Goal: Task Accomplishment & Management: Manage account settings

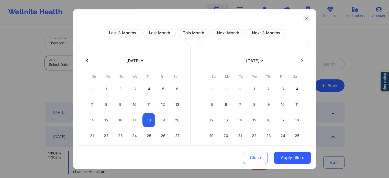
select select "2025-8"
select select "2025-9"
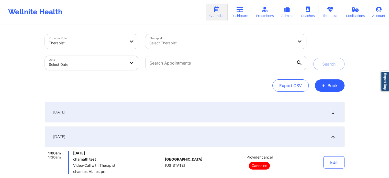
select select "2025-8"
select select "2025-9"
click at [208, 66] on input "text" at bounding box center [225, 63] width 161 height 14
paste input "[EMAIL_ADDRESS][DOMAIN_NAME]"
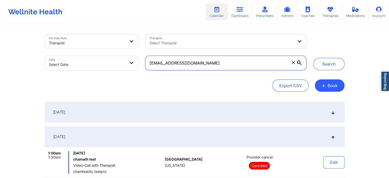
type input "[EMAIL_ADDRESS][DOMAIN_NAME]"
click at [80, 56] on body "Wellnite Health Calendar Dashboard Prescribers Admins Coaches Therapists Medica…" at bounding box center [194, 89] width 389 height 178
select select "2025-8"
select select "2025-9"
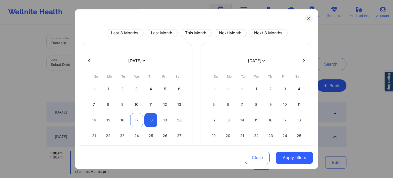
click at [137, 117] on div "17" at bounding box center [136, 120] width 13 height 14
select select "2025-8"
select select "2025-9"
select select "2025-8"
select select "2025-9"
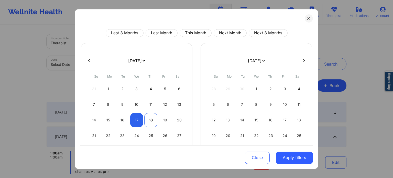
click at [148, 123] on div "18" at bounding box center [150, 120] width 13 height 14
select select "2025-8"
select select "2025-9"
click at [289, 158] on button "Apply filters" at bounding box center [294, 157] width 37 height 12
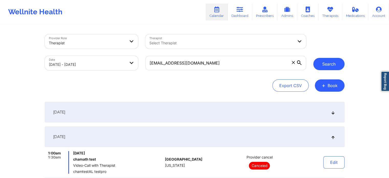
click at [333, 68] on button "Search" at bounding box center [328, 64] width 31 height 12
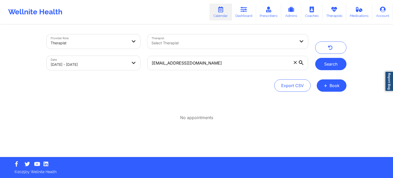
click at [332, 61] on button "Search" at bounding box center [330, 64] width 31 height 12
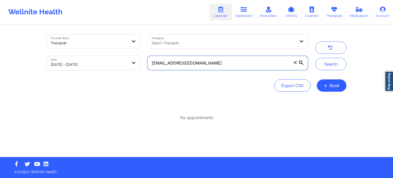
drag, startPoint x: 217, startPoint y: 63, endPoint x: 141, endPoint y: 58, distance: 76.2
click at [141, 58] on div "Provider Role Therapist Therapist Select Therapist Date [DATE] - [DATE] [EMAIL_…" at bounding box center [177, 52] width 269 height 43
paste input "kwaissbluth"
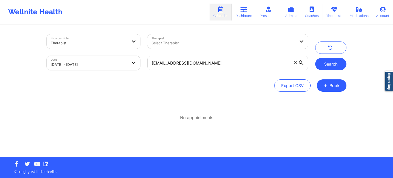
click at [327, 62] on button "Search" at bounding box center [330, 64] width 31 height 12
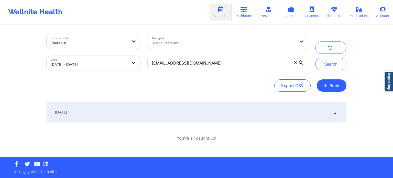
click at [269, 110] on div "[DATE]" at bounding box center [197, 112] width 300 height 20
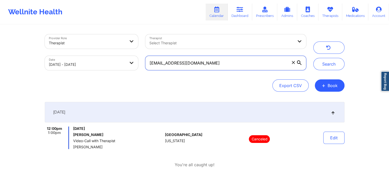
drag, startPoint x: 211, startPoint y: 68, endPoint x: 131, endPoint y: 53, distance: 81.8
click at [131, 53] on div "Provider Role Therapist Therapist Select Therapist Date [DATE] - [DATE] [EMAIL_…" at bounding box center [175, 52] width 269 height 43
paste input "bbsanders1994"
type input "[EMAIL_ADDRESS][DOMAIN_NAME]"
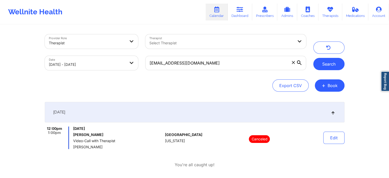
click at [319, 64] on button "Search" at bounding box center [328, 64] width 31 height 12
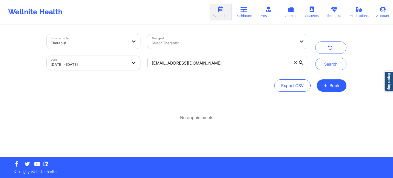
select select "2025-8"
select select "2025-9"
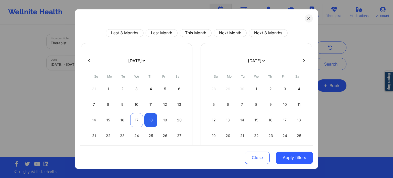
click at [130, 120] on div "17" at bounding box center [136, 120] width 13 height 14
select select "2025-8"
select select "2025-9"
select select "2025-8"
select select "2025-9"
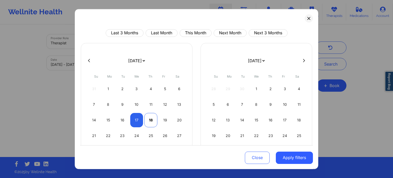
click at [150, 120] on div "18" at bounding box center [150, 120] width 13 height 14
select select "2025-8"
select select "2025-9"
click at [164, 119] on div "19" at bounding box center [165, 120] width 13 height 14
select select "2025-8"
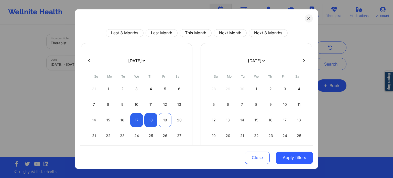
select select "2025-9"
select select "2025-8"
select select "2025-9"
click at [147, 118] on div "18" at bounding box center [150, 120] width 13 height 14
select select "2025-8"
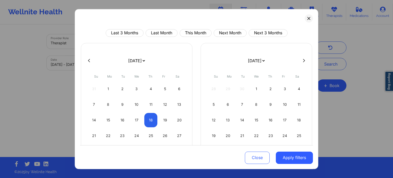
select select "2025-9"
select select "2025-8"
select select "2025-9"
click at [166, 116] on div "19" at bounding box center [165, 120] width 13 height 14
select select "2025-8"
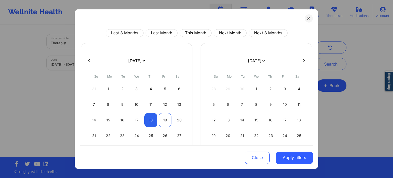
select select "2025-9"
click at [283, 160] on button "Apply filters" at bounding box center [294, 157] width 37 height 12
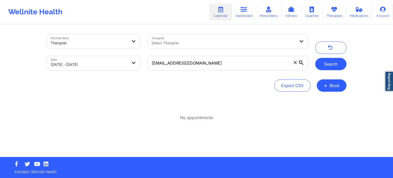
click at [338, 62] on button "Search" at bounding box center [330, 64] width 31 height 12
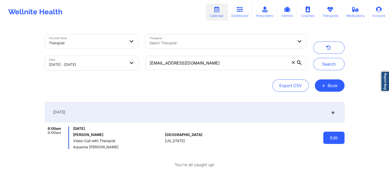
click at [325, 139] on button "Edit" at bounding box center [333, 137] width 21 height 12
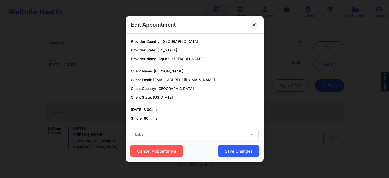
scroll to position [9, 0]
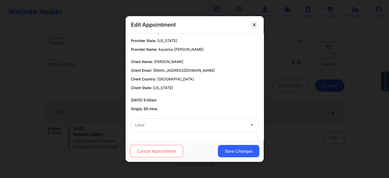
click at [162, 149] on button "Cancel Appointment" at bounding box center [156, 151] width 53 height 12
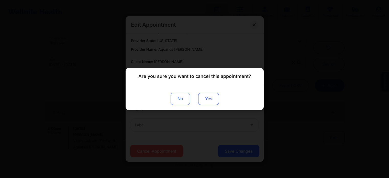
click at [216, 103] on button "Yes" at bounding box center [208, 99] width 21 height 12
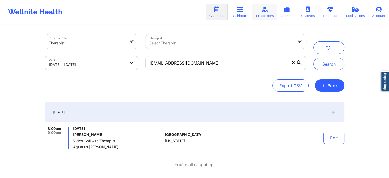
click at [264, 11] on icon at bounding box center [264, 10] width 7 height 6
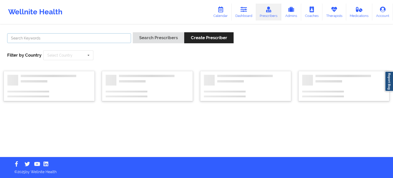
click at [64, 37] on input "text" at bounding box center [69, 38] width 124 height 10
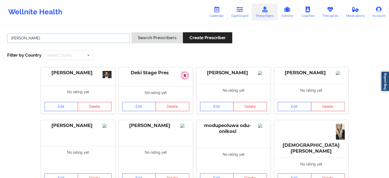
click at [64, 37] on input "mohammad kha" at bounding box center [68, 38] width 123 height 10
type input "mohammad khan"
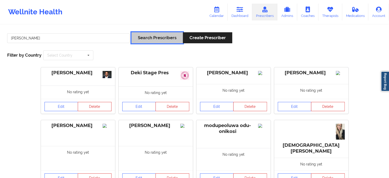
click at [162, 40] on button "Search Prescribers" at bounding box center [156, 37] width 51 height 11
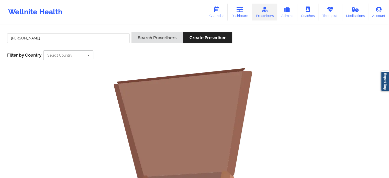
click at [61, 59] on input "text" at bounding box center [69, 55] width 50 height 9
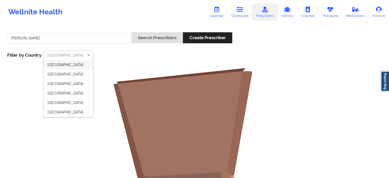
scroll to position [27, 0]
click at [69, 112] on span "[GEOGRAPHIC_DATA]" at bounding box center [66, 113] width 36 height 4
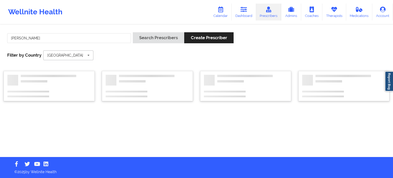
click at [89, 56] on icon at bounding box center [89, 55] width 8 height 9
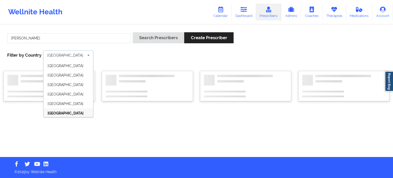
click at [89, 56] on icon at bounding box center [89, 55] width 8 height 9
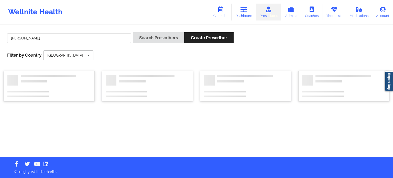
click at [89, 56] on icon at bounding box center [89, 55] width 8 height 9
click at [94, 34] on input "mohammad khan" at bounding box center [69, 38] width 124 height 10
click at [97, 35] on input "mohammad khan" at bounding box center [69, 38] width 124 height 10
click at [83, 54] on input "text" at bounding box center [69, 55] width 50 height 9
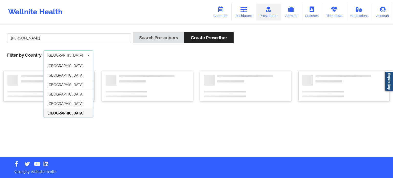
click at [91, 54] on icon at bounding box center [89, 55] width 8 height 9
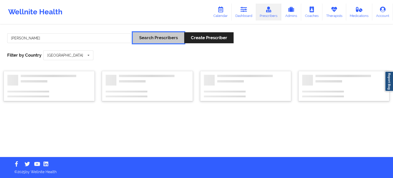
click at [163, 36] on button "Search Prescribers" at bounding box center [158, 37] width 51 height 11
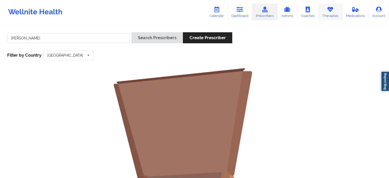
click at [335, 12] on link "Therapists" at bounding box center [330, 12] width 24 height 17
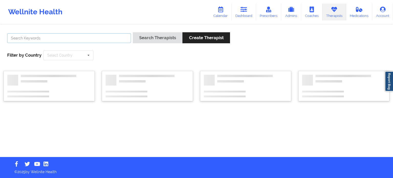
click at [74, 41] on input "text" at bounding box center [69, 38] width 124 height 10
type input "mohammad khan"
click at [154, 32] on button "Search Therapists" at bounding box center [158, 37] width 50 height 11
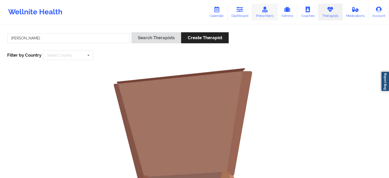
click at [274, 14] on link "Prescribers" at bounding box center [264, 12] width 25 height 17
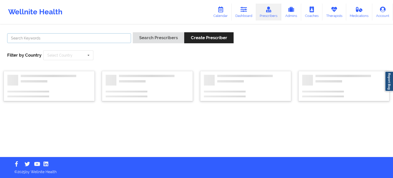
click at [52, 38] on input "text" at bounding box center [69, 38] width 124 height 10
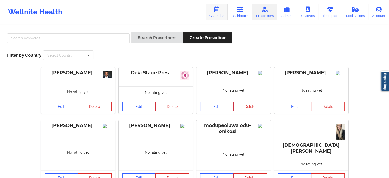
click at [223, 12] on link "Calendar" at bounding box center [217, 12] width 22 height 17
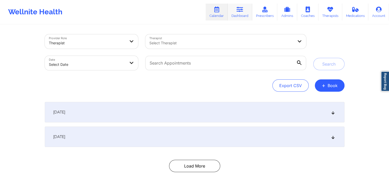
click at [244, 16] on link "Dashboard" at bounding box center [240, 12] width 25 height 17
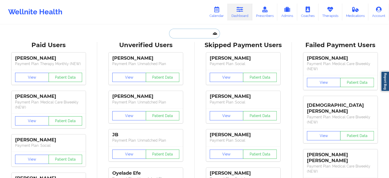
click at [184, 33] on input "text" at bounding box center [194, 34] width 51 height 10
paste input "kewlkatkafe@gmail.com"
type input "kewlkatkafe@gmail.com"
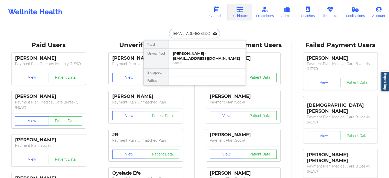
click at [216, 61] on div "Social" at bounding box center [207, 63] width 69 height 4
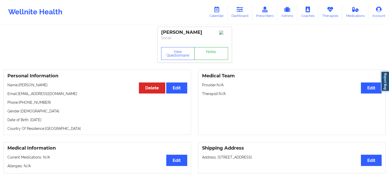
click at [213, 56] on link "Notes" at bounding box center [211, 53] width 34 height 13
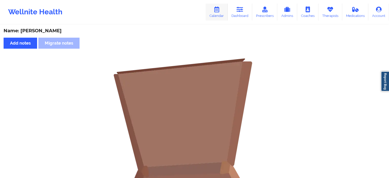
click at [216, 16] on link "Calendar" at bounding box center [217, 12] width 22 height 17
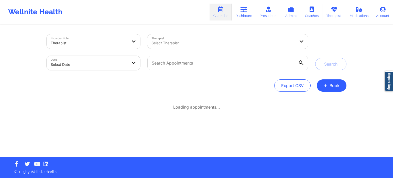
click at [134, 58] on body "Wellnite Health Calendar Dashboard Prescribers Admins Coaches Therapists Medica…" at bounding box center [196, 89] width 393 height 178
select select "2025-8"
select select "2025-9"
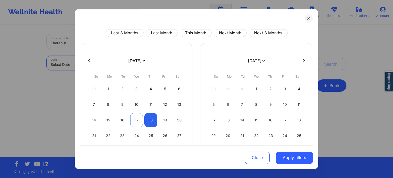
click at [137, 121] on div "17" at bounding box center [136, 120] width 13 height 14
select select "2025-8"
select select "2025-9"
click at [149, 121] on div "18" at bounding box center [150, 120] width 13 height 14
select select "2025-8"
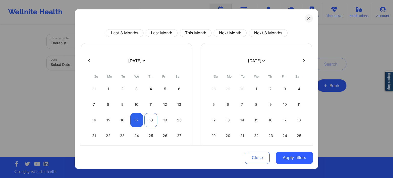
select select "2025-9"
click at [296, 157] on button "Apply filters" at bounding box center [294, 157] width 37 height 12
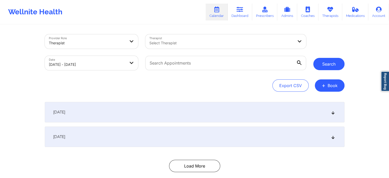
click at [321, 67] on button "Search" at bounding box center [328, 64] width 31 height 12
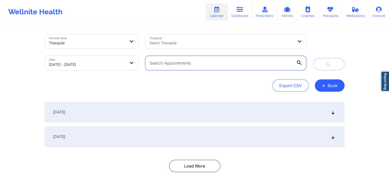
click at [174, 69] on input "text" at bounding box center [225, 63] width 161 height 14
paste input "zanzy26@gmail.com"
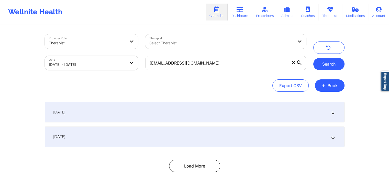
click at [323, 64] on button "Search" at bounding box center [328, 64] width 31 height 12
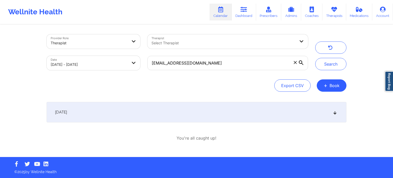
click at [294, 109] on div "[DATE]" at bounding box center [197, 112] width 300 height 20
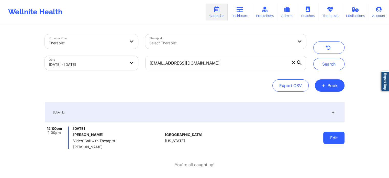
click at [333, 137] on button "Edit" at bounding box center [333, 137] width 21 height 12
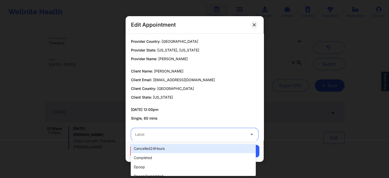
click at [216, 131] on div "Label" at bounding box center [188, 134] width 115 height 13
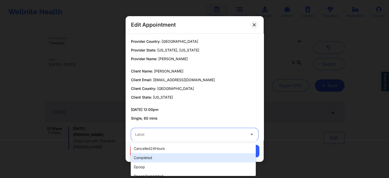
click at [175, 158] on div "completed" at bounding box center [193, 157] width 125 height 9
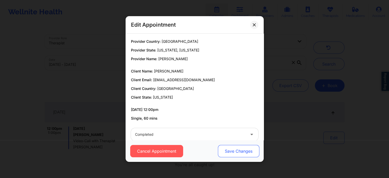
click at [223, 154] on button "Save Changes" at bounding box center [238, 151] width 41 height 12
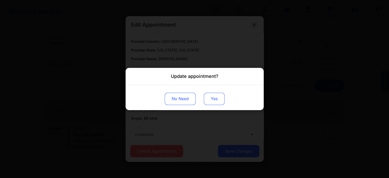
click at [214, 98] on button "Yes" at bounding box center [214, 99] width 21 height 12
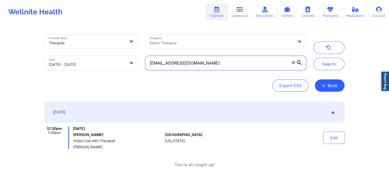
drag, startPoint x: 208, startPoint y: 62, endPoint x: 130, endPoint y: 57, distance: 77.9
click at [130, 57] on div "Provider Role Therapist Therapist Select Therapist Date 09/17/2025 - 09/18/2025…" at bounding box center [175, 52] width 269 height 43
paste input "andresfrancis62"
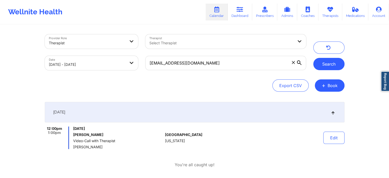
click at [340, 65] on button "Search" at bounding box center [328, 64] width 31 height 12
click at [329, 134] on button "Edit" at bounding box center [333, 137] width 21 height 12
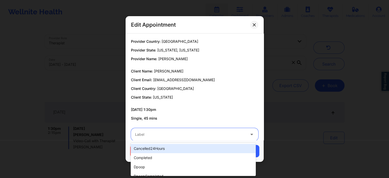
click at [208, 131] on div "Label" at bounding box center [188, 134] width 115 height 13
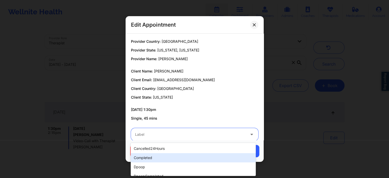
click at [170, 153] on div "completed" at bounding box center [193, 157] width 125 height 9
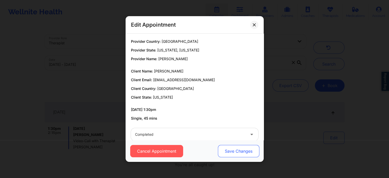
click at [245, 149] on button "Save Changes" at bounding box center [238, 151] width 41 height 12
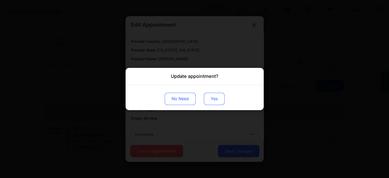
click at [213, 100] on button "Yes" at bounding box center [214, 99] width 21 height 12
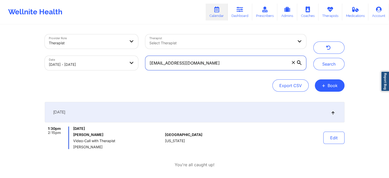
drag, startPoint x: 224, startPoint y: 60, endPoint x: 114, endPoint y: 28, distance: 114.6
click at [114, 28] on div "Provider Role Therapist Therapist Select Therapist Date 09/17/2025 - 09/18/2025…" at bounding box center [194, 102] width 307 height 155
paste input "labennett91"
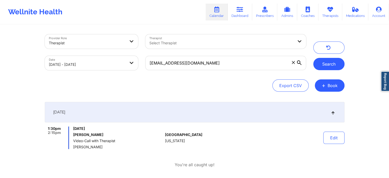
click at [328, 66] on button "Search" at bounding box center [328, 64] width 31 height 12
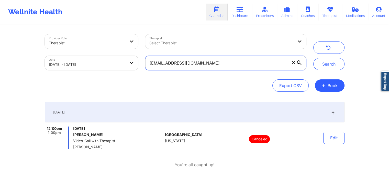
drag, startPoint x: 211, startPoint y: 64, endPoint x: 152, endPoint y: 65, distance: 58.3
click at [152, 65] on input "labennett91@gmail.com" at bounding box center [225, 63] width 161 height 14
type input "l"
click at [179, 63] on input "text" at bounding box center [225, 63] width 161 height 14
paste input "ohitsmegan91@gmail.com"
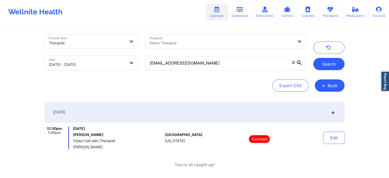
click at [323, 65] on button "Search" at bounding box center [328, 64] width 31 height 12
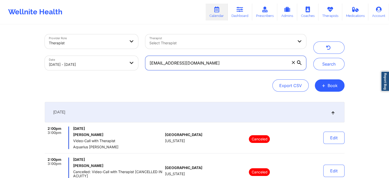
drag, startPoint x: 199, startPoint y: 66, endPoint x: 141, endPoint y: 61, distance: 58.5
click at [141, 61] on div "Provider Role Therapist Therapist Select Therapist Date 09/17/2025 - 09/18/2025…" at bounding box center [175, 52] width 269 height 43
paste input "dhayes910"
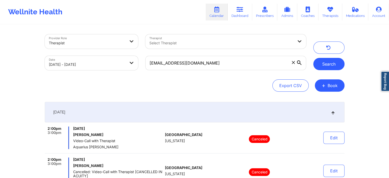
click at [324, 67] on button "Search" at bounding box center [328, 64] width 31 height 12
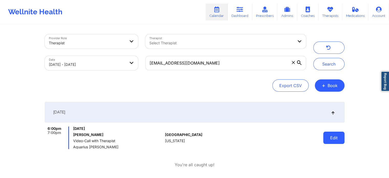
click at [335, 138] on button "Edit" at bounding box center [333, 137] width 21 height 12
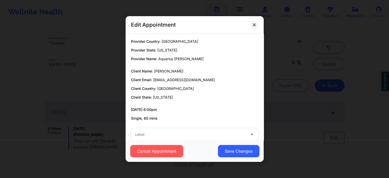
click at [153, 158] on div "Cancel Appointment Save Changes" at bounding box center [195, 151] width 138 height 22
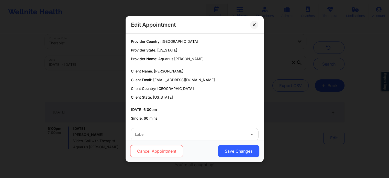
click at [158, 152] on button "Cancel Appointment" at bounding box center [156, 151] width 53 height 12
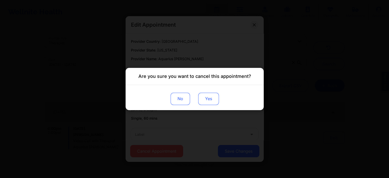
click at [202, 104] on button "Yes" at bounding box center [208, 99] width 21 height 12
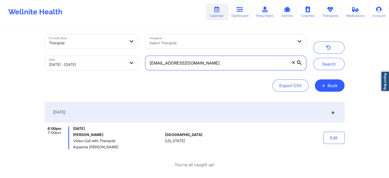
drag, startPoint x: 204, startPoint y: 62, endPoint x: 131, endPoint y: 61, distance: 72.6
click at [131, 61] on div "Provider Role Therapist Therapist Select Therapist Date 09/17/2025 - 09/18/2025…" at bounding box center [175, 52] width 269 height 43
paste input "joy382"
type input "joy3820@gmail.com"
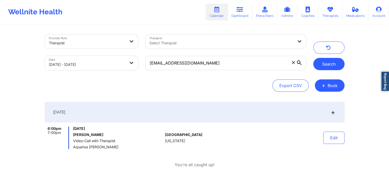
click at [327, 66] on button "Search" at bounding box center [328, 64] width 31 height 12
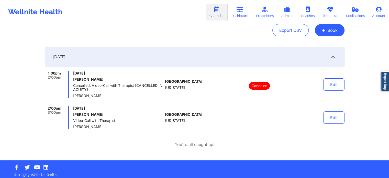
scroll to position [58, 0]
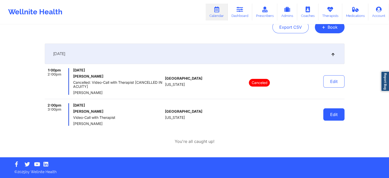
click at [334, 112] on button "Edit" at bounding box center [333, 114] width 21 height 12
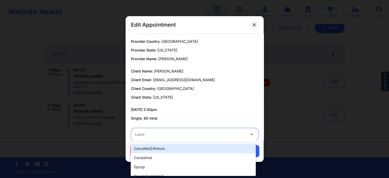
click at [199, 131] on div at bounding box center [190, 134] width 110 height 6
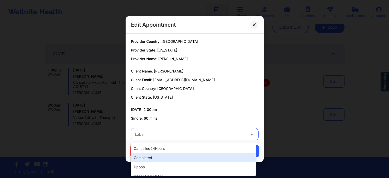
click at [159, 159] on div "completed" at bounding box center [193, 157] width 125 height 9
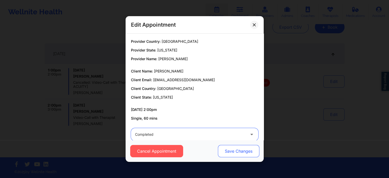
click at [221, 155] on button "Save Changes" at bounding box center [238, 151] width 41 height 12
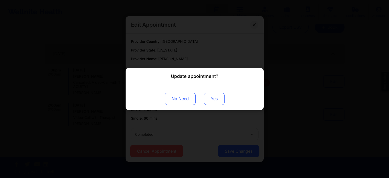
click at [213, 96] on button "Yes" at bounding box center [214, 99] width 21 height 12
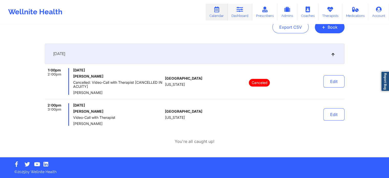
click at [237, 4] on link "Dashboard" at bounding box center [240, 12] width 25 height 17
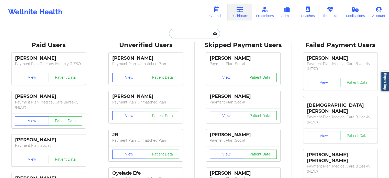
click at [181, 36] on input "text" at bounding box center [194, 34] width 51 height 10
paste input "robinkidder@yahoo.com"
type input "robinkidder@yahoo.com"
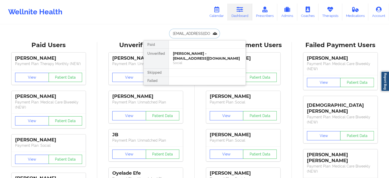
click at [203, 55] on div "Robin e kidder - robinkidder@yahoo.com" at bounding box center [207, 55] width 69 height 9
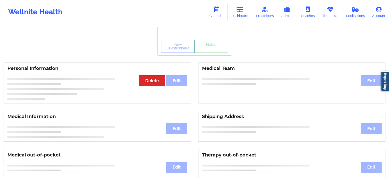
click at [210, 48] on div "View Questionnaire Notes" at bounding box center [195, 46] width 74 height 18
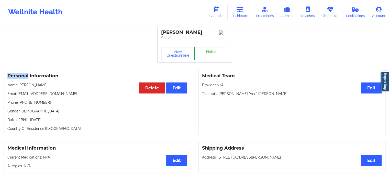
drag, startPoint x: 210, startPoint y: 48, endPoint x: 211, endPoint y: 54, distance: 5.7
click at [211, 54] on div "View Questionnaire Notes" at bounding box center [195, 53] width 74 height 18
click at [211, 54] on link "Notes" at bounding box center [211, 53] width 34 height 13
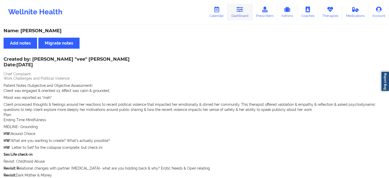
click at [240, 14] on link "Dashboard" at bounding box center [240, 12] width 25 height 17
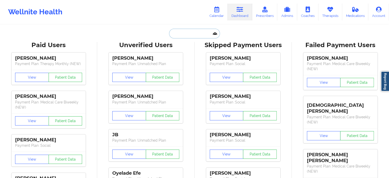
click at [201, 33] on input "text" at bounding box center [194, 34] width 51 height 10
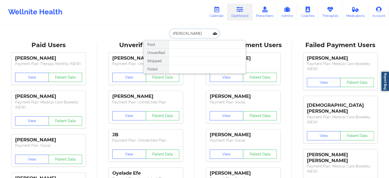
click at [187, 34] on input "katherine hurl" at bounding box center [194, 34] width 51 height 10
type input "kathleen hurl"
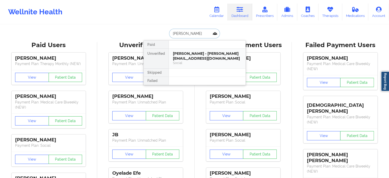
click at [203, 59] on div "Kathleen Hurley - kathleen.hurley18@yahoo.com" at bounding box center [207, 55] width 69 height 9
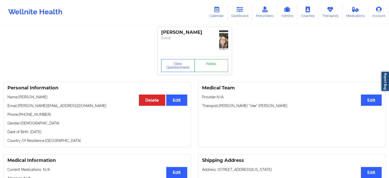
click at [204, 59] on link "Notes" at bounding box center [211, 65] width 34 height 13
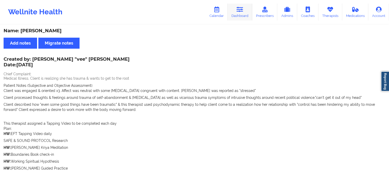
click at [246, 10] on link "Dashboard" at bounding box center [240, 12] width 25 height 17
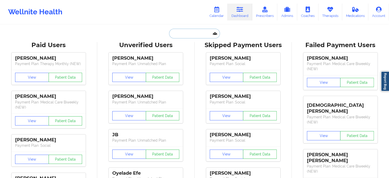
click at [183, 32] on input "text" at bounding box center [194, 34] width 51 height 10
paste input "aprilraine13@yahoo.com"
type input "aprilraine13@yahoo.com"
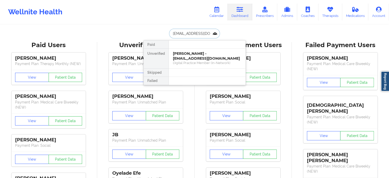
click at [193, 55] on div "Madison Zurek - aprilraine13@yahoo.com" at bounding box center [207, 55] width 69 height 9
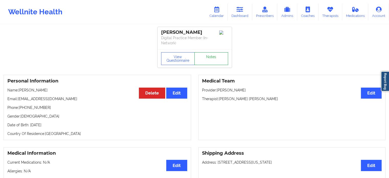
click at [201, 56] on link "Notes" at bounding box center [211, 58] width 34 height 13
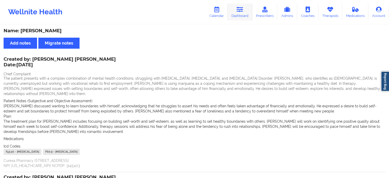
click at [236, 11] on link "Dashboard" at bounding box center [240, 12] width 25 height 17
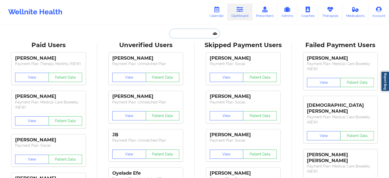
click at [180, 34] on input "text" at bounding box center [194, 34] width 51 height 10
paste input "imanisaunderson@gmail.com"
type input "imanisaunderson@gmail.com"
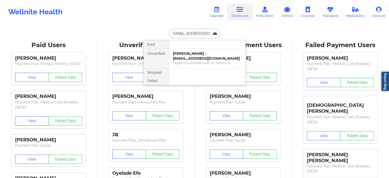
scroll to position [0, 8]
click at [192, 53] on div "Imani Saunderson - imanisaunderson@gmail.com" at bounding box center [207, 55] width 69 height 9
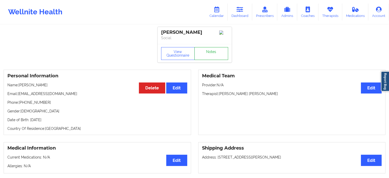
click at [210, 52] on link "Notes" at bounding box center [211, 53] width 34 height 13
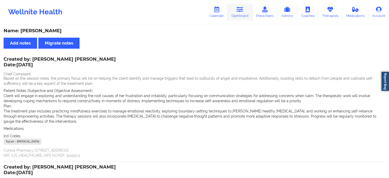
click at [237, 7] on icon at bounding box center [240, 10] width 7 height 6
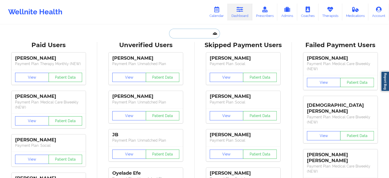
click at [185, 31] on input "text" at bounding box center [194, 34] width 51 height 10
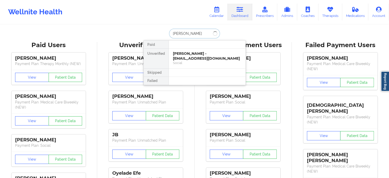
type input "cassandra boyd"
click at [187, 56] on div "Cassandra Boyd - gracesandra12@yahoo.com" at bounding box center [207, 55] width 69 height 9
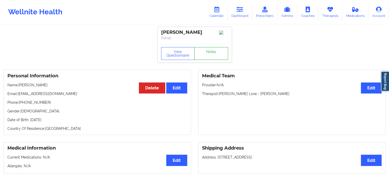
click at [206, 52] on link "Notes" at bounding box center [211, 53] width 34 height 13
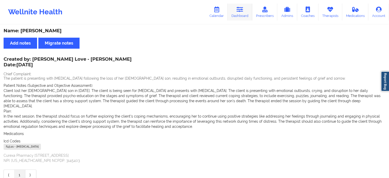
click at [236, 14] on link "Dashboard" at bounding box center [240, 12] width 25 height 17
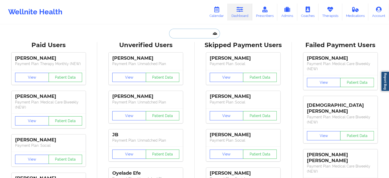
click at [178, 34] on input "text" at bounding box center [194, 34] width 51 height 10
paste input "rehonajohnson@hotmail.com"
type input "rehonajohnson@hotmail.com"
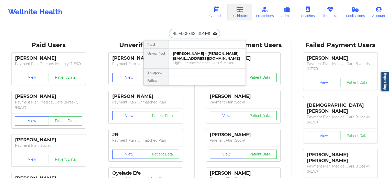
click at [197, 53] on div "Rehona Johnson - rehonajohnson@hotmail.com" at bounding box center [207, 55] width 69 height 9
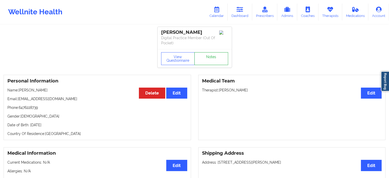
click at [208, 54] on link "Notes" at bounding box center [211, 58] width 34 height 13
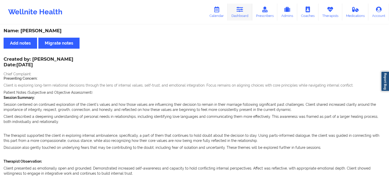
click at [244, 13] on link "Dashboard" at bounding box center [240, 12] width 25 height 17
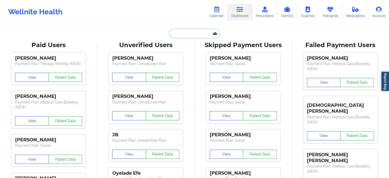
click at [192, 29] on input "text" at bounding box center [194, 34] width 51 height 10
paste input "torigrant11@gmail.com"
type input "torigrant11@gmail.com"
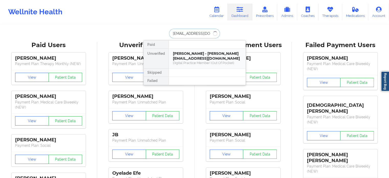
click at [199, 56] on div "Rehona Johnson - rehonajohnson@hotmail.com" at bounding box center [207, 55] width 69 height 9
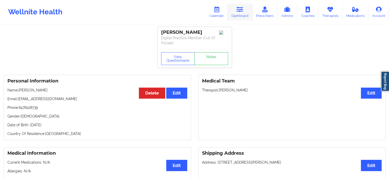
click at [236, 13] on link "Dashboard" at bounding box center [240, 12] width 25 height 17
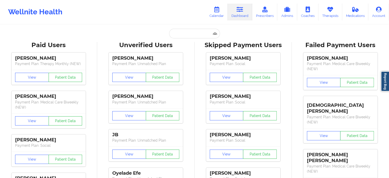
drag, startPoint x: 192, startPoint y: 28, endPoint x: 191, endPoint y: 39, distance: 10.8
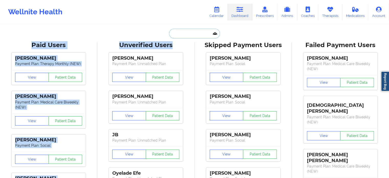
click at [193, 37] on input "text" at bounding box center [194, 34] width 51 height 10
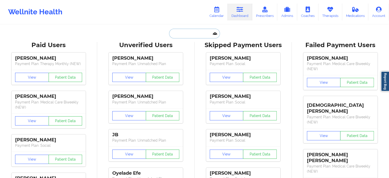
paste input "torigrant11@gmail.com"
type input "torigrant11@gmail.com"
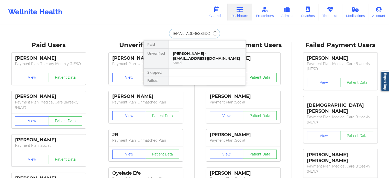
click at [199, 50] on div "Victoria Grant - torigrant11@gmail.com Social" at bounding box center [207, 59] width 77 height 20
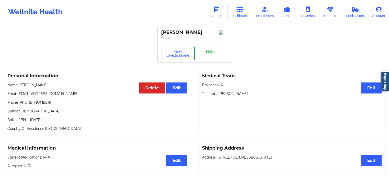
click at [208, 51] on link "Notes" at bounding box center [211, 53] width 34 height 13
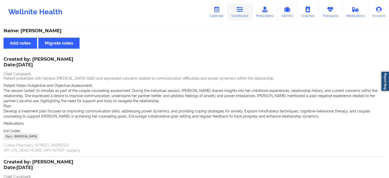
click at [238, 10] on icon at bounding box center [240, 10] width 7 height 6
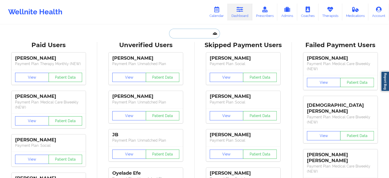
click at [175, 37] on input "text" at bounding box center [194, 34] width 51 height 10
paste input "clocking25@gmail.com"
type input "clocking25@gmail.com"
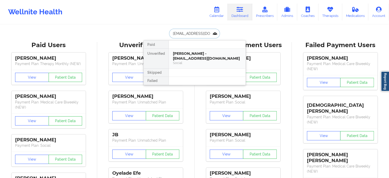
click at [192, 58] on div "caitlin adams - clocking25@gmail.com" at bounding box center [207, 55] width 69 height 9
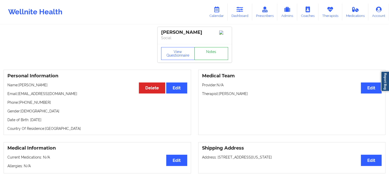
click at [211, 56] on link "Notes" at bounding box center [211, 53] width 34 height 13
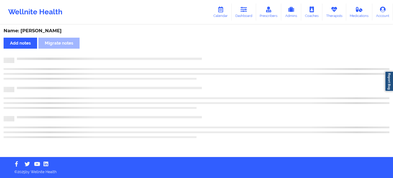
click at [211, 56] on div "Name: caitlin adams Add notes Migrate notes" at bounding box center [196, 91] width 393 height 132
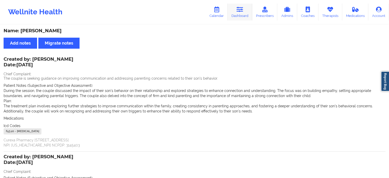
click at [236, 12] on link "Dashboard" at bounding box center [240, 12] width 25 height 17
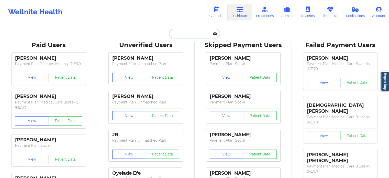
click at [190, 30] on input "text" at bounding box center [194, 34] width 51 height 10
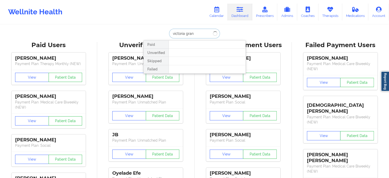
type input "victoria grant"
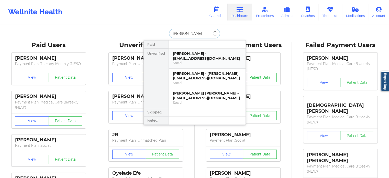
click at [200, 53] on div "Victoria Grant - torigrant11@gmail.com" at bounding box center [207, 55] width 69 height 9
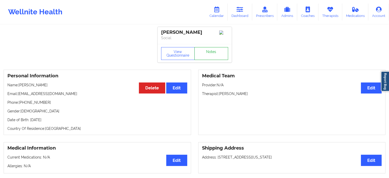
click at [213, 56] on link "Notes" at bounding box center [211, 53] width 34 height 13
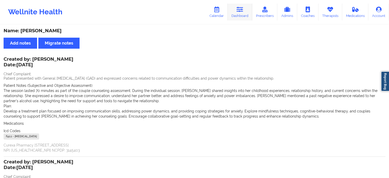
click at [242, 10] on icon at bounding box center [240, 10] width 7 height 6
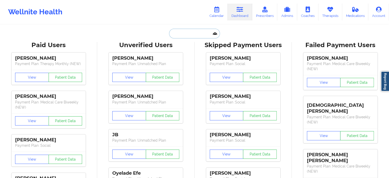
click at [194, 34] on input "text" at bounding box center [194, 34] width 51 height 10
paste input "brian.warshawsky@gmail.com"
type input "brian.warshawsky@gmail.com"
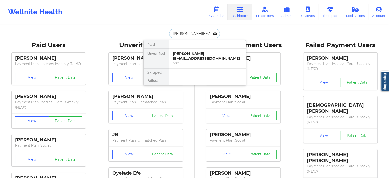
scroll to position [0, 9]
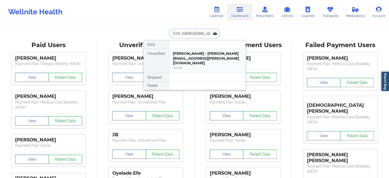
click at [200, 55] on div "Brian Warshawsky - brian.warshawsky@gmail.com" at bounding box center [207, 58] width 69 height 14
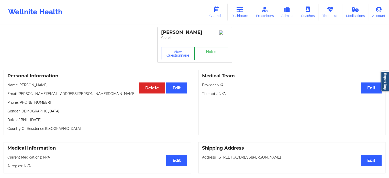
click at [211, 53] on link "Notes" at bounding box center [211, 53] width 34 height 13
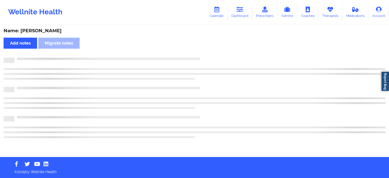
click at [211, 53] on div "Name: Brian Warshawsky Add notes Migrate notes" at bounding box center [194, 91] width 389 height 132
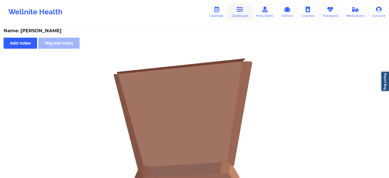
click at [242, 9] on icon at bounding box center [240, 10] width 7 height 6
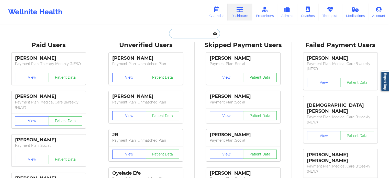
click at [184, 30] on input "text" at bounding box center [194, 34] width 51 height 10
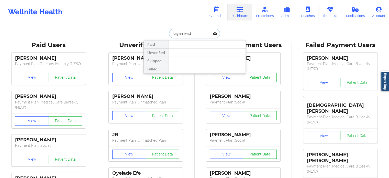
click at [177, 35] on input "kayah wad" at bounding box center [194, 34] width 51 height 10
type input "kaylah wad"
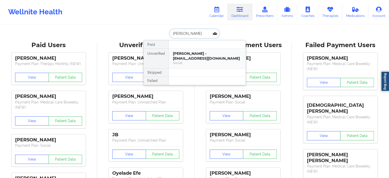
click at [191, 62] on div "Social" at bounding box center [207, 63] width 69 height 4
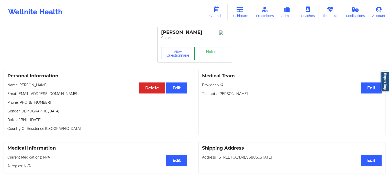
click at [203, 55] on link "Notes" at bounding box center [211, 53] width 34 height 13
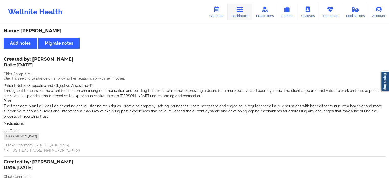
click at [246, 9] on link "Dashboard" at bounding box center [240, 12] width 25 height 17
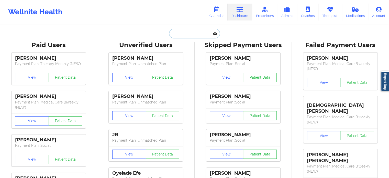
click at [185, 35] on input "text" at bounding box center [194, 34] width 51 height 10
paste input "xedwards6@gmail.com"
type input "xedwards6@gmail.com"
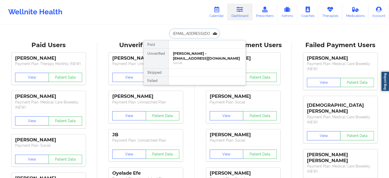
click at [200, 54] on div "Xavier Earl Edwards - xedwards6@gmail.com" at bounding box center [207, 55] width 69 height 9
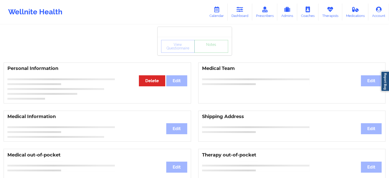
click at [210, 52] on div "View Questionnaire Notes" at bounding box center [194, 46] width 67 height 13
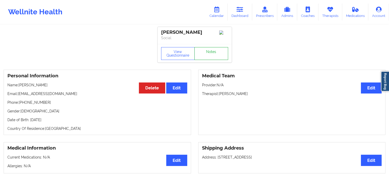
click at [210, 52] on link "Notes" at bounding box center [211, 53] width 34 height 13
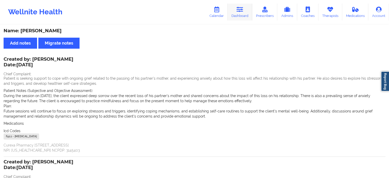
click at [242, 14] on link "Dashboard" at bounding box center [240, 12] width 25 height 17
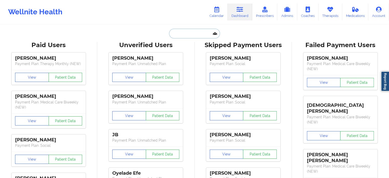
click at [184, 32] on input "text" at bounding box center [194, 34] width 51 height 10
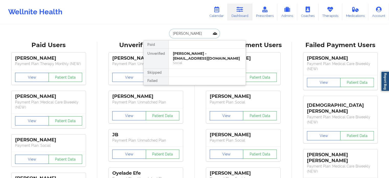
type input "nicole fowl"
click at [206, 61] on div "Social" at bounding box center [207, 63] width 69 height 4
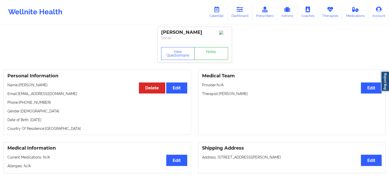
click at [210, 56] on link "Notes" at bounding box center [211, 53] width 34 height 13
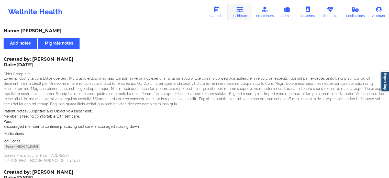
click at [239, 16] on link "Dashboard" at bounding box center [240, 12] width 25 height 17
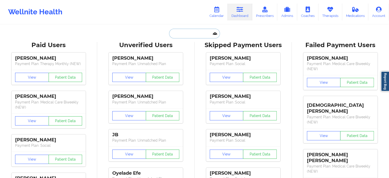
click at [172, 31] on input "text" at bounding box center [194, 34] width 51 height 10
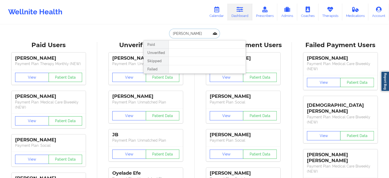
type input "mariolga rami"
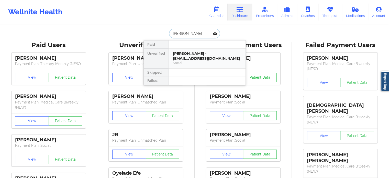
click at [202, 54] on div "Mariolga Ramirez - mari_br@bellsouth.net" at bounding box center [207, 55] width 69 height 9
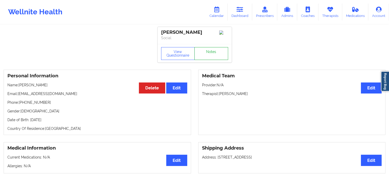
click at [212, 57] on link "Notes" at bounding box center [211, 53] width 34 height 13
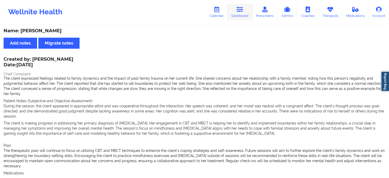
click at [244, 17] on link "Dashboard" at bounding box center [240, 12] width 25 height 17
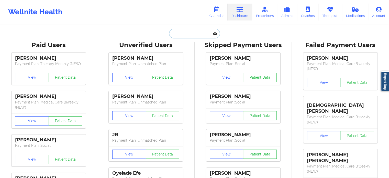
click at [171, 29] on input "text" at bounding box center [194, 34] width 51 height 10
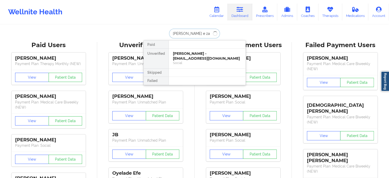
type input "renee e zal"
click at [177, 53] on div "Renee E Zaldivar - reneezaldivar@gmail.com" at bounding box center [207, 55] width 69 height 9
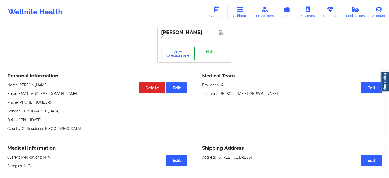
click at [212, 59] on link "Notes" at bounding box center [211, 53] width 34 height 13
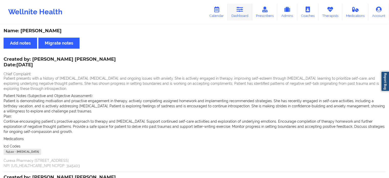
click at [246, 11] on link "Dashboard" at bounding box center [240, 12] width 25 height 17
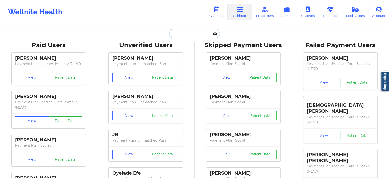
click at [187, 30] on input "text" at bounding box center [194, 34] width 51 height 10
paste input "becklynnlopez@gmail.com"
type input "becklynnlopez@gmail.com"
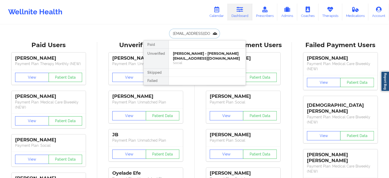
scroll to position [0, 4]
click at [201, 57] on div "Rebecca Lopez - becklynnlopez@gmail.com" at bounding box center [207, 55] width 69 height 9
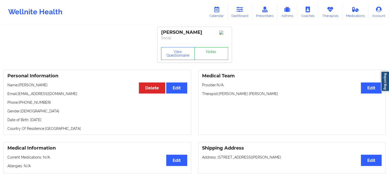
click at [208, 51] on link "Notes" at bounding box center [211, 53] width 34 height 13
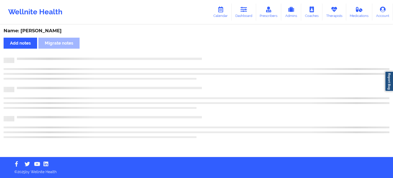
click at [208, 51] on div "Name: Rebecca Lopez Add notes Migrate notes" at bounding box center [196, 91] width 393 height 132
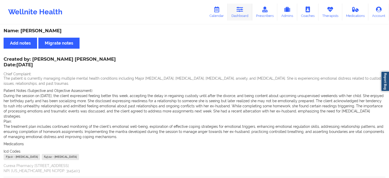
click at [239, 18] on link "Dashboard" at bounding box center [240, 12] width 25 height 17
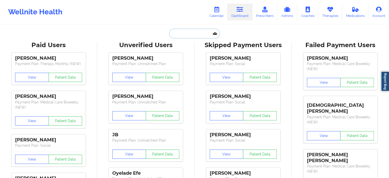
click at [208, 35] on input "text" at bounding box center [194, 34] width 51 height 10
paste input "odmrecordz2021@gmail.com"
type input "odmrecordz2021@gmail.com"
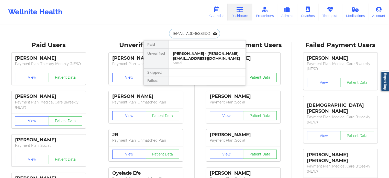
scroll to position [0, 7]
click at [201, 58] on div "James Solis - odmrecordz2021@gmail.com" at bounding box center [207, 55] width 69 height 9
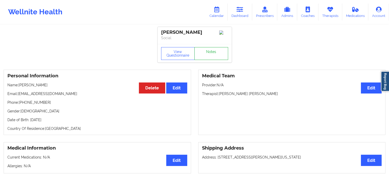
click at [213, 51] on div "View Questionnaire Notes" at bounding box center [194, 53] width 67 height 13
click at [213, 51] on link "Notes" at bounding box center [211, 53] width 34 height 13
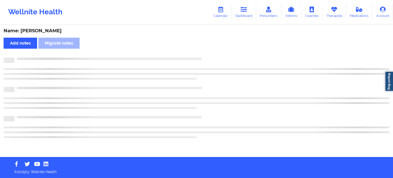
click at [213, 51] on div "Name: James Solis Add notes Migrate notes" at bounding box center [196, 91] width 393 height 132
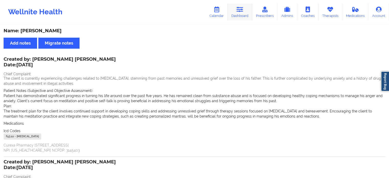
click at [241, 17] on link "Dashboard" at bounding box center [240, 12] width 25 height 17
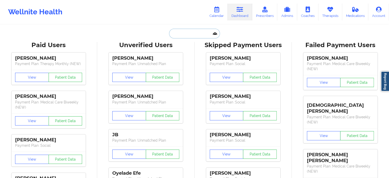
click at [177, 30] on input "text" at bounding box center [194, 34] width 51 height 10
paste input "linda.burkhardt@yahoo.com"
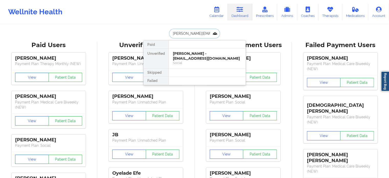
scroll to position [0, 5]
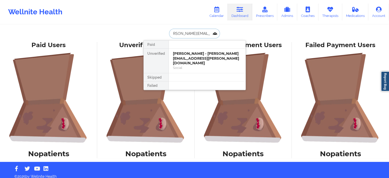
type input "linda.burkhardt@yahoo.com"
click at [203, 50] on div "Linda Burkhardt - linda.burkhardt@yahoo.com Social" at bounding box center [207, 61] width 77 height 24
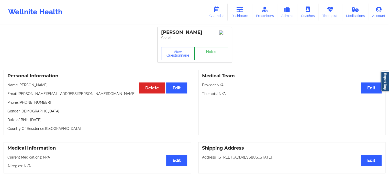
click at [216, 56] on link "Notes" at bounding box center [211, 53] width 34 height 13
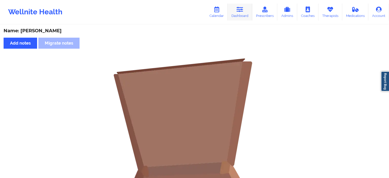
click at [247, 8] on link "Dashboard" at bounding box center [240, 12] width 25 height 17
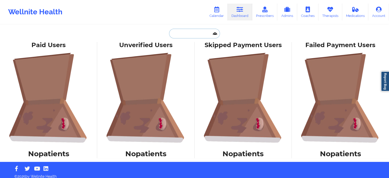
click at [196, 32] on input "text" at bounding box center [194, 34] width 51 height 10
paste input "klahmann2010@yahoo.com"
type input "klahmann2010@yahoo.com"
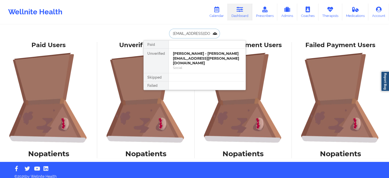
scroll to position [0, 5]
click at [193, 30] on input "klahmann2010@yahoo.com" at bounding box center [194, 34] width 51 height 10
click at [207, 32] on input "klahmann2010@yahoo.com" at bounding box center [194, 34] width 51 height 10
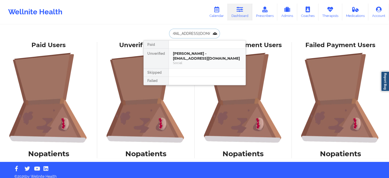
click at [189, 54] on div "Kayla Bland - klahmann2010@yahoo.com" at bounding box center [207, 55] width 69 height 9
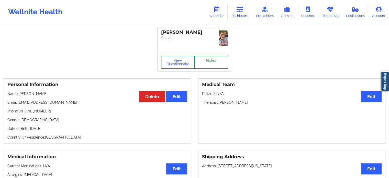
click at [217, 58] on link "Notes" at bounding box center [211, 62] width 34 height 13
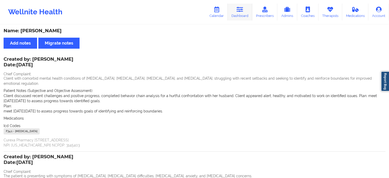
click at [242, 17] on link "Dashboard" at bounding box center [240, 12] width 25 height 17
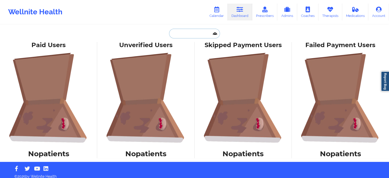
click at [193, 36] on input "text" at bounding box center [194, 34] width 51 height 10
paste input "jordan.whitehead298@gmail.com"
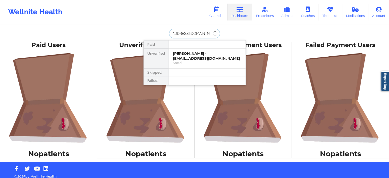
type input "jordan.whitehead298@gmail.com"
click at [201, 30] on input "jordan.whitehead298@gmail.com" at bounding box center [194, 34] width 51 height 10
click at [208, 51] on div "Jordan Whitehead - jordan.whitehead298@gmail.com" at bounding box center [207, 55] width 69 height 9
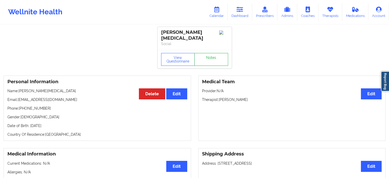
click at [219, 60] on link "Notes" at bounding box center [211, 59] width 34 height 13
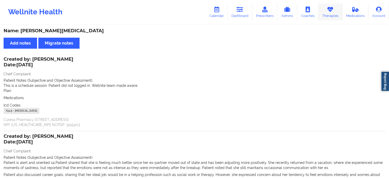
click at [327, 16] on link "Therapists" at bounding box center [330, 12] width 24 height 17
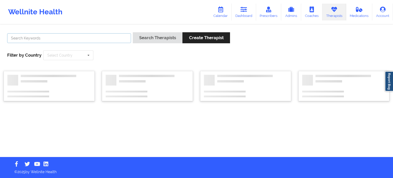
click at [99, 36] on input "text" at bounding box center [69, 38] width 124 height 10
type input "lourdes joseph"
click at [154, 38] on button "Search Therapists" at bounding box center [158, 37] width 50 height 11
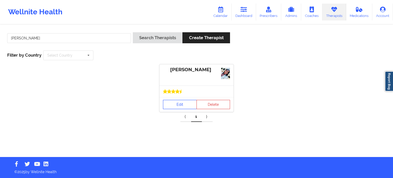
click at [182, 103] on link "Edit" at bounding box center [180, 104] width 34 height 9
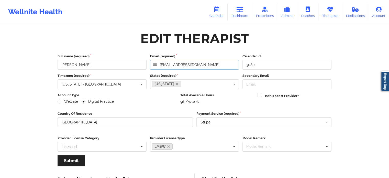
drag, startPoint x: 204, startPoint y: 66, endPoint x: 137, endPoint y: 63, distance: 66.6
click at [137, 63] on div "Full name (required) Lourdes Joseph Email (required) jlourdes5@gmail.com Calend…" at bounding box center [195, 62] width 278 height 16
click at [234, 12] on link "Dashboard" at bounding box center [240, 12] width 25 height 17
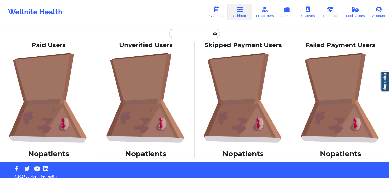
click at [189, 32] on input "text" at bounding box center [194, 34] width 51 height 10
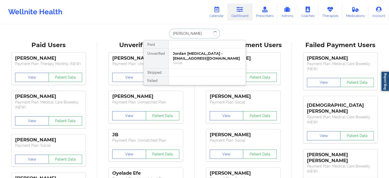
type input "christina lousell"
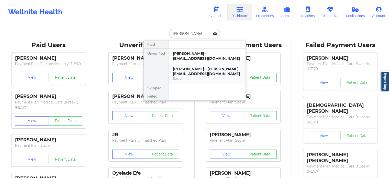
click at [197, 70] on div "Christina Lousell-Perez - lousellc@gmail.com" at bounding box center [207, 71] width 69 height 9
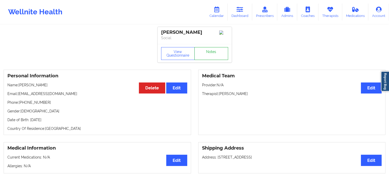
click at [212, 54] on link "Notes" at bounding box center [211, 53] width 34 height 13
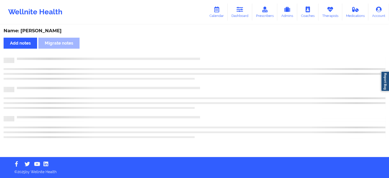
click at [212, 54] on div "Name: Christina Lousell-Perez Add notes Migrate notes" at bounding box center [194, 91] width 389 height 132
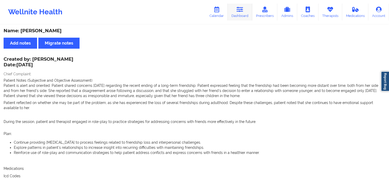
click at [242, 14] on link "Dashboard" at bounding box center [240, 12] width 25 height 17
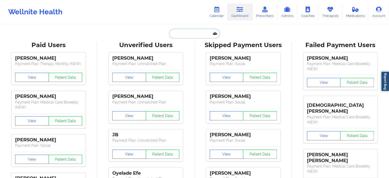
click at [182, 35] on input "text" at bounding box center [194, 34] width 51 height 10
paste input "jasonfilms@gmail.com"
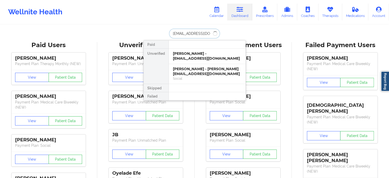
type input "jasonfilms@gmail.com"
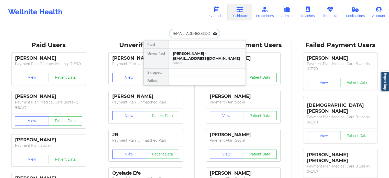
click at [185, 54] on div "Jason Alarcon - jasonfilms@gmail.com" at bounding box center [207, 55] width 69 height 9
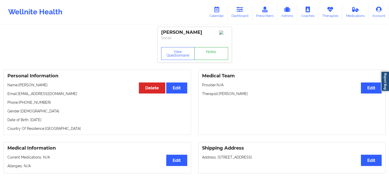
click at [204, 55] on link "Notes" at bounding box center [211, 53] width 34 height 13
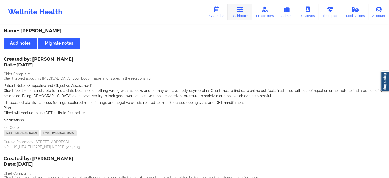
click at [243, 19] on link "Dashboard" at bounding box center [240, 12] width 25 height 17
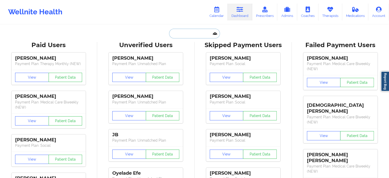
click at [194, 31] on input "text" at bounding box center [194, 34] width 51 height 10
paste input "goingtofl631@gmail.com"
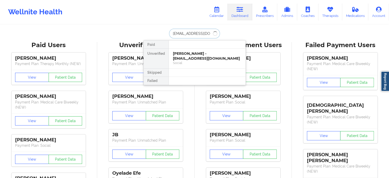
type input "goingtofl631@gmail.com"
drag, startPoint x: 211, startPoint y: 34, endPoint x: 156, endPoint y: 25, distance: 55.5
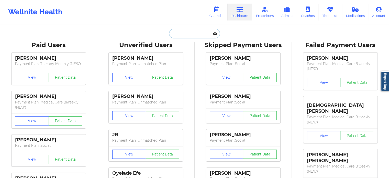
paste input "brad51499@gmail.com"
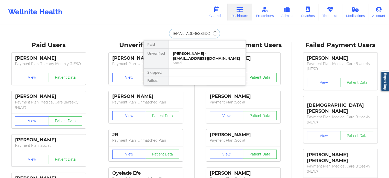
type input "brad51499@gmail.com"
click at [185, 60] on div "Brad Horowitz - brad51499@gmail.com" at bounding box center [207, 55] width 69 height 9
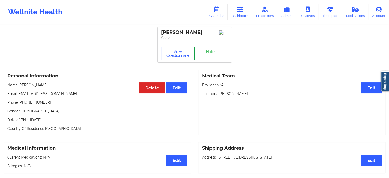
click at [209, 60] on link "Notes" at bounding box center [211, 53] width 34 height 13
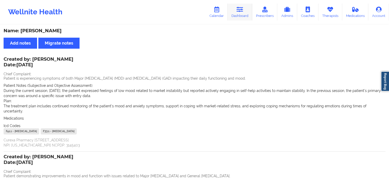
click at [234, 9] on link "Dashboard" at bounding box center [240, 12] width 25 height 17
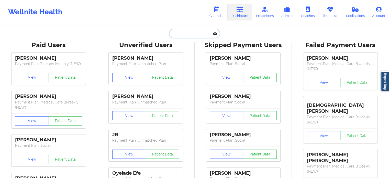
click at [171, 34] on input "text" at bounding box center [194, 34] width 51 height 10
paste input "jnicolerussell@gmail.com"
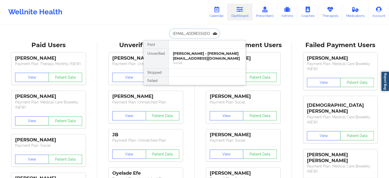
drag, startPoint x: 212, startPoint y: 35, endPoint x: 159, endPoint y: 32, distance: 53.0
click at [159, 32] on div "jnicolerussell@gmail.com Paid Unverified Jennifer N. Russell - jnicolerussell@g…" at bounding box center [194, 34] width 102 height 10
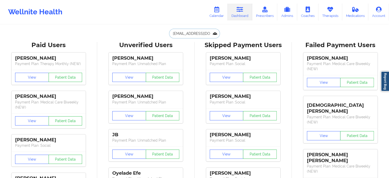
type input "m"
paste input "al.moloney22@aol.com"
type input "al.moloney22@aol.com"
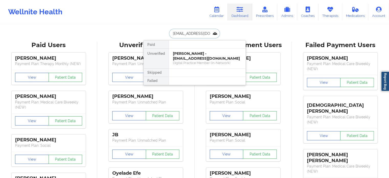
click at [223, 61] on div "Digital Practice Member (In-Network)" at bounding box center [207, 63] width 69 height 4
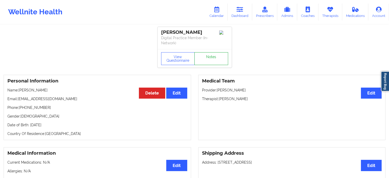
click at [213, 60] on link "Notes" at bounding box center [211, 58] width 34 height 13
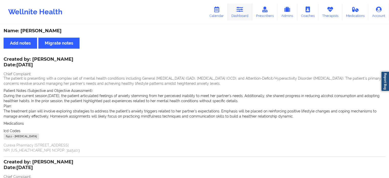
click at [241, 13] on link "Dashboard" at bounding box center [240, 12] width 25 height 17
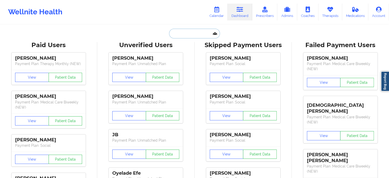
click at [185, 33] on input "text" at bounding box center [194, 34] width 51 height 10
paste input "amiekoul@yahoo.com"
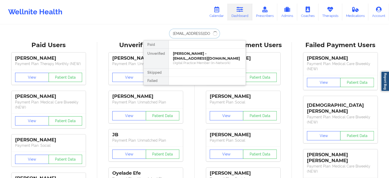
type input "amiekoul@yahoo.com"
click at [181, 54] on div "Smaragdi Koulouriotis - amiekoul@yahoo.com" at bounding box center [207, 55] width 69 height 9
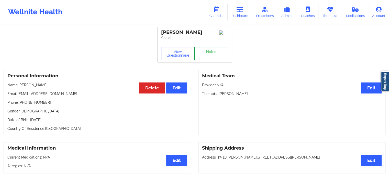
click at [208, 57] on link "Notes" at bounding box center [211, 53] width 34 height 13
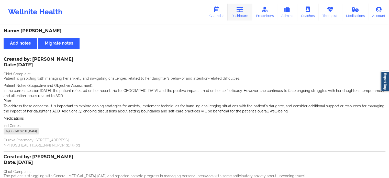
click at [240, 10] on icon at bounding box center [240, 10] width 7 height 6
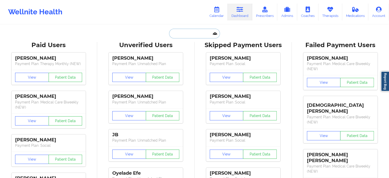
click at [199, 32] on input "text" at bounding box center [194, 34] width 51 height 10
paste input "nickruebel@gmail.com"
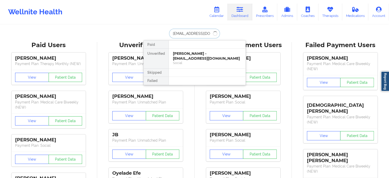
type input "nickruebel@gmail.com"
click at [205, 60] on div "Nicholas Ruebel - nickruebel@gmail.com" at bounding box center [207, 55] width 69 height 9
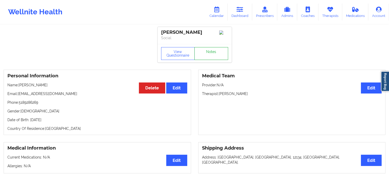
click at [212, 56] on link "Notes" at bounding box center [211, 53] width 34 height 13
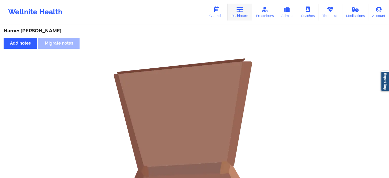
click at [239, 10] on icon at bounding box center [240, 10] width 7 height 6
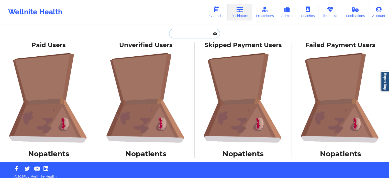
click at [191, 32] on input "text" at bounding box center [194, 34] width 51 height 10
paste input "ianmat186@gmail.com"
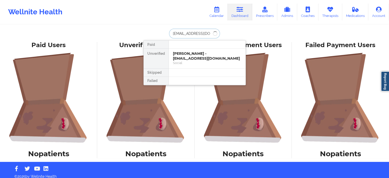
type input "ianmat186@gmail.com"
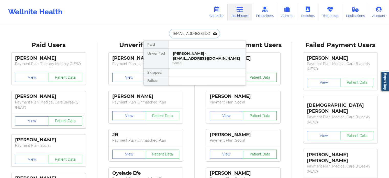
click at [199, 65] on div "Ian M Ellison - ianmat186@gmail.com Social" at bounding box center [207, 59] width 77 height 20
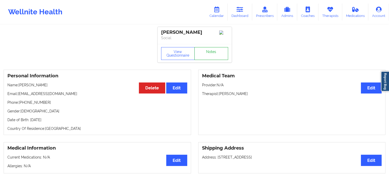
click at [205, 54] on link "Notes" at bounding box center [211, 53] width 34 height 13
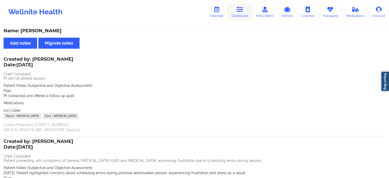
click at [238, 9] on icon at bounding box center [240, 10] width 7 height 6
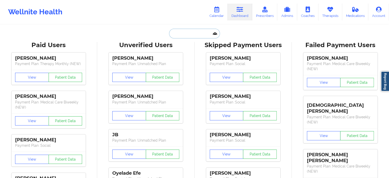
click at [199, 29] on input "text" at bounding box center [194, 34] width 51 height 10
paste input "mariafernand77@gmail.com"
type input "mariafernand77@gmail.com"
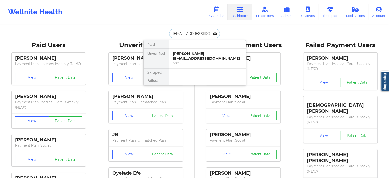
scroll to position [0, 5]
click at [207, 53] on div "Maria Barriga - mariafernand77@gmail.com" at bounding box center [207, 55] width 69 height 9
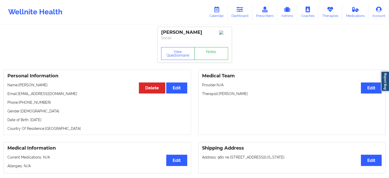
click at [212, 55] on link "Notes" at bounding box center [211, 53] width 34 height 13
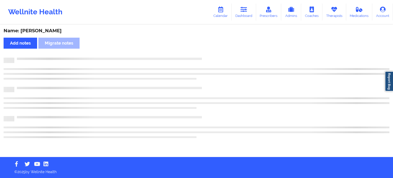
click at [212, 55] on div "Name: Maria Barriga Add notes Migrate notes" at bounding box center [196, 91] width 393 height 132
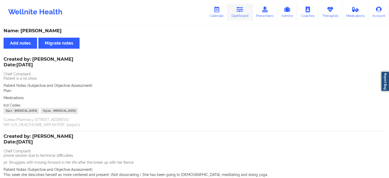
click at [237, 18] on link "Dashboard" at bounding box center [240, 12] width 25 height 17
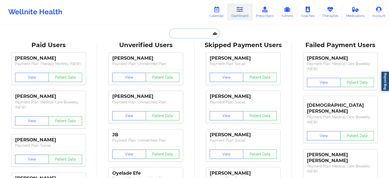
click at [196, 34] on input "text" at bounding box center [194, 34] width 51 height 10
paste input "burchamjb@yahoo.com"
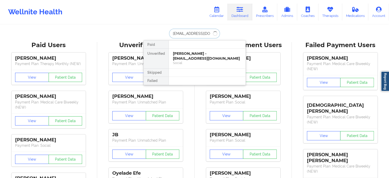
type input "burchamjb@yahoo.com"
click at [193, 58] on div "Jeanette L Burcham - burchamjb@yahoo.com" at bounding box center [207, 55] width 69 height 9
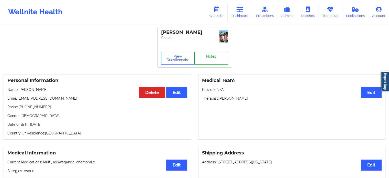
click at [208, 53] on link "Notes" at bounding box center [211, 58] width 34 height 13
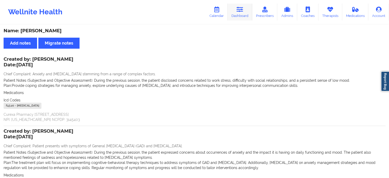
click at [240, 12] on link "Dashboard" at bounding box center [240, 12] width 25 height 17
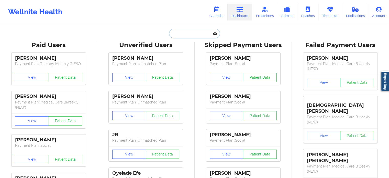
click at [174, 35] on input "text" at bounding box center [194, 34] width 51 height 10
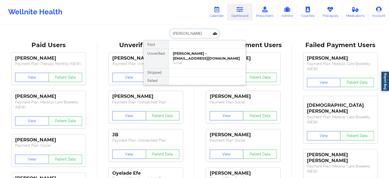
type input "andy madiso"
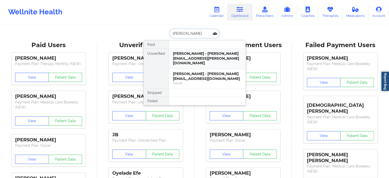
click at [199, 58] on div "Andy madison - andy@lazarus.enterprises" at bounding box center [207, 58] width 69 height 14
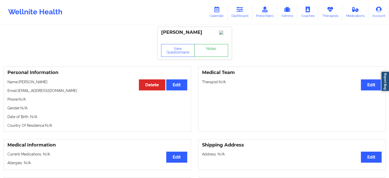
click at [206, 54] on link "Notes" at bounding box center [211, 50] width 34 height 13
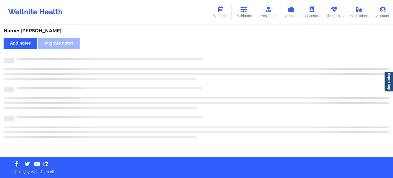
click at [206, 54] on div "Name: Andy madison Add notes Migrate notes" at bounding box center [196, 91] width 393 height 132
click at [240, 14] on link "Dashboard" at bounding box center [243, 12] width 25 height 17
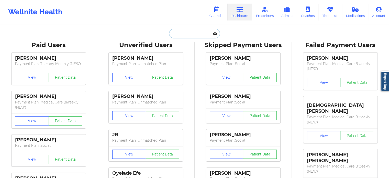
click at [190, 32] on input "text" at bounding box center [194, 34] width 51 height 10
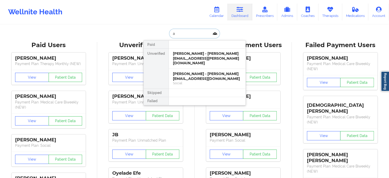
type input "a"
click at [189, 75] on div "Andy Madison - andy@lazarusai.com" at bounding box center [207, 75] width 69 height 9
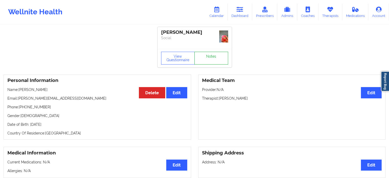
click at [210, 54] on link "Notes" at bounding box center [211, 58] width 34 height 13
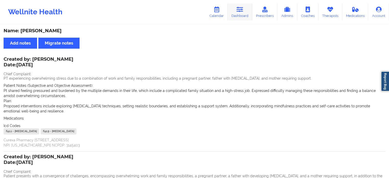
click at [242, 15] on link "Dashboard" at bounding box center [240, 12] width 25 height 17
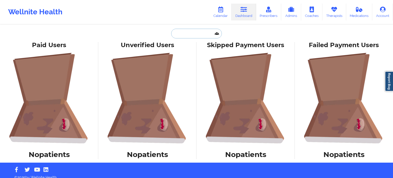
click at [185, 32] on input "text" at bounding box center [196, 34] width 51 height 10
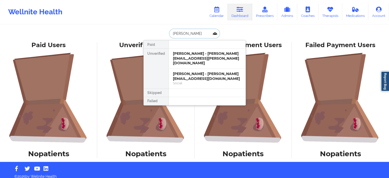
type input "ekaterina nik"
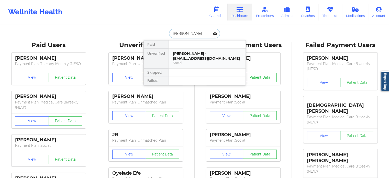
click at [198, 56] on div "Ekaterina Nikolaeva - catherinecat81090@gmail.com" at bounding box center [207, 55] width 69 height 9
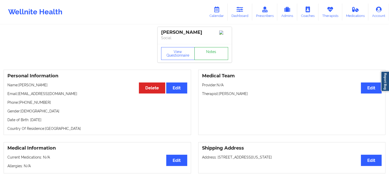
click at [210, 54] on link "Notes" at bounding box center [211, 53] width 34 height 13
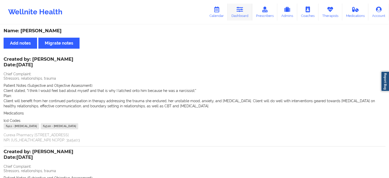
click at [235, 13] on link "Dashboard" at bounding box center [240, 12] width 25 height 17
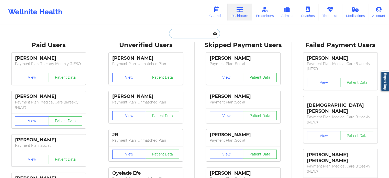
click at [185, 32] on input "text" at bounding box center [194, 34] width 51 height 10
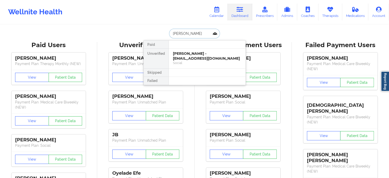
type input "michael barf"
click at [196, 55] on div "Michael barfield - mikeybarfield72@gmail.com" at bounding box center [207, 55] width 69 height 9
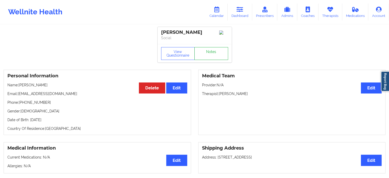
click at [207, 55] on div "View Questionnaire Notes" at bounding box center [195, 53] width 74 height 18
click at [207, 55] on link "Notes" at bounding box center [211, 53] width 34 height 13
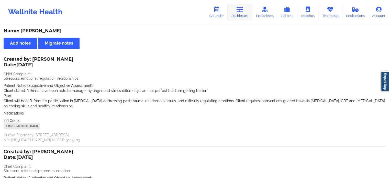
click at [237, 10] on icon at bounding box center [240, 10] width 7 height 6
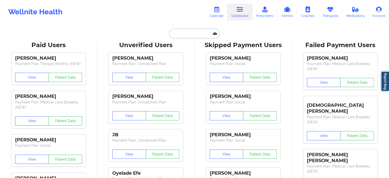
click at [182, 32] on input "text" at bounding box center [194, 34] width 51 height 10
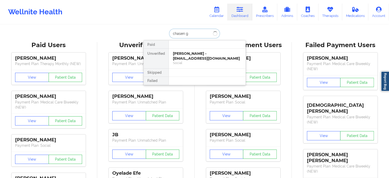
type input "chasen gl"
click at [192, 56] on div "Chasen Glenn - cglenn39@gmail.com" at bounding box center [207, 55] width 69 height 9
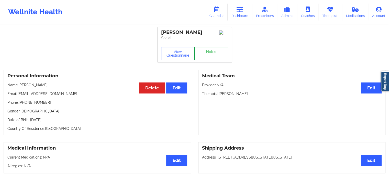
click at [208, 57] on link "Notes" at bounding box center [211, 53] width 34 height 13
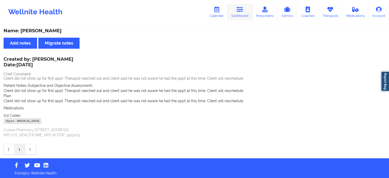
click at [231, 9] on link "Dashboard" at bounding box center [240, 12] width 25 height 17
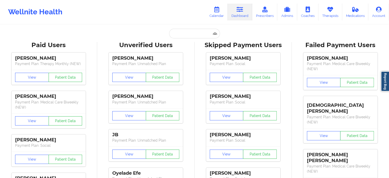
click at [186, 35] on input "text" at bounding box center [194, 34] width 51 height 10
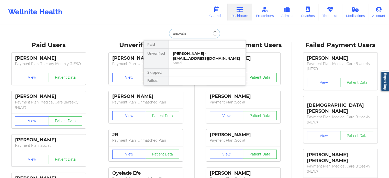
type input "eric vela"
click at [178, 35] on input "eric vela" at bounding box center [194, 34] width 51 height 10
click at [193, 56] on div "Eric Velazquez - lilsis1266@yahoo.com" at bounding box center [207, 55] width 69 height 9
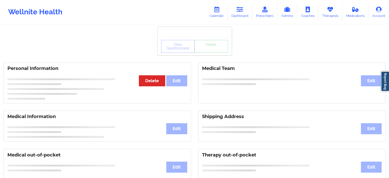
click at [208, 55] on div "View Questionnaire Notes" at bounding box center [195, 46] width 74 height 18
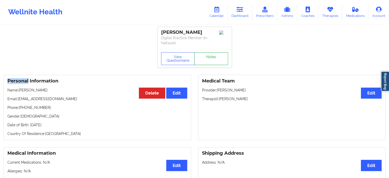
click at [208, 55] on link "Notes" at bounding box center [211, 58] width 34 height 13
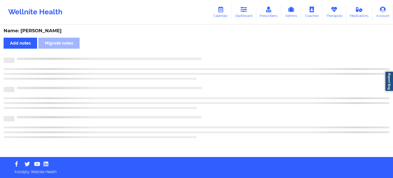
click at [208, 55] on div "Name: Eric Velazquez Add notes Migrate notes" at bounding box center [196, 91] width 393 height 132
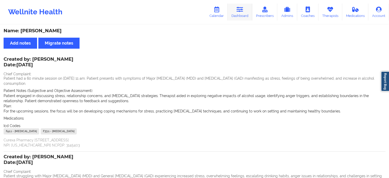
click at [246, 15] on link "Dashboard" at bounding box center [240, 12] width 25 height 17
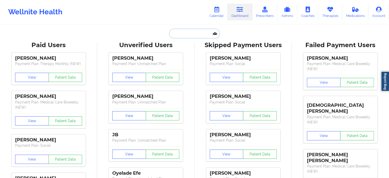
click at [183, 30] on input "text" at bounding box center [194, 34] width 51 height 10
paste input "syrtaylor22@gmail.com"
type input "syrtaylor22@gmail.com"
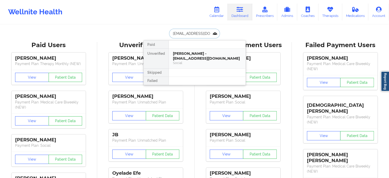
click at [196, 56] on div "Syreeta Robinson - syrtaylor22@gmail.com" at bounding box center [207, 55] width 69 height 9
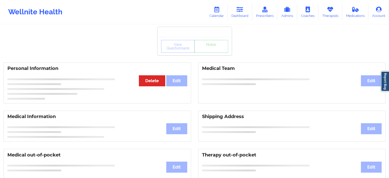
click at [206, 52] on div "View Questionnaire Notes" at bounding box center [194, 46] width 67 height 13
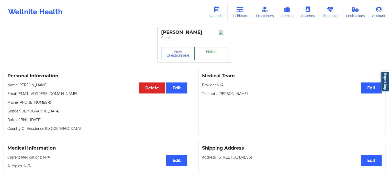
click at [206, 52] on link "Notes" at bounding box center [211, 53] width 34 height 13
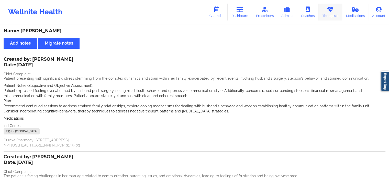
click at [329, 15] on link "Therapists" at bounding box center [330, 12] width 24 height 17
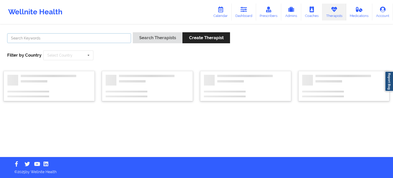
click at [81, 36] on input "text" at bounding box center [69, 38] width 124 height 10
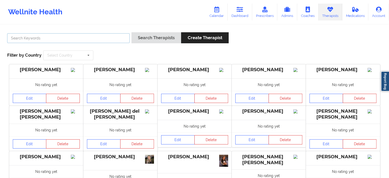
click at [65, 39] on input "text" at bounding box center [68, 38] width 123 height 10
click at [14, 36] on input "caliie smith" at bounding box center [68, 38] width 123 height 10
type input "callie smith"
click at [131, 32] on button "Search Therapists" at bounding box center [156, 37] width 50 height 11
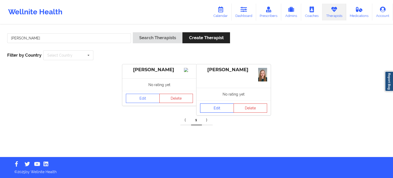
click at [210, 109] on link "Edit" at bounding box center [217, 107] width 34 height 9
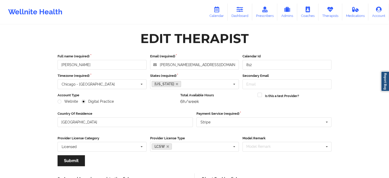
click at [209, 60] on div "callie.smith0318@gmail.com" at bounding box center [194, 65] width 89 height 10
drag, startPoint x: 209, startPoint y: 60, endPoint x: 210, endPoint y: 63, distance: 3.7
click at [210, 63] on div "callie.smith0318@gmail.com" at bounding box center [194, 65] width 89 height 10
drag, startPoint x: 210, startPoint y: 63, endPoint x: 145, endPoint y: 68, distance: 64.7
click at [145, 68] on div "Full name (required) Callie Smith Email (required) callie.smith0318@gmail.com C…" at bounding box center [195, 62] width 278 height 16
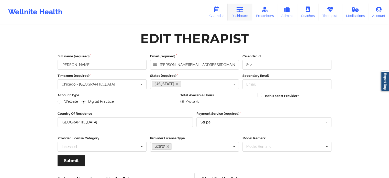
click at [238, 14] on link "Dashboard" at bounding box center [240, 12] width 25 height 17
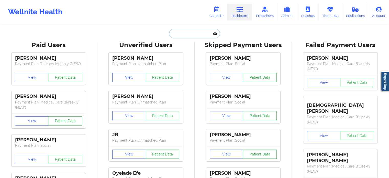
click at [173, 34] on input "text" at bounding box center [194, 34] width 51 height 10
paste input "bella.arrojo05@gmail.com"
type input "bella.arrojo05@gmail.com"
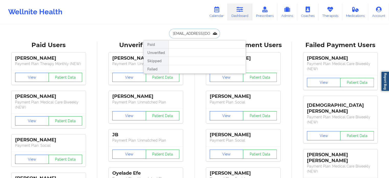
scroll to position [0, 2]
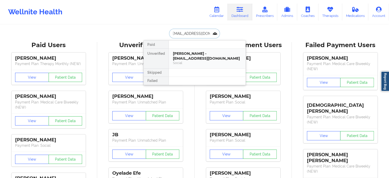
click at [198, 55] on div "Isabella Arrojo - bella.arrojo05@gmail.com" at bounding box center [207, 55] width 69 height 9
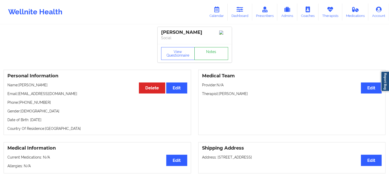
click at [215, 53] on link "Notes" at bounding box center [211, 53] width 34 height 13
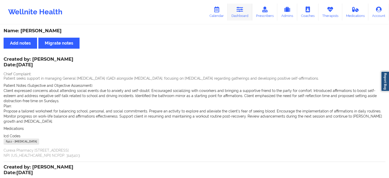
click at [236, 11] on link "Dashboard" at bounding box center [240, 12] width 25 height 17
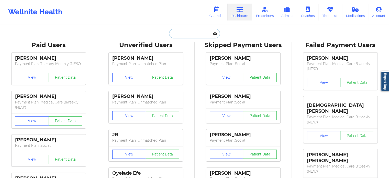
click at [178, 34] on input "text" at bounding box center [194, 34] width 51 height 10
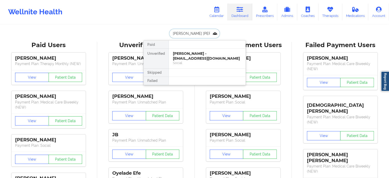
type input "heather hall"
click at [188, 53] on div "Heather Hall - heatherhall1207@gmail.com" at bounding box center [207, 55] width 69 height 9
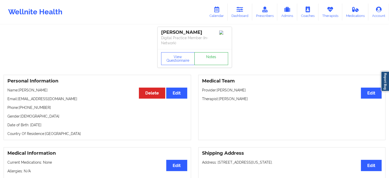
click at [211, 55] on link "Notes" at bounding box center [211, 58] width 34 height 13
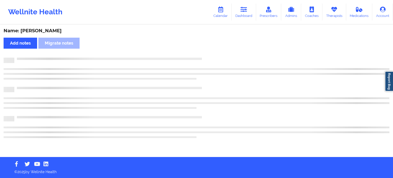
click at [211, 55] on div "Name: Heather Hall Add notes Migrate notes" at bounding box center [196, 91] width 393 height 132
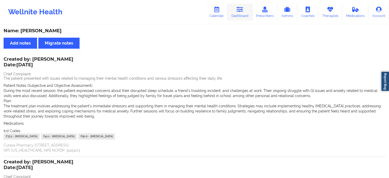
click at [240, 8] on icon at bounding box center [240, 10] width 7 height 6
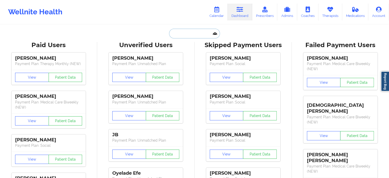
click at [187, 29] on input "text" at bounding box center [194, 34] width 51 height 10
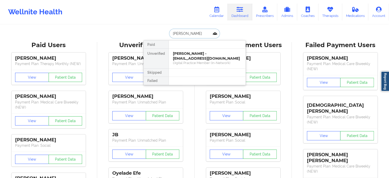
type input "sharon s ma"
click at [191, 55] on div "SHARON S MADDEN - joy3820@gmail.com" at bounding box center [207, 55] width 69 height 9
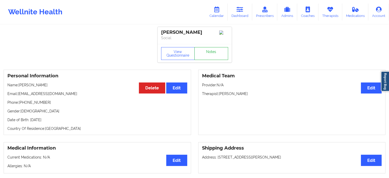
click at [203, 53] on div "View Questionnaire Notes" at bounding box center [195, 53] width 74 height 18
click at [203, 53] on link "Notes" at bounding box center [211, 53] width 34 height 13
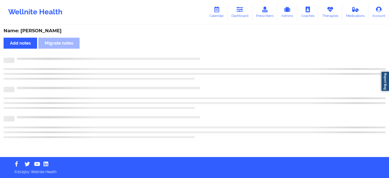
click at [203, 53] on div "Name: SHARON S MADDEN Add notes Migrate notes" at bounding box center [194, 91] width 389 height 132
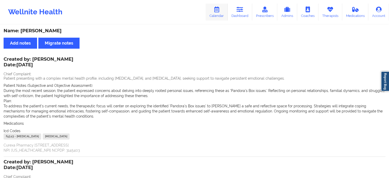
click at [222, 11] on link "Calendar" at bounding box center [217, 12] width 22 height 17
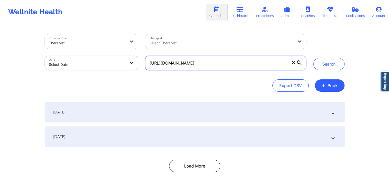
click at [163, 61] on input "https://airtable.com/appcsiMvnz8jpO1uz/shriCISSFSuXEqAxJ" at bounding box center [225, 63] width 161 height 14
drag, startPoint x: 278, startPoint y: 65, endPoint x: 139, endPoint y: 68, distance: 139.2
click at [139, 68] on div "Provider Role Therapist Therapist Select Therapist Date Select Date https://air…" at bounding box center [175, 52] width 269 height 43
paste input "[EMAIL_ADDRESS][DOMAIN_NAME]"
type input "[EMAIL_ADDRESS][DOMAIN_NAME]"
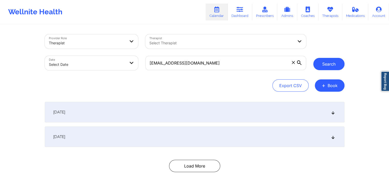
click at [325, 66] on button "Search" at bounding box center [328, 64] width 31 height 12
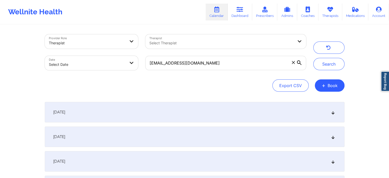
click at [331, 111] on icon at bounding box center [333, 112] width 4 height 4
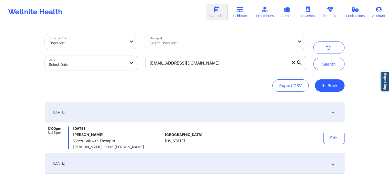
click at [331, 111] on icon at bounding box center [333, 112] width 4 height 4
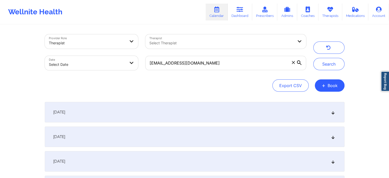
click at [116, 62] on body "Wellnite Health Calendar Dashboard Prescribers Admins Coaches Therapists Medica…" at bounding box center [194, 89] width 389 height 178
select select "2025-8"
select select "2025-9"
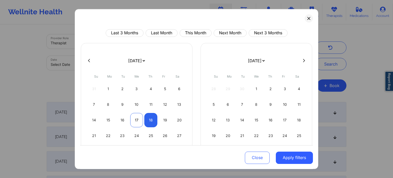
click at [134, 119] on div "17" at bounding box center [136, 120] width 13 height 14
select select "2025-8"
select select "2025-9"
select select "2025-8"
select select "2025-9"
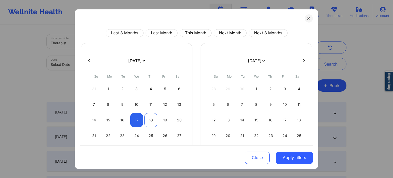
click at [154, 120] on div "18" at bounding box center [150, 120] width 13 height 14
select select "2025-8"
select select "2025-9"
click at [138, 119] on div "17" at bounding box center [136, 120] width 13 height 14
select select "2025-8"
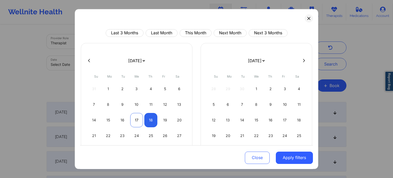
select select "2025-9"
select select "2025-8"
select select "2025-9"
click at [154, 118] on div "18" at bounding box center [150, 120] width 13 height 14
select select "2025-8"
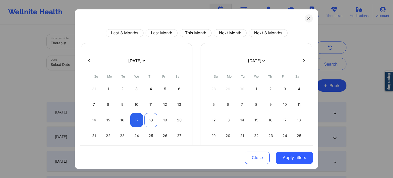
select select "2025-9"
click at [169, 123] on div "19" at bounding box center [165, 120] width 13 height 14
select select "2025-8"
select select "2025-9"
select select "2025-8"
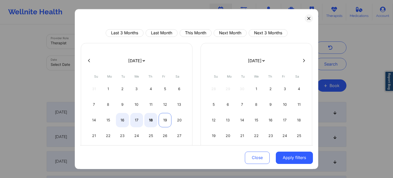
select select "2025-9"
select select "2025-8"
select select "2025-9"
click at [150, 120] on div "18" at bounding box center [150, 120] width 13 height 14
select select "2025-8"
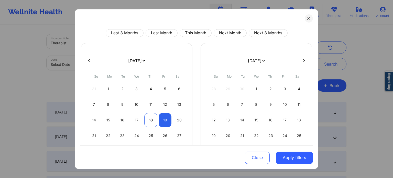
select select "2025-9"
click at [150, 120] on div "18" at bounding box center [150, 120] width 13 height 14
select select "2025-8"
select select "2025-9"
click at [162, 119] on div "19" at bounding box center [165, 120] width 13 height 14
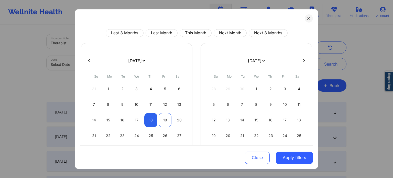
select select "2025-8"
select select "2025-9"
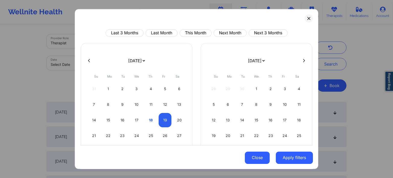
select select "2025-8"
select select "2025-9"
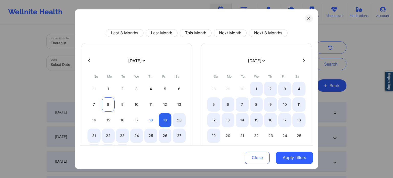
select select "2025-8"
select select "2025-9"
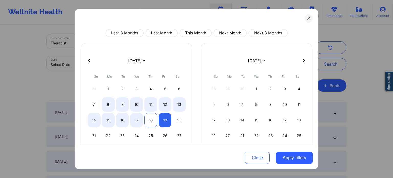
select select "2025-8"
select select "2025-9"
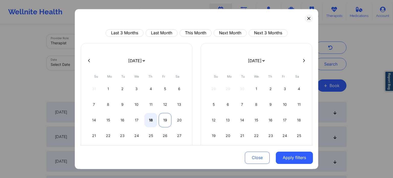
select select "2025-8"
select select "2025-9"
click at [159, 123] on div "19" at bounding box center [165, 120] width 13 height 14
select select "2025-8"
select select "2025-9"
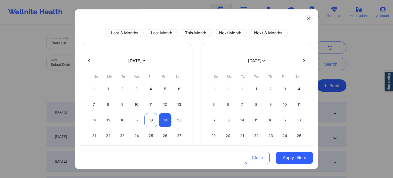
click at [145, 123] on div "18" at bounding box center [150, 120] width 13 height 14
select select "2025-8"
select select "2025-9"
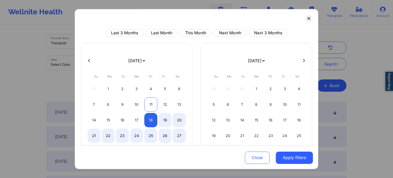
select select "2025-8"
select select "2025-9"
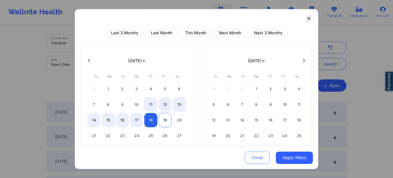
select select "2025-8"
select select "2025-9"
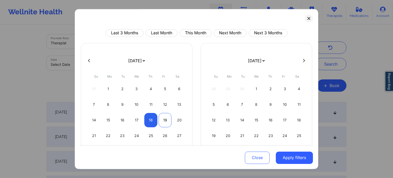
click at [161, 119] on div "19" at bounding box center [165, 120] width 13 height 14
select select "2025-8"
select select "2025-9"
click at [286, 158] on button "Apply filters" at bounding box center [294, 157] width 37 height 12
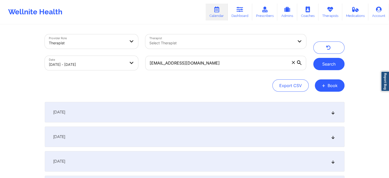
click at [327, 66] on button "Search" at bounding box center [328, 64] width 31 height 12
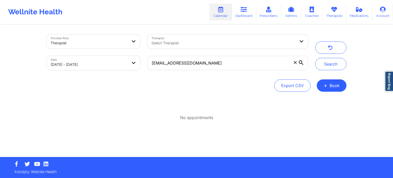
click at [72, 61] on body "Wellnite Health Calendar Dashboard Prescribers Admins Coaches Therapists Medica…" at bounding box center [196, 89] width 393 height 178
select select "2025-8"
select select "2025-9"
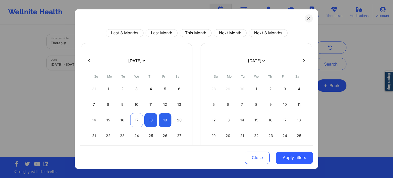
click at [134, 120] on div "17" at bounding box center [136, 120] width 13 height 14
select select "2025-8"
select select "2025-9"
select select "2025-8"
select select "2025-9"
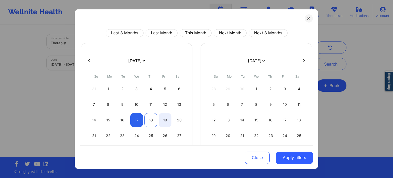
select select "2025-8"
select select "2025-9"
click at [147, 120] on div "18" at bounding box center [150, 120] width 13 height 14
select select "2025-8"
select select "2025-9"
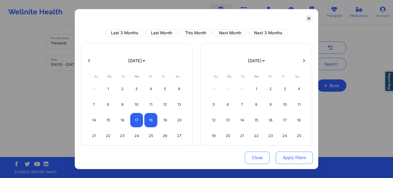
click at [290, 157] on button "Apply filters" at bounding box center [294, 157] width 37 height 12
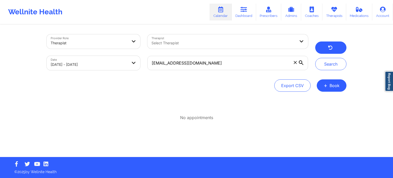
click at [322, 48] on button "button" at bounding box center [330, 47] width 31 height 12
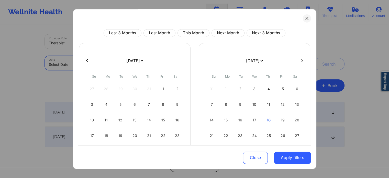
click at [107, 66] on body "Wellnite Health Calendar Dashboard Prescribers Admins Coaches Therapists Medica…" at bounding box center [194, 89] width 389 height 178
select select "2025-8"
select select "2025-9"
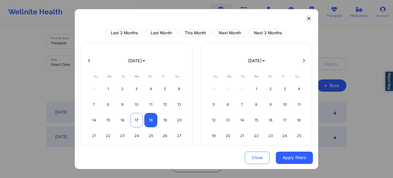
click at [132, 119] on div "17" at bounding box center [136, 120] width 13 height 14
select select "2025-8"
select select "2025-9"
click at [154, 121] on div "18" at bounding box center [150, 120] width 13 height 14
select select "2025-8"
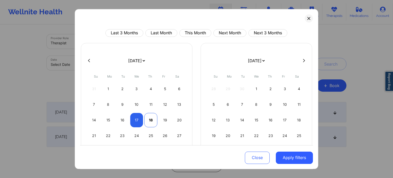
select select "2025-9"
click at [288, 156] on button "Apply filters" at bounding box center [294, 157] width 37 height 12
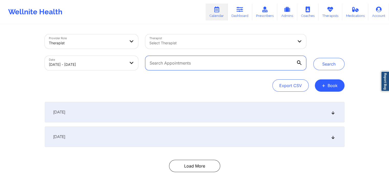
click at [183, 63] on input "text" at bounding box center [225, 63] width 161 height 14
paste input "[EMAIL_ADDRESS][DOMAIN_NAME]"
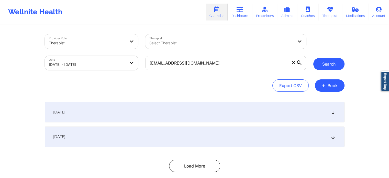
click at [326, 63] on button "Search" at bounding box center [328, 64] width 31 height 12
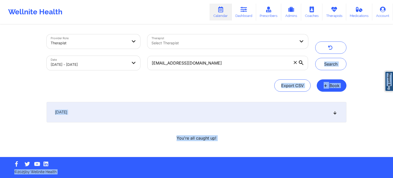
drag, startPoint x: 393, startPoint y: 42, endPoint x: 392, endPoint y: 87, distance: 44.5
click at [392, 87] on body "Wellnite Health Calendar Dashboard Prescribers Admins Coaches Therapists Medica…" at bounding box center [196, 89] width 393 height 178
click at [294, 111] on div "[DATE]" at bounding box center [197, 112] width 300 height 20
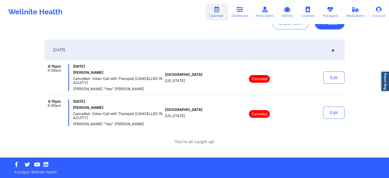
scroll to position [2, 0]
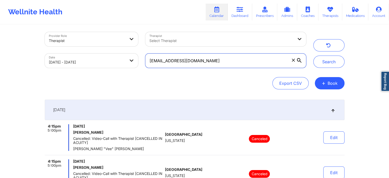
drag, startPoint x: 211, startPoint y: 59, endPoint x: 156, endPoint y: 62, distance: 54.3
click at [156, 62] on input "[EMAIL_ADDRESS][DOMAIN_NAME]" at bounding box center [225, 60] width 161 height 14
type input "r"
paste input "[PERSON_NAME][EMAIL_ADDRESS][DOMAIN_NAME]"
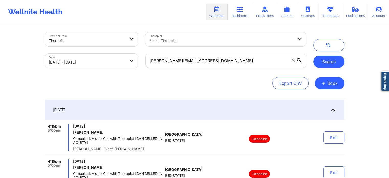
click at [331, 59] on button "Search" at bounding box center [328, 62] width 31 height 12
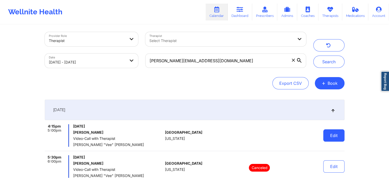
click at [339, 137] on button "Edit" at bounding box center [333, 135] width 21 height 12
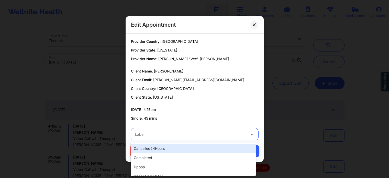
click at [185, 137] on div at bounding box center [190, 134] width 110 height 6
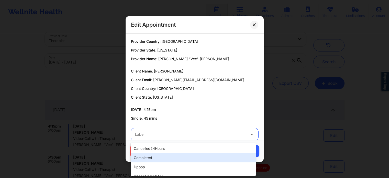
click at [155, 156] on div "completed" at bounding box center [193, 157] width 125 height 9
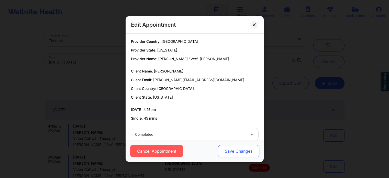
click at [225, 152] on button "Save Changes" at bounding box center [238, 151] width 41 height 12
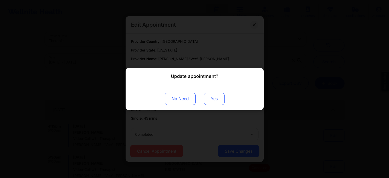
click at [213, 98] on button "Yes" at bounding box center [214, 99] width 21 height 12
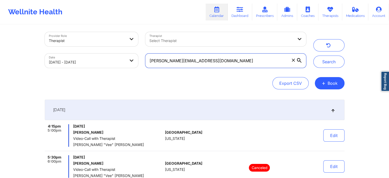
drag, startPoint x: 235, startPoint y: 59, endPoint x: 101, endPoint y: 63, distance: 134.1
click at [101, 63] on div "Provider Role Therapist Therapist Select Therapist Date 09/17/2025 - 09/18/2025…" at bounding box center [175, 49] width 269 height 43
paste input "aprilraine13"
click at [313, 56] on button "Search" at bounding box center [328, 62] width 31 height 12
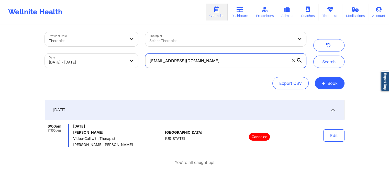
drag, startPoint x: 220, startPoint y: 58, endPoint x: 132, endPoint y: 57, distance: 88.3
click at [132, 57] on div "Provider Role Therapist Therapist Select Therapist Date 09/17/2025 - 09/18/2025…" at bounding box center [175, 49] width 269 height 43
paste input "imanisaunderson@gmail"
click at [313, 56] on button "Search" at bounding box center [328, 62] width 31 height 12
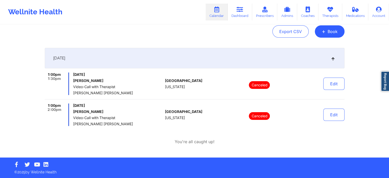
scroll to position [14, 0]
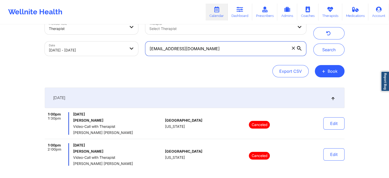
drag, startPoint x: 252, startPoint y: 49, endPoint x: 111, endPoint y: 69, distance: 142.7
click at [111, 69] on div "Provider Role Therapist Therapist Select Therapist Date 09/17/2025 - 09/18/2025…" at bounding box center [195, 48] width 300 height 57
paste input "gracesandra12@yahoo"
click at [313, 43] on button "Search" at bounding box center [328, 49] width 31 height 12
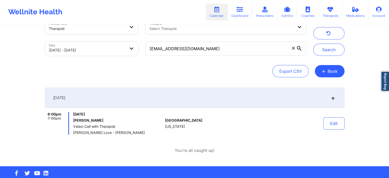
click at [112, 132] on span "[PERSON_NAME] Love - [PERSON_NAME]" at bounding box center [118, 132] width 90 height 4
drag, startPoint x: 322, startPoint y: 119, endPoint x: 344, endPoint y: 127, distance: 23.6
click at [344, 127] on div "Provider Role Therapist Therapist Select Therapist Date 09/17/2025 - 09/18/2025…" at bounding box center [194, 88] width 307 height 155
click at [331, 123] on button "Edit" at bounding box center [333, 123] width 21 height 12
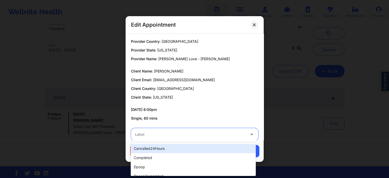
click at [193, 136] on div at bounding box center [190, 134] width 110 height 6
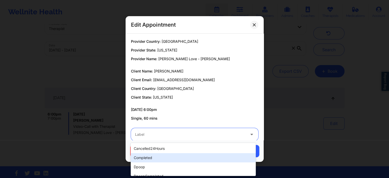
click at [156, 157] on div "completed" at bounding box center [193, 157] width 125 height 9
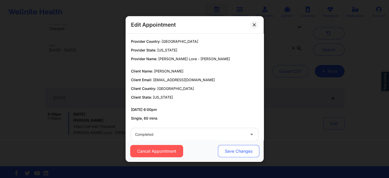
click at [237, 150] on button "Save Changes" at bounding box center [238, 151] width 41 height 12
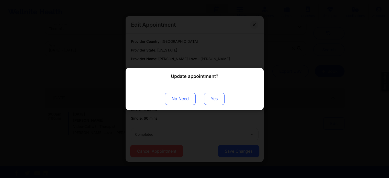
click at [210, 101] on button "Yes" at bounding box center [214, 99] width 21 height 12
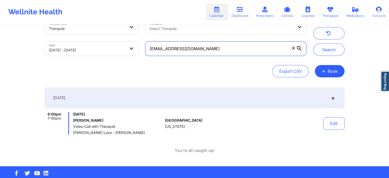
drag, startPoint x: 208, startPoint y: 49, endPoint x: 135, endPoint y: 56, distance: 72.7
click at [135, 56] on div "Provider Role Therapist Therapist Select Therapist Date 09/17/2025 - 09/18/2025…" at bounding box center [175, 37] width 269 height 43
paste input "torigrant11@gmail"
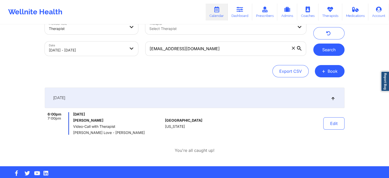
click at [327, 45] on button "Search" at bounding box center [328, 49] width 31 height 12
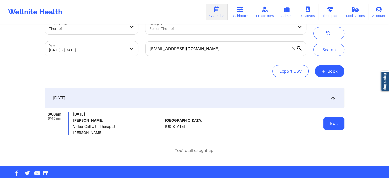
click at [341, 121] on button "Edit" at bounding box center [333, 123] width 21 height 12
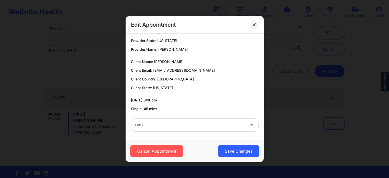
scroll to position [0, 0]
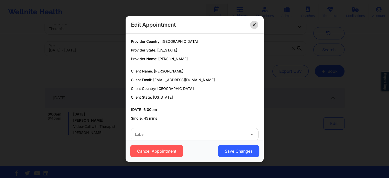
click at [251, 24] on button at bounding box center [254, 25] width 8 height 8
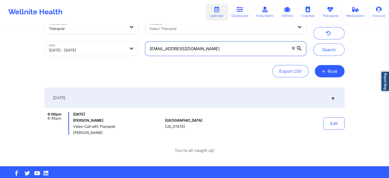
drag, startPoint x: 199, startPoint y: 47, endPoint x: 130, endPoint y: 46, distance: 68.8
click at [130, 46] on div "Provider Role Therapist Therapist Select Therapist Date 09/17/2025 - 09/18/2025…" at bounding box center [175, 37] width 269 height 43
paste input "clocking25"
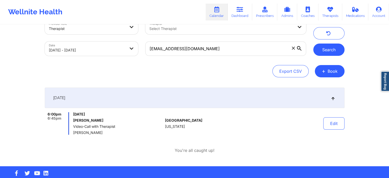
click at [325, 46] on button "Search" at bounding box center [328, 49] width 31 height 12
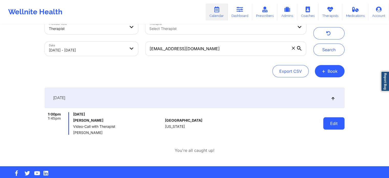
click at [330, 129] on button "Edit" at bounding box center [333, 123] width 21 height 12
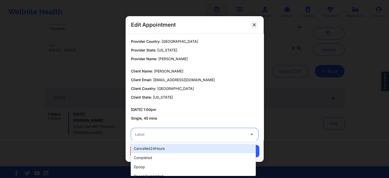
click at [187, 137] on div at bounding box center [190, 134] width 110 height 6
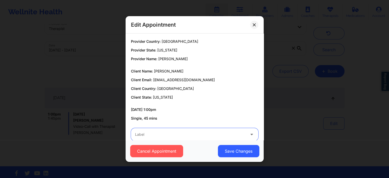
click at [187, 137] on div at bounding box center [190, 134] width 110 height 6
click at [253, 21] on button at bounding box center [254, 25] width 8 height 8
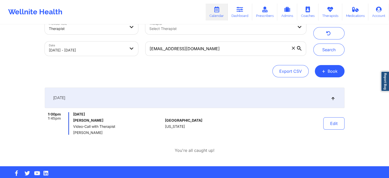
drag, startPoint x: 212, startPoint y: 40, endPoint x: 211, endPoint y: 49, distance: 9.0
click at [211, 49] on div "[EMAIL_ADDRESS][DOMAIN_NAME]" at bounding box center [226, 48] width 168 height 21
drag, startPoint x: 211, startPoint y: 49, endPoint x: 105, endPoint y: 55, distance: 106.0
click at [105, 55] on div "Provider Role Therapist Therapist Select Therapist Date 09/17/2025 - 09/18/2025…" at bounding box center [175, 37] width 269 height 43
paste input "brian.warshawsky"
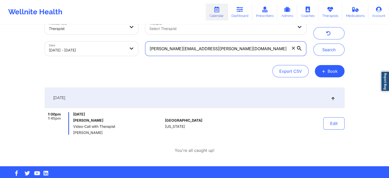
click at [313, 43] on button "Search" at bounding box center [328, 49] width 31 height 12
drag, startPoint x: 233, startPoint y: 46, endPoint x: 141, endPoint y: 54, distance: 92.2
click at [141, 54] on div "Provider Role Therapist Therapist Select Therapist Date 09/17/2025 - 09/18/2025…" at bounding box center [175, 37] width 269 height 43
paste input "ssaunders750"
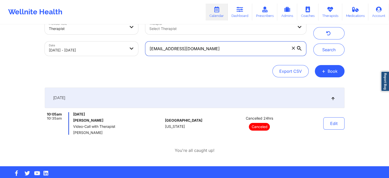
drag, startPoint x: 222, startPoint y: 50, endPoint x: 125, endPoint y: 60, distance: 96.9
click at [125, 60] on div "Provider Role Therapist Therapist Select Therapist Date 09/17/2025 - 09/18/2025…" at bounding box center [195, 48] width 300 height 57
paste input "xedwards6"
click at [313, 43] on button "Search" at bounding box center [328, 49] width 31 height 12
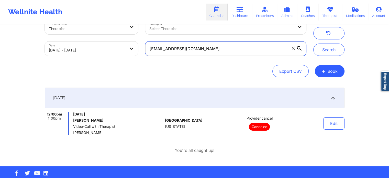
drag, startPoint x: 206, startPoint y: 54, endPoint x: 144, endPoint y: 41, distance: 63.0
click at [144, 41] on div "[EMAIL_ADDRESS][DOMAIN_NAME]" at bounding box center [226, 48] width 168 height 21
paste input "msfowlks"
click at [313, 43] on button "Search" at bounding box center [328, 49] width 31 height 12
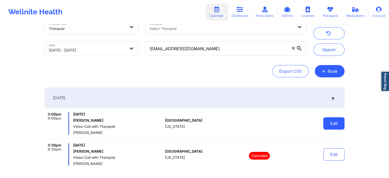
click at [338, 123] on button "Edit" at bounding box center [333, 123] width 21 height 12
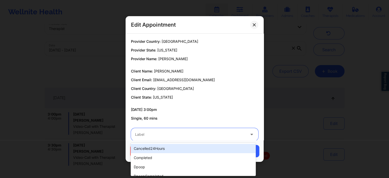
click at [219, 139] on div "Label" at bounding box center [188, 134] width 115 height 13
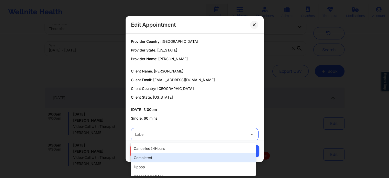
click at [186, 157] on div "completed" at bounding box center [193, 157] width 125 height 9
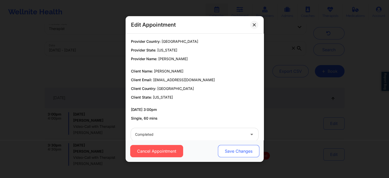
click at [226, 155] on button "Save Changes" at bounding box center [238, 151] width 41 height 12
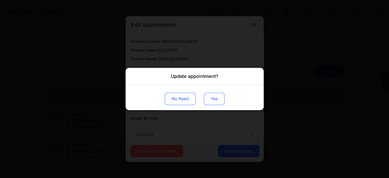
click at [211, 103] on button "Yes" at bounding box center [214, 99] width 21 height 12
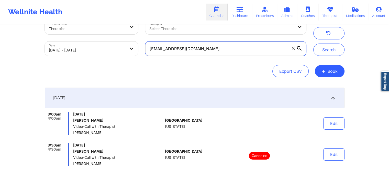
drag, startPoint x: 203, startPoint y: 50, endPoint x: 129, endPoint y: 49, distance: 74.2
click at [129, 49] on div "Provider Role Therapist Therapist Select Therapist Date 09/17/2025 - 09/18/2025…" at bounding box center [175, 37] width 269 height 43
paste input "ari_br@bellsouth.net"
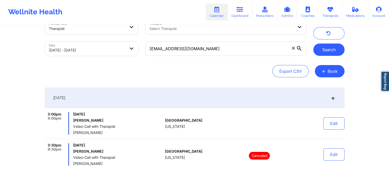
click at [329, 54] on button "Search" at bounding box center [328, 49] width 31 height 12
click at [301, 57] on div "Provider Role Therapist Therapist Select Therapist Date 09/17/2025 - 09/18/2025…" at bounding box center [194, 37] width 307 height 43
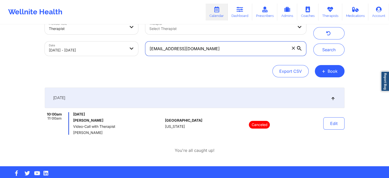
drag, startPoint x: 208, startPoint y: 46, endPoint x: 141, endPoint y: 49, distance: 67.6
click at [141, 49] on div "Provider Role Therapist Therapist Select Therapist Date 09/17/2025 - 09/18/2025…" at bounding box center [175, 37] width 269 height 43
paste input "[EMAIL_ADDRESS][DOMAIN_NAME]"
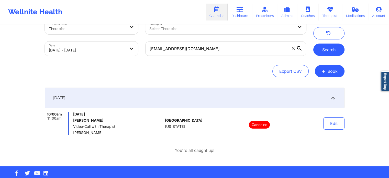
click at [321, 50] on button "Search" at bounding box center [328, 49] width 31 height 12
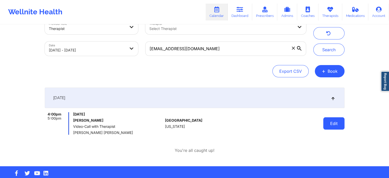
click at [337, 125] on button "Edit" at bounding box center [333, 123] width 21 height 12
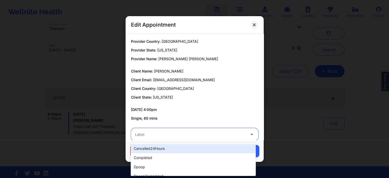
click at [221, 138] on div "Label" at bounding box center [188, 134] width 115 height 13
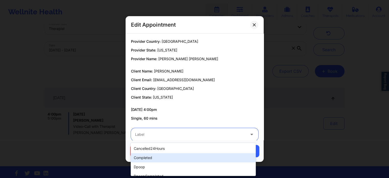
click at [165, 160] on div "completed" at bounding box center [193, 157] width 125 height 9
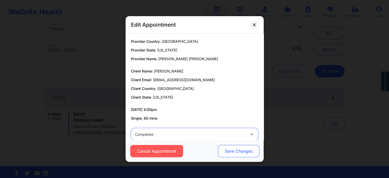
click at [230, 151] on button "Save Changes" at bounding box center [238, 151] width 41 height 12
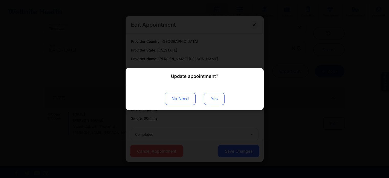
click at [215, 93] on button "Yes" at bounding box center [214, 99] width 21 height 12
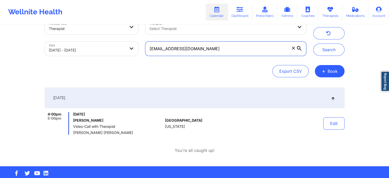
drag, startPoint x: 239, startPoint y: 55, endPoint x: 149, endPoint y: 47, distance: 89.9
click at [149, 47] on input "[EMAIL_ADDRESS][DOMAIN_NAME]" at bounding box center [225, 48] width 161 height 14
paste input "becklynnlopez"
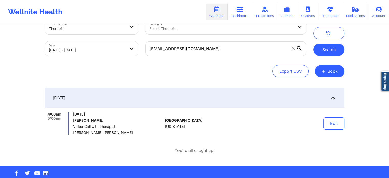
click at [326, 55] on button "Search" at bounding box center [328, 49] width 31 height 12
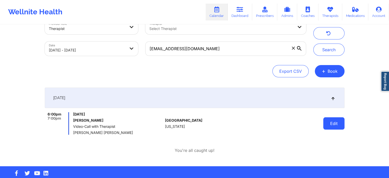
click at [329, 128] on button "Edit" at bounding box center [333, 123] width 21 height 12
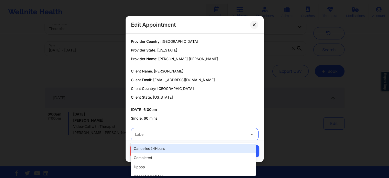
click at [183, 133] on div at bounding box center [190, 134] width 110 height 6
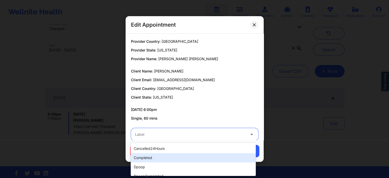
click at [151, 158] on div "completed" at bounding box center [193, 157] width 125 height 9
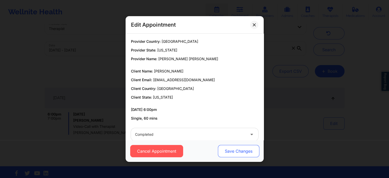
click at [233, 152] on button "Save Changes" at bounding box center [238, 151] width 41 height 12
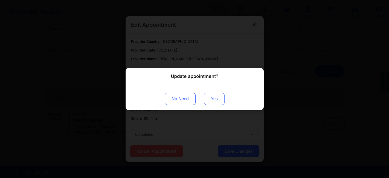
click at [214, 101] on button "Yes" at bounding box center [214, 99] width 21 height 12
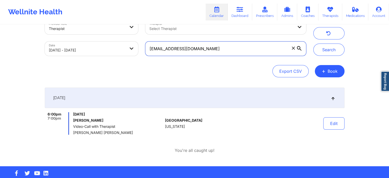
drag, startPoint x: 232, startPoint y: 50, endPoint x: 107, endPoint y: 35, distance: 125.5
click at [107, 35] on div "Provider Role Therapist Therapist Select Therapist Date 09/17/2025 - 09/18/2025…" at bounding box center [175, 37] width 269 height 43
paste input "odmrecordz2021"
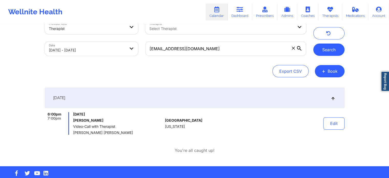
click at [332, 47] on button "Search" at bounding box center [328, 49] width 31 height 12
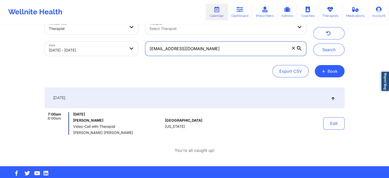
drag, startPoint x: 208, startPoint y: 45, endPoint x: 131, endPoint y: 48, distance: 76.6
click at [131, 48] on div "Provider Role Therapist Therapist Select Therapist Date 09/17/2025 - 09/18/2025…" at bounding box center [175, 37] width 269 height 43
paste input "linda.burkhardt@yahoo"
click at [313, 43] on button "Search" at bounding box center [328, 49] width 31 height 12
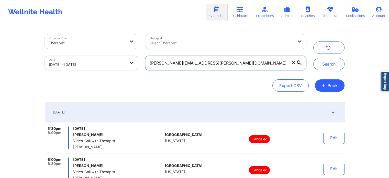
drag, startPoint x: 231, startPoint y: 64, endPoint x: 87, endPoint y: 41, distance: 145.3
click at [87, 41] on div "Provider Role Therapist Therapist Select Therapist Date 09/17/2025 - 09/18/2025…" at bounding box center [175, 52] width 269 height 43
paste input "klahmann2010"
click at [313, 58] on button "Search" at bounding box center [328, 64] width 31 height 12
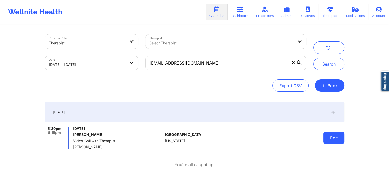
click at [339, 134] on button "Edit" at bounding box center [333, 137] width 21 height 12
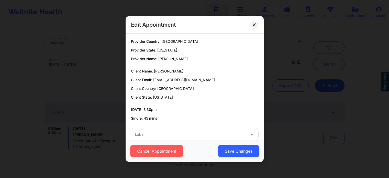
click at [211, 140] on div "Label" at bounding box center [188, 134] width 115 height 13
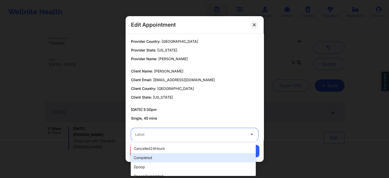
click at [152, 158] on div "completed" at bounding box center [193, 157] width 125 height 9
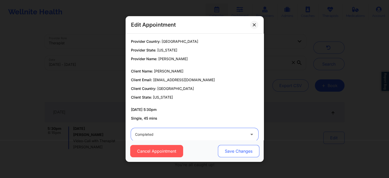
click at [228, 152] on button "Save Changes" at bounding box center [238, 151] width 41 height 12
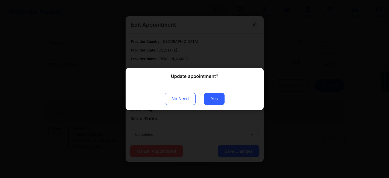
click at [209, 92] on div "No Need Yes" at bounding box center [195, 97] width 138 height 25
click at [211, 101] on button "Yes" at bounding box center [214, 99] width 21 height 12
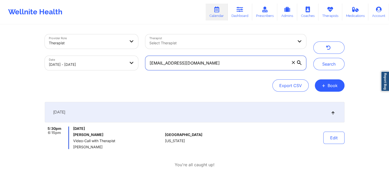
drag, startPoint x: 220, startPoint y: 63, endPoint x: 131, endPoint y: 64, distance: 88.8
click at [131, 64] on div "Provider Role Therapist Therapist Select Therapist Date 09/17/2025 - 09/18/2025…" at bounding box center [175, 52] width 269 height 43
paste input "jordan.whitehead298@gmail"
type input "[EMAIL_ADDRESS][DOMAIN_NAME]"
click at [313, 58] on button "Search" at bounding box center [328, 64] width 31 height 12
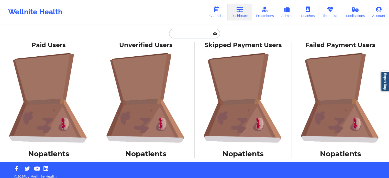
click at [189, 36] on input "text" at bounding box center [194, 34] width 51 height 10
paste input "[EMAIL_ADDRESS][DOMAIN_NAME]"
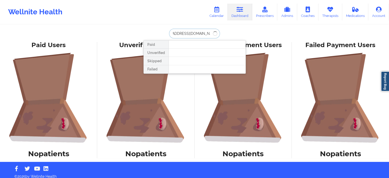
type input "[EMAIL_ADDRESS][DOMAIN_NAME]"
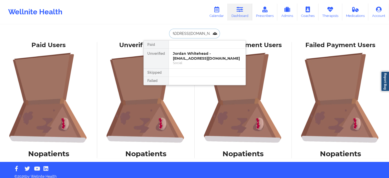
scroll to position [0, 0]
click at [201, 58] on div "Jordan [MEDICAL_DATA] - [EMAIL_ADDRESS][DOMAIN_NAME]" at bounding box center [207, 55] width 69 height 9
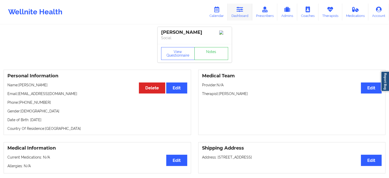
click at [243, 12] on link "Dashboard" at bounding box center [240, 12] width 25 height 17
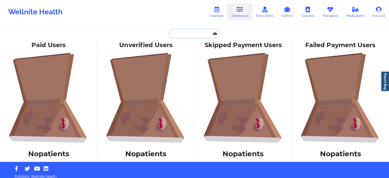
click at [204, 33] on input "text" at bounding box center [194, 34] width 51 height 10
paste input "[EMAIL_ADDRESS][DOMAIN_NAME]"
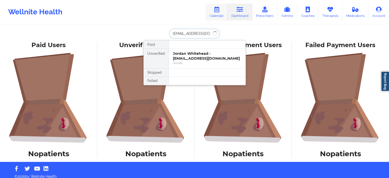
type input "[EMAIL_ADDRESS][DOMAIN_NAME]"
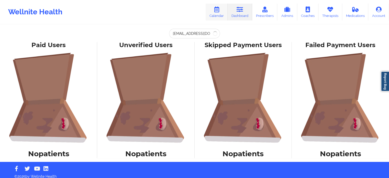
click at [216, 9] on icon at bounding box center [216, 10] width 7 height 6
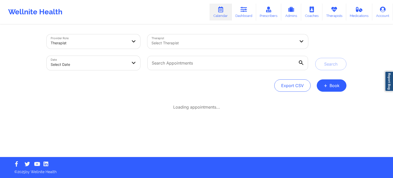
select select "2025-8"
select select "2025-9"
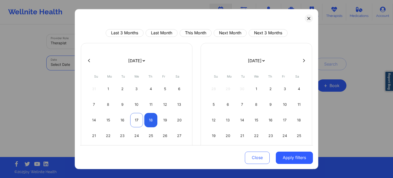
select select "2025-8"
select select "2025-9"
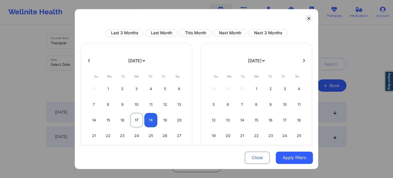
click at [136, 118] on div "17" at bounding box center [136, 120] width 13 height 14
select select "2025-8"
select select "2025-9"
click at [150, 123] on div "18" at bounding box center [150, 120] width 13 height 14
select select "2025-8"
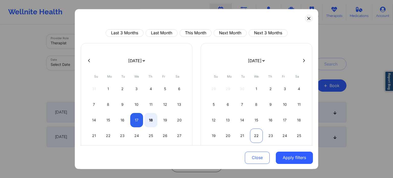
select select "2025-9"
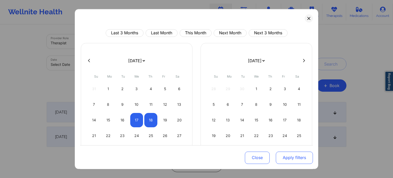
click at [304, 157] on button "Apply filters" at bounding box center [294, 157] width 37 height 12
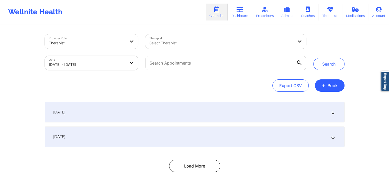
click at [304, 157] on div "September 17, 2025 8:00pm 9:00pm Wednesday, September 17, 2025 Lovely Seraphin …" at bounding box center [195, 137] width 300 height 70
drag, startPoint x: 250, startPoint y: 72, endPoint x: 224, endPoint y: 65, distance: 26.1
click at [224, 65] on div at bounding box center [226, 62] width 168 height 21
click at [224, 65] on input "text" at bounding box center [225, 63] width 161 height 14
paste input "lousellc@gmail.com"
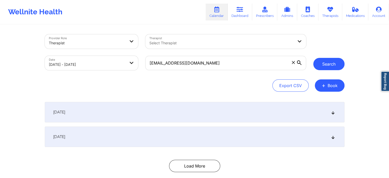
click at [339, 69] on button "Search" at bounding box center [328, 64] width 31 height 12
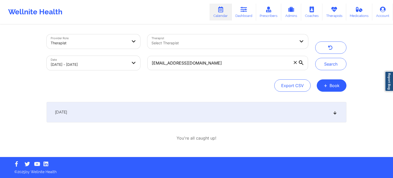
click at [334, 109] on div "[DATE]" at bounding box center [197, 112] width 300 height 20
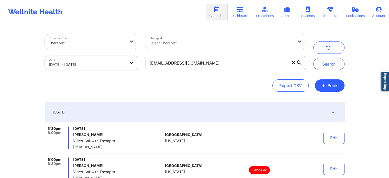
scroll to position [54, 0]
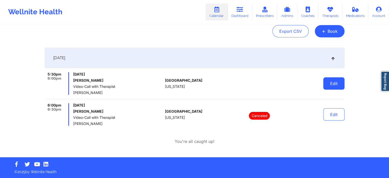
click at [331, 84] on button "Edit" at bounding box center [333, 83] width 21 height 12
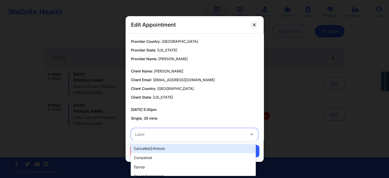
click at [190, 140] on div "Label" at bounding box center [188, 134] width 115 height 13
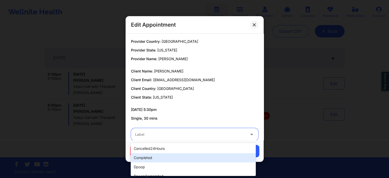
click at [156, 158] on div "completed" at bounding box center [193, 157] width 125 height 9
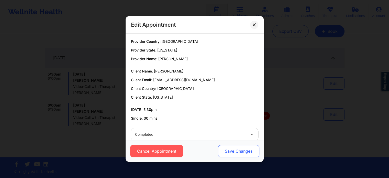
click at [231, 150] on button "Save Changes" at bounding box center [238, 151] width 41 height 12
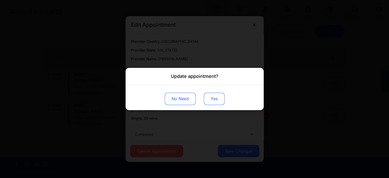
click at [210, 98] on button "Yes" at bounding box center [214, 99] width 21 height 12
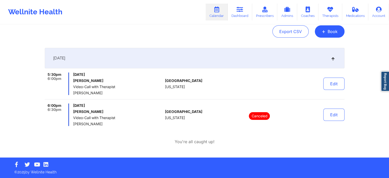
scroll to position [16, 0]
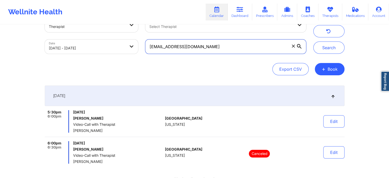
click at [190, 48] on input "lousellc@gmail.com" at bounding box center [225, 46] width 161 height 14
drag, startPoint x: 190, startPoint y: 48, endPoint x: 112, endPoint y: 35, distance: 78.8
click at [112, 35] on div "Provider Role Therapist Therapist Select Therapist Date 09/17/2025 - 09/18/2025…" at bounding box center [175, 35] width 269 height 43
paste input "patrick1205d@hot"
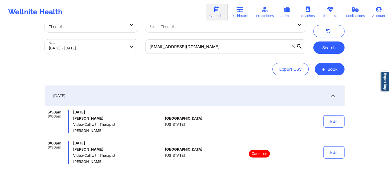
click at [334, 49] on button "Search" at bounding box center [328, 47] width 31 height 12
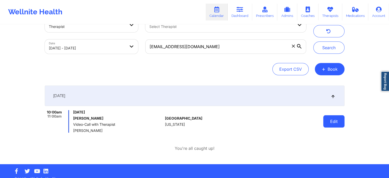
click at [327, 126] on button "Edit" at bounding box center [333, 121] width 21 height 12
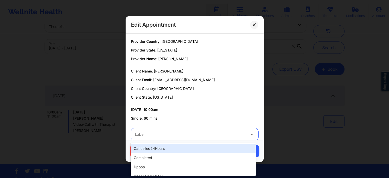
click at [177, 135] on div at bounding box center [190, 134] width 110 height 6
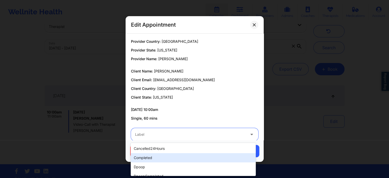
click at [154, 160] on div "completed" at bounding box center [193, 157] width 125 height 9
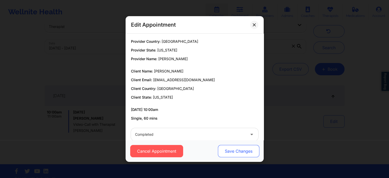
click at [236, 151] on button "Save Changes" at bounding box center [238, 151] width 41 height 12
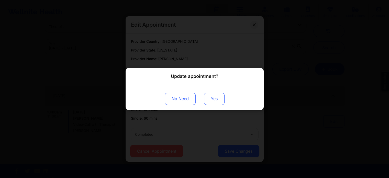
click at [217, 96] on button "Yes" at bounding box center [214, 99] width 21 height 12
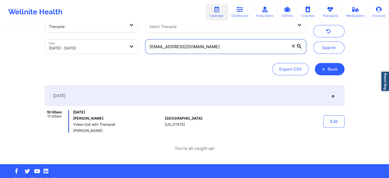
drag, startPoint x: 215, startPoint y: 45, endPoint x: 133, endPoint y: 40, distance: 81.5
click at [133, 40] on div "Provider Role Therapist Therapist Select Therapist Date 09/17/2025 - 09/18/2025…" at bounding box center [175, 35] width 269 height 43
paste input "jasonfilms@g"
click at [313, 41] on button "Search" at bounding box center [328, 47] width 31 height 12
drag, startPoint x: 199, startPoint y: 43, endPoint x: 148, endPoint y: 40, distance: 51.8
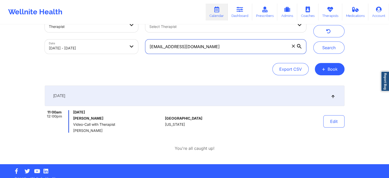
click at [148, 40] on input "jasonfilms@gmail.com" at bounding box center [225, 46] width 161 height 14
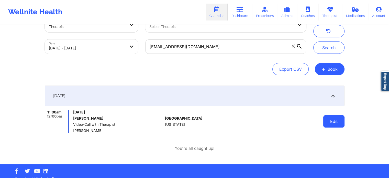
click at [328, 125] on button "Edit" at bounding box center [333, 121] width 21 height 12
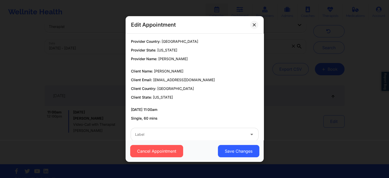
click at [176, 131] on div "Label" at bounding box center [188, 134] width 115 height 13
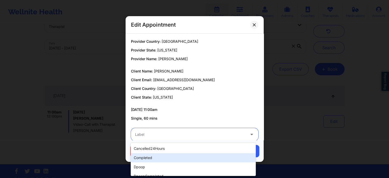
click at [156, 161] on div "completed" at bounding box center [193, 157] width 125 height 9
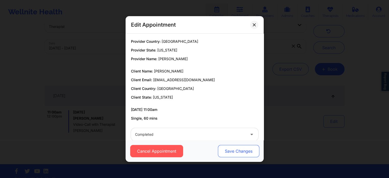
click at [239, 155] on button "Save Changes" at bounding box center [238, 151] width 41 height 12
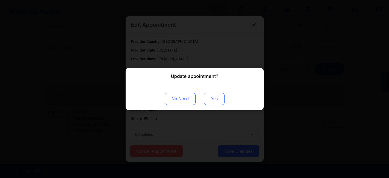
click at [215, 102] on button "Yes" at bounding box center [214, 99] width 21 height 12
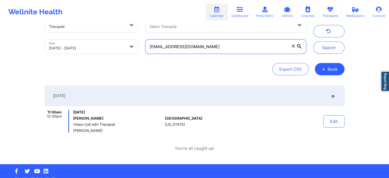
drag, startPoint x: 212, startPoint y: 44, endPoint x: 162, endPoint y: 40, distance: 49.8
click at [162, 40] on input "jasonfilms@gmail.com" at bounding box center [225, 46] width 161 height 14
type input "j"
paste input "goingtofl631@gmail.com"
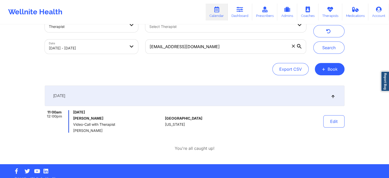
click at [316, 41] on div "Search" at bounding box center [328, 36] width 31 height 36
drag, startPoint x: 316, startPoint y: 41, endPoint x: 327, endPoint y: 57, distance: 19.2
click at [327, 57] on div "Provider Role Therapist Therapist Select Therapist Date 09/17/2025 - 09/18/2025…" at bounding box center [194, 35] width 307 height 43
click at [326, 48] on button "Search" at bounding box center [328, 47] width 31 height 12
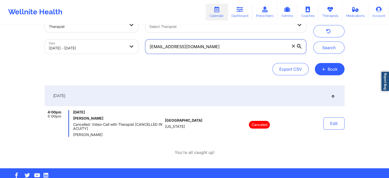
drag, startPoint x: 203, startPoint y: 48, endPoint x: 101, endPoint y: 40, distance: 102.8
click at [101, 40] on div "Provider Role Therapist Therapist Select Therapist Date 09/17/2025 - 09/18/2025…" at bounding box center [175, 35] width 269 height 43
paste input "brad51499"
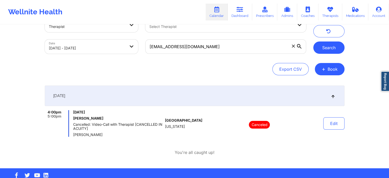
click at [323, 48] on button "Search" at bounding box center [328, 47] width 31 height 12
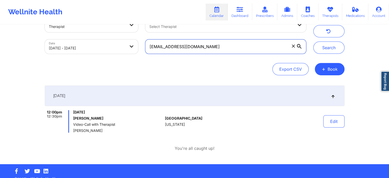
drag, startPoint x: 264, startPoint y: 46, endPoint x: 147, endPoint y: 6, distance: 123.4
click at [147, 6] on div "Wellnite Health Calendar Dashboard Prescribers Admins Coaches Therapists Medica…" at bounding box center [194, 74] width 389 height 180
paste input "jnicolerussell"
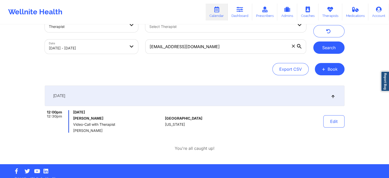
click at [324, 43] on button "Search" at bounding box center [328, 47] width 31 height 12
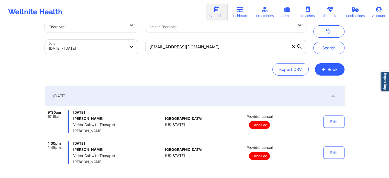
scroll to position [0, 0]
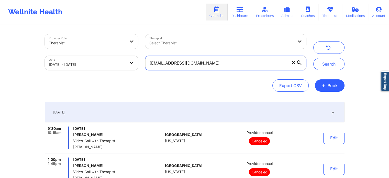
drag, startPoint x: 235, startPoint y: 67, endPoint x: 144, endPoint y: 59, distance: 91.6
click at [144, 59] on div "jnicolerussell@gmail.com" at bounding box center [226, 62] width 168 height 21
paste input "al.moloney22@ao"
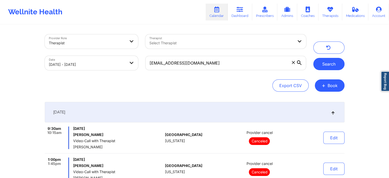
click at [339, 62] on button "Search" at bounding box center [328, 64] width 31 height 12
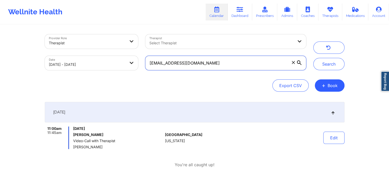
click at [200, 60] on input "al.moloney22@aol.com" at bounding box center [225, 63] width 161 height 14
type input "a"
paste input "amiekoul@yahoo.com"
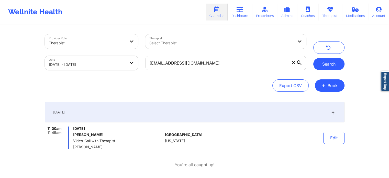
click at [331, 66] on button "Search" at bounding box center [328, 64] width 31 height 12
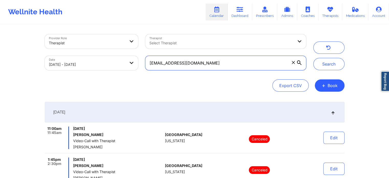
drag, startPoint x: 234, startPoint y: 62, endPoint x: 149, endPoint y: 53, distance: 85.7
click at [149, 53] on div "amiekoul@yahoo.com" at bounding box center [226, 62] width 168 height 21
paste input "nickruebel@gmail"
click at [313, 58] on button "Search" at bounding box center [328, 64] width 31 height 12
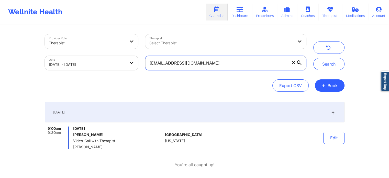
click at [200, 65] on input "nickruebel@gmail.com" at bounding box center [225, 63] width 161 height 14
drag, startPoint x: 200, startPoint y: 65, endPoint x: 130, endPoint y: 81, distance: 71.2
click at [130, 81] on div "Provider Role Therapist Therapist Select Therapist Date 09/17/2025 - 09/18/2025…" at bounding box center [195, 62] width 300 height 57
paste input "mariafernand77"
click at [313, 58] on button "Search" at bounding box center [328, 64] width 31 height 12
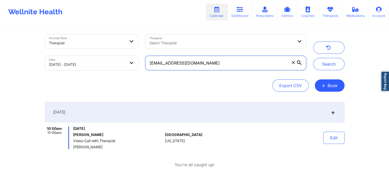
drag, startPoint x: 229, startPoint y: 70, endPoint x: 143, endPoint y: 46, distance: 88.7
click at [143, 46] on div "Provider Role Therapist Therapist Select Therapist Date 09/17/2025 - 09/18/2025…" at bounding box center [175, 52] width 269 height 43
paste input "catherinecat81090"
click at [313, 58] on button "Search" at bounding box center [328, 64] width 31 height 12
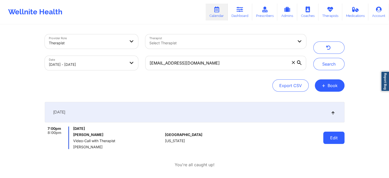
click at [328, 137] on button "Edit" at bounding box center [333, 137] width 21 height 12
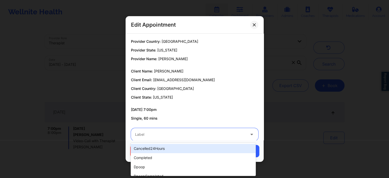
click at [184, 135] on div at bounding box center [190, 134] width 110 height 6
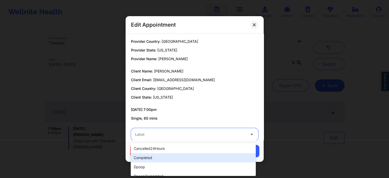
click at [167, 154] on div "completed" at bounding box center [193, 157] width 125 height 9
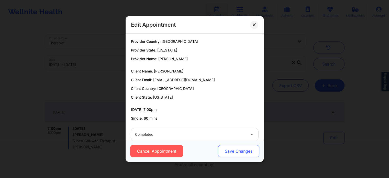
click at [242, 145] on button "Save Changes" at bounding box center [238, 151] width 41 height 12
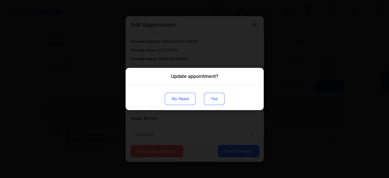
click at [210, 98] on button "Yes" at bounding box center [214, 99] width 21 height 12
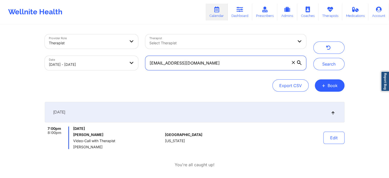
drag, startPoint x: 240, startPoint y: 58, endPoint x: 148, endPoint y: 35, distance: 95.7
click at [148, 35] on div "Provider Role Therapist Therapist Select Therapist Date 09/17/2025 - 09/18/2025…" at bounding box center [175, 52] width 269 height 43
paste input "mikeybarfield72"
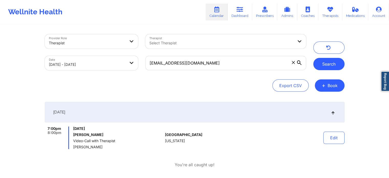
click at [330, 61] on button "Search" at bounding box center [328, 64] width 31 height 12
click at [330, 137] on button "Edit" at bounding box center [333, 137] width 21 height 12
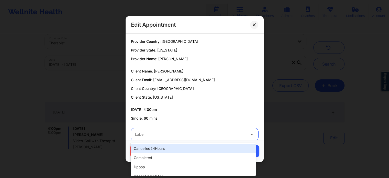
click at [183, 139] on div "Label" at bounding box center [188, 134] width 115 height 13
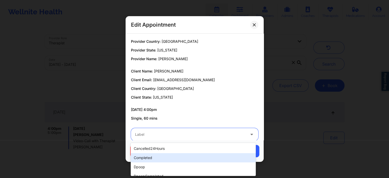
click at [163, 154] on div "completed" at bounding box center [193, 157] width 125 height 9
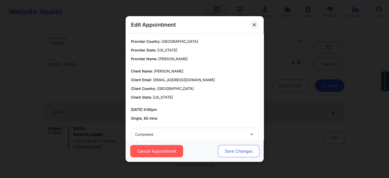
click at [230, 152] on button "Save Changes" at bounding box center [238, 151] width 41 height 12
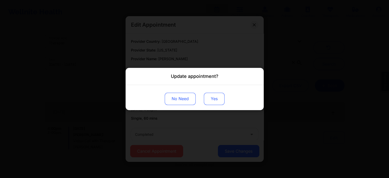
click at [214, 94] on button "Yes" at bounding box center [214, 99] width 21 height 12
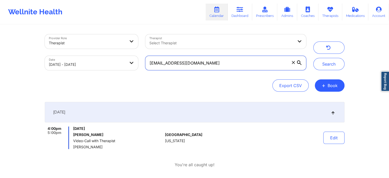
drag, startPoint x: 214, startPoint y: 65, endPoint x: 149, endPoint y: 51, distance: 65.8
click at [149, 51] on div "Provider Role Therapist Therapist Select Therapist Date 09/17/2025 - 09/18/2025…" at bounding box center [175, 52] width 269 height 43
paste input "lilsis1266@yahoo"
type input "lilsis1266@yahoo.com"
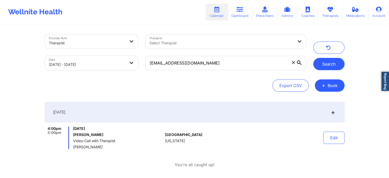
click at [321, 59] on button "Search" at bounding box center [328, 64] width 31 height 12
click at [337, 138] on button "Edit" at bounding box center [333, 137] width 21 height 12
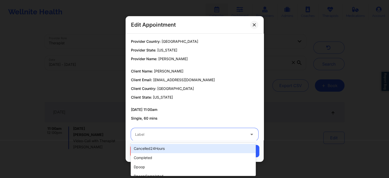
click at [194, 133] on div at bounding box center [190, 134] width 110 height 6
type input "dp"
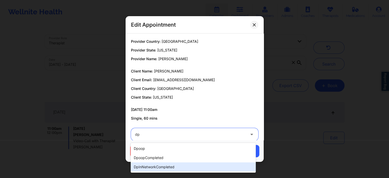
click at [162, 164] on div "dpInNetworkCompleted" at bounding box center [193, 166] width 125 height 9
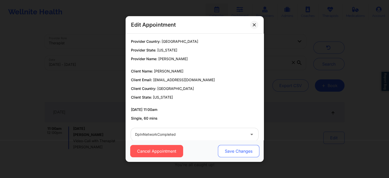
click at [237, 153] on button "Save Changes" at bounding box center [238, 151] width 41 height 12
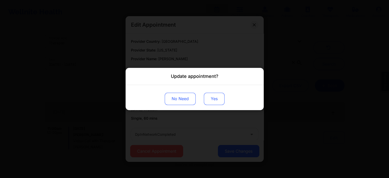
click at [215, 98] on button "Yes" at bounding box center [214, 99] width 21 height 12
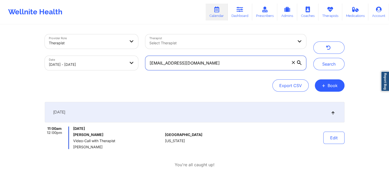
drag, startPoint x: 209, startPoint y: 62, endPoint x: 141, endPoint y: 48, distance: 69.8
click at [141, 48] on div "Provider Role Therapist Therapist Select Therapist Date 09/17/2025 - 09/18/2025…" at bounding box center [175, 52] width 269 height 43
paste input "kara.reann@gmail"
type input "kara.reann@gmail.com"
click at [313, 58] on button "Search" at bounding box center [328, 64] width 31 height 12
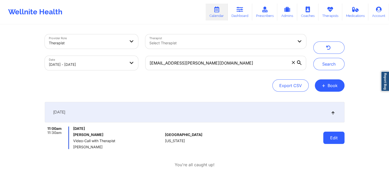
click at [340, 140] on button "Edit" at bounding box center [333, 137] width 21 height 12
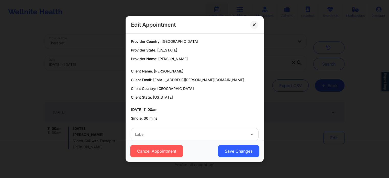
click at [264, 92] on div "Edit Appointment Provider Country: United States Provider State: Kentucky Provi…" at bounding box center [194, 89] width 389 height 178
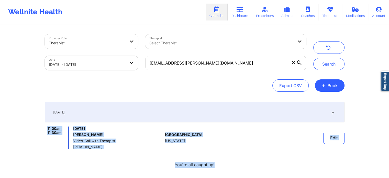
drag, startPoint x: 264, startPoint y: 92, endPoint x: 255, endPoint y: 149, distance: 58.3
click at [255, 149] on div "Provider Role Therapist Therapist Select Therapist Date 09/17/2025 - 09/18/2025…" at bounding box center [194, 102] width 307 height 155
click at [330, 143] on button "Edit" at bounding box center [333, 137] width 21 height 12
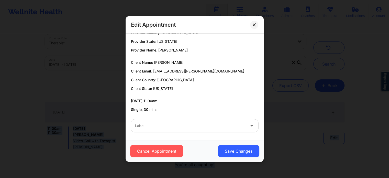
scroll to position [9, 0]
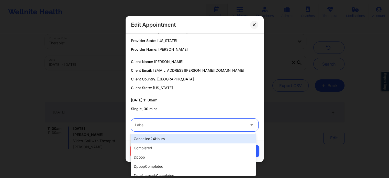
click at [207, 127] on div at bounding box center [190, 125] width 110 height 6
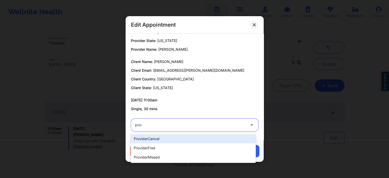
type input "provi"
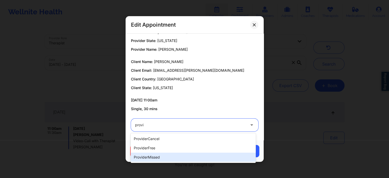
click at [147, 157] on div "providerMissed" at bounding box center [193, 156] width 125 height 9
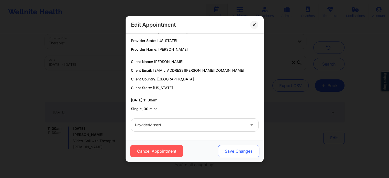
click at [226, 153] on button "Save Changes" at bounding box center [238, 151] width 41 height 12
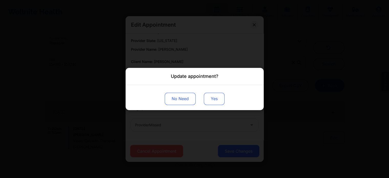
click at [216, 99] on button "Yes" at bounding box center [214, 99] width 21 height 12
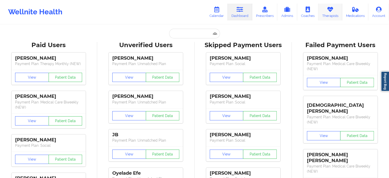
click at [329, 10] on icon at bounding box center [330, 10] width 7 height 6
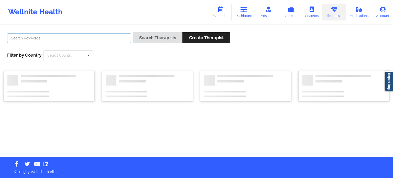
click at [74, 39] on input "text" at bounding box center [69, 38] width 124 height 10
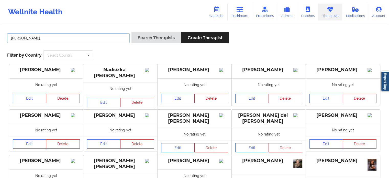
type input "emelda"
click at [131, 32] on button "Search Therapists" at bounding box center [156, 37] width 50 height 11
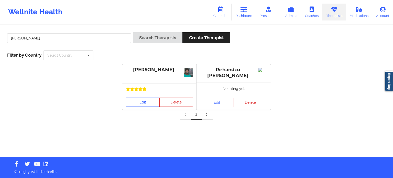
click at [148, 97] on link "Edit" at bounding box center [143, 101] width 34 height 9
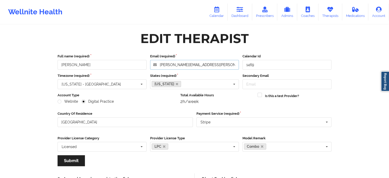
drag, startPoint x: 213, startPoint y: 64, endPoint x: 147, endPoint y: 59, distance: 65.7
click at [147, 59] on div "Full name (required) Dr Emelda Phillip Email (required) emelda.phillip@yahoo.co…" at bounding box center [195, 62] width 278 height 16
click at [247, 11] on link "Dashboard" at bounding box center [240, 12] width 25 height 17
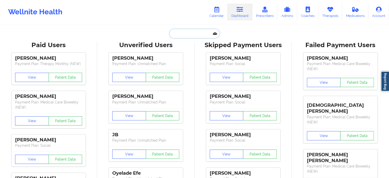
click at [183, 37] on input "text" at bounding box center [194, 34] width 51 height 10
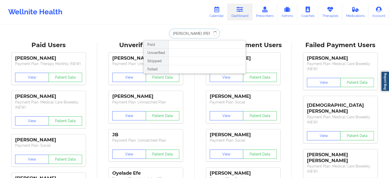
type input "cassandra robin"
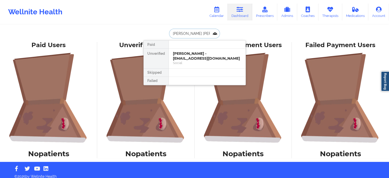
click at [201, 32] on input "cassandra robin" at bounding box center [194, 34] width 51 height 10
click at [197, 56] on div "Cassandra Robinson - casroberts16@gmail.com" at bounding box center [207, 55] width 69 height 9
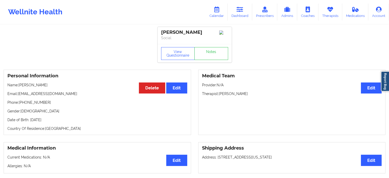
click at [215, 62] on div "View Questionnaire Notes" at bounding box center [195, 53] width 74 height 18
click at [219, 56] on link "Notes" at bounding box center [211, 53] width 34 height 13
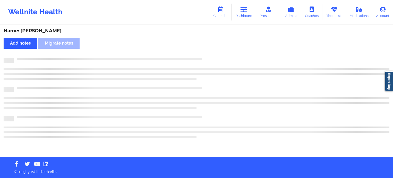
drag, startPoint x: 218, startPoint y: 56, endPoint x: 166, endPoint y: 46, distance: 53.3
click at [166, 46] on div "Name: Cassandra Robinson Add notes Migrate notes" at bounding box center [196, 91] width 393 height 132
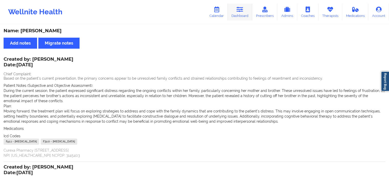
click at [238, 11] on icon at bounding box center [240, 10] width 7 height 6
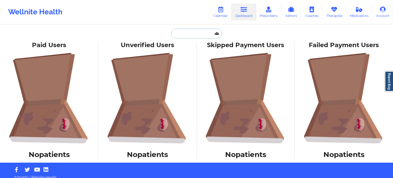
click at [189, 31] on input "text" at bounding box center [196, 34] width 51 height 10
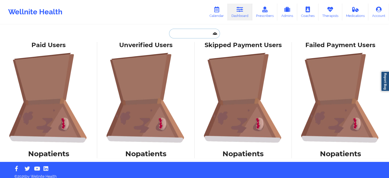
paste input "pr3sina@gmail.com"
type input "pr3sina@gmail.com"
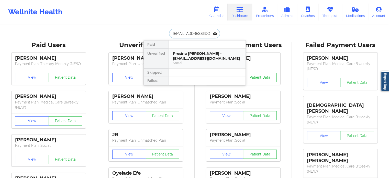
click at [175, 59] on div "Presina Mottley - pr3sina@gmail.com" at bounding box center [207, 55] width 69 height 9
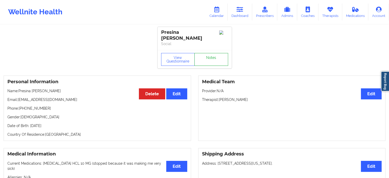
click at [221, 61] on link "Notes" at bounding box center [211, 59] width 34 height 13
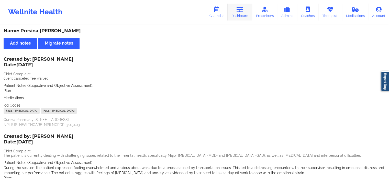
click at [234, 13] on link "Dashboard" at bounding box center [240, 12] width 25 height 17
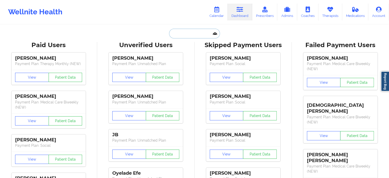
click at [180, 33] on input "text" at bounding box center [194, 34] width 51 height 10
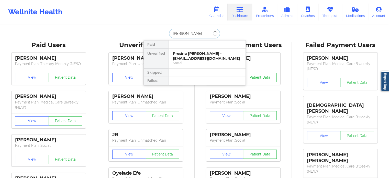
type input "jerome harper"
click at [196, 55] on div "Presina Mottley - pr3sina@gmail.com" at bounding box center [207, 55] width 69 height 9
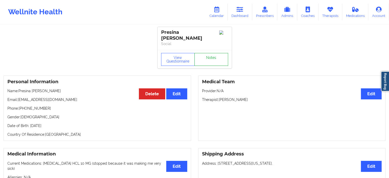
click at [205, 55] on link "Notes" at bounding box center [211, 59] width 34 height 13
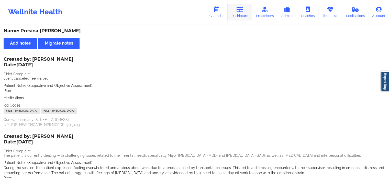
click at [239, 16] on link "Dashboard" at bounding box center [240, 12] width 25 height 17
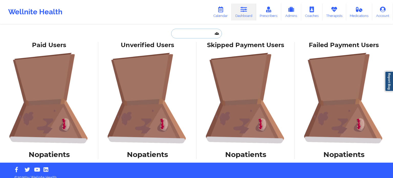
click at [203, 31] on input "text" at bounding box center [196, 34] width 51 height 10
paste input "jeromeharperjr@yahoo.com"
type input "jeromeharperjr@yahoo.com"
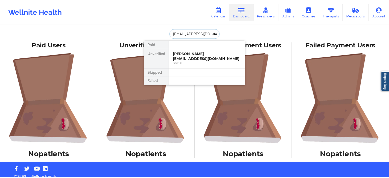
scroll to position [0, 5]
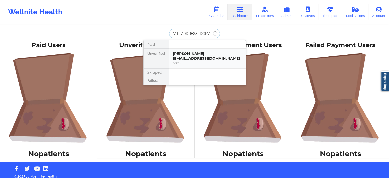
click at [210, 54] on div "Jerome Harper - jeromeharperjr@yahoo.com" at bounding box center [207, 55] width 69 height 9
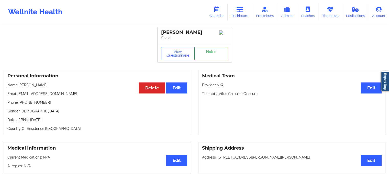
click at [216, 53] on link "Notes" at bounding box center [211, 53] width 34 height 13
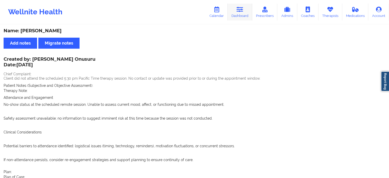
click at [241, 7] on icon at bounding box center [240, 10] width 7 height 6
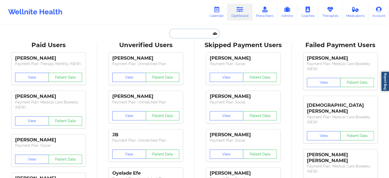
click at [189, 37] on input "text" at bounding box center [194, 34] width 51 height 10
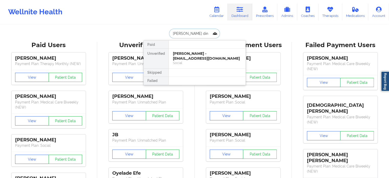
type input "ferron dinn"
click at [198, 53] on div "Ferron Dinnald - dinnaldferron@yahoo.com" at bounding box center [207, 55] width 69 height 9
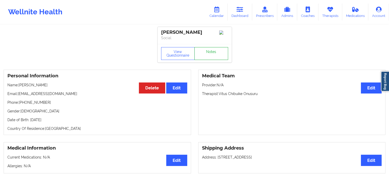
click at [211, 52] on link "Notes" at bounding box center [211, 53] width 34 height 13
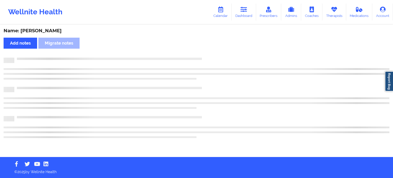
click at [211, 52] on div "Name: Ferron Dinnald Add notes Migrate notes" at bounding box center [196, 91] width 393 height 132
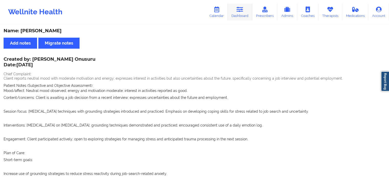
click at [237, 12] on link "Dashboard" at bounding box center [240, 12] width 25 height 17
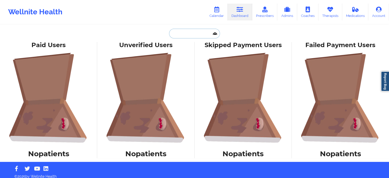
click at [190, 34] on input "text" at bounding box center [194, 34] width 51 height 10
paste input "cinthiacornejo20@gmail.com"
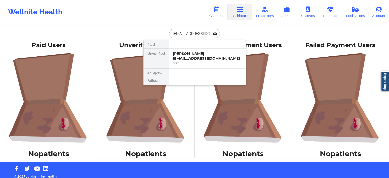
scroll to position [0, 1]
drag, startPoint x: 212, startPoint y: 31, endPoint x: 184, endPoint y: 37, distance: 28.8
click at [184, 37] on input "cinthiacornejo20@gmail.com" at bounding box center [194, 34] width 51 height 10
type input "c"
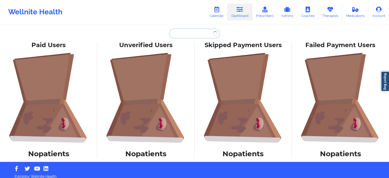
paste input "cinthiacornejo20@gmail.com"
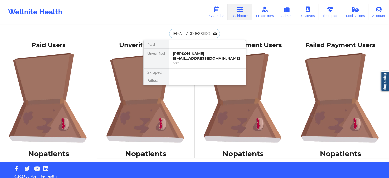
click at [200, 32] on input "cinthiacornejo20@gmail.com" at bounding box center [194, 34] width 51 height 10
drag, startPoint x: 204, startPoint y: 35, endPoint x: 168, endPoint y: 29, distance: 36.5
click at [169, 29] on div "@gmail.com" at bounding box center [194, 34] width 51 height 10
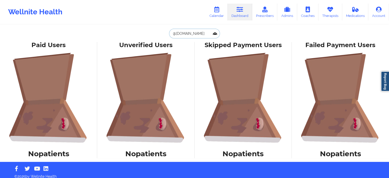
paste input "gulce.askin"
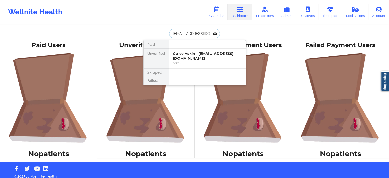
drag, startPoint x: 215, startPoint y: 32, endPoint x: 160, endPoint y: 27, distance: 54.7
click at [160, 27] on div "gulce.askin@gmail.com Paid Unverified Gulce Askin - gulce.askin@gmail.com Socia…" at bounding box center [194, 81] width 389 height 162
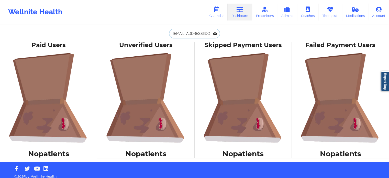
click at [210, 32] on input "gulce.askin@gmail.com" at bounding box center [194, 34] width 51 height 10
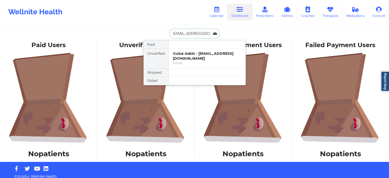
drag, startPoint x: 211, startPoint y: 36, endPoint x: 201, endPoint y: 22, distance: 16.7
click at [201, 22] on div "Wellnite Health Calendar Dashboard Prescribers Admins Coaches Therapists Medica…" at bounding box center [194, 81] width 389 height 162
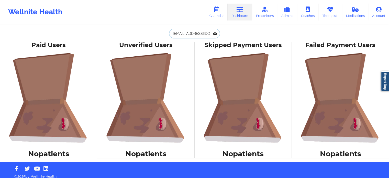
click at [212, 34] on input "gulce.askin@gmail.com" at bounding box center [194, 34] width 51 height 10
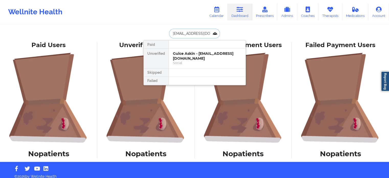
click at [212, 34] on input "gulce.askin@gmail.com" at bounding box center [194, 34] width 51 height 10
type input "gulce.askin@gmail."
click at [201, 49] on div "Gulce Askin - gulce.askin@gmail.com Social" at bounding box center [207, 59] width 77 height 20
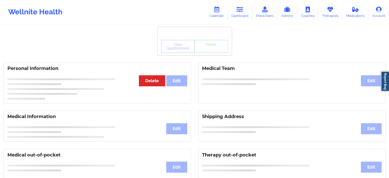
click at [205, 59] on div "Personal Information Edit Delete Medical Team Edit" at bounding box center [194, 83] width 389 height 48
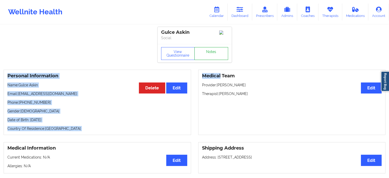
click at [205, 59] on link "Notes" at bounding box center [211, 53] width 34 height 13
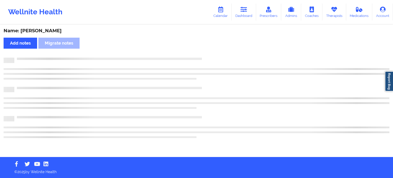
click at [205, 58] on div at bounding box center [201, 58] width 375 height 0
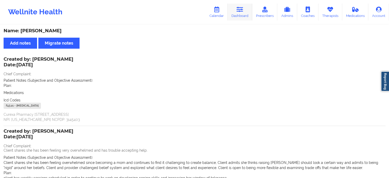
click at [239, 11] on icon at bounding box center [240, 10] width 7 height 6
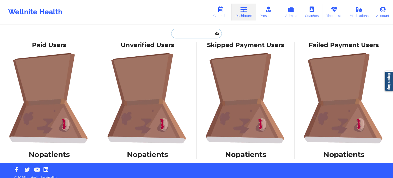
click at [193, 31] on input "text" at bounding box center [196, 34] width 51 height 10
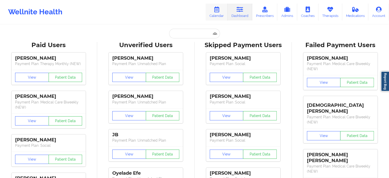
click at [221, 13] on link "Calendar" at bounding box center [217, 12] width 22 height 17
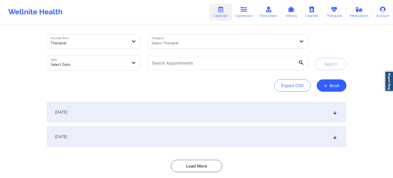
select select "2025-8"
select select "2025-9"
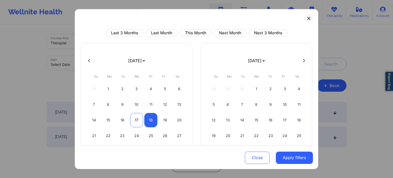
drag, startPoint x: 113, startPoint y: 68, endPoint x: 137, endPoint y: 120, distance: 57.7
click at [137, 120] on div "January 2019 February 2019 March 2019 April 2019 May 2019 June 2019 July 2019 A…" at bounding box center [137, 106] width 112 height 126
click at [137, 120] on div "17" at bounding box center [136, 120] width 13 height 14
select select "2025-8"
select select "2025-9"
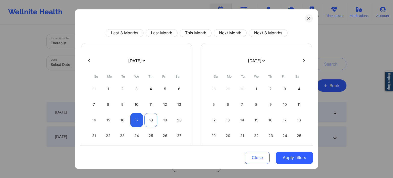
click at [154, 120] on div "18" at bounding box center [150, 120] width 13 height 14
select select "2025-8"
select select "2025-9"
click at [300, 160] on button "Apply filters" at bounding box center [294, 157] width 37 height 12
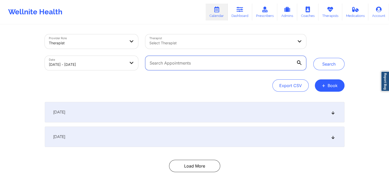
click at [163, 59] on input "text" at bounding box center [225, 63] width 161 height 14
click at [167, 60] on input "text" at bounding box center [225, 63] width 161 height 14
paste input "karahelbig@outlook.com"
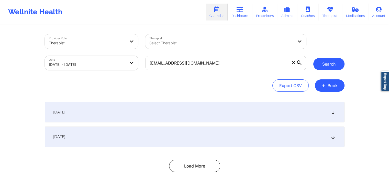
click at [321, 65] on button "Search" at bounding box center [328, 64] width 31 height 12
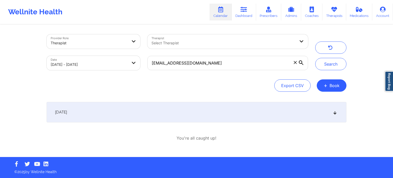
click at [339, 106] on div "[DATE]" at bounding box center [197, 112] width 300 height 20
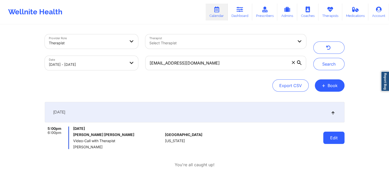
click at [329, 138] on button "Edit" at bounding box center [333, 137] width 21 height 12
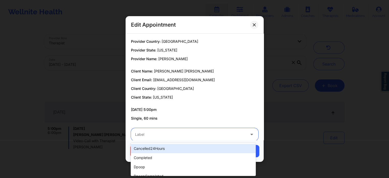
click at [215, 132] on div at bounding box center [190, 134] width 110 height 6
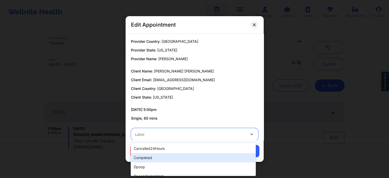
click at [159, 155] on div "completed" at bounding box center [193, 157] width 125 height 9
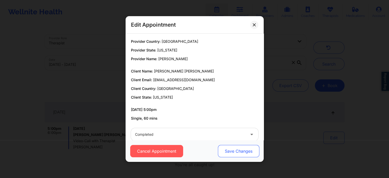
click at [234, 151] on button "Save Changes" at bounding box center [238, 151] width 41 height 12
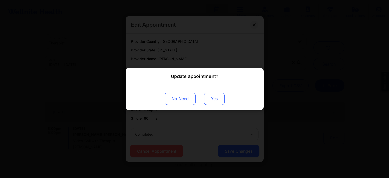
click at [212, 101] on button "Yes" at bounding box center [214, 99] width 21 height 12
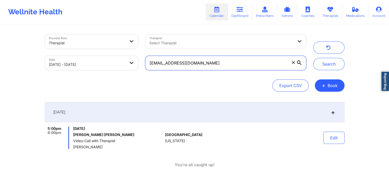
drag, startPoint x: 217, startPoint y: 65, endPoint x: 144, endPoint y: 52, distance: 74.1
click at [144, 52] on div "Provider Role Therapist Therapist Select Therapist Date 09/17/2025 - 09/18/2025…" at bounding box center [175, 52] width 269 height 43
paste input "its.dara@gmail"
click at [313, 58] on button "Search" at bounding box center [328, 64] width 31 height 12
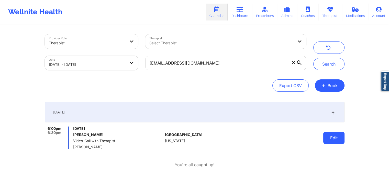
click at [337, 143] on button "Edit" at bounding box center [333, 137] width 21 height 12
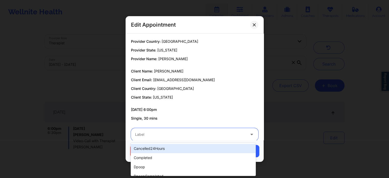
click at [195, 134] on div at bounding box center [190, 134] width 110 height 6
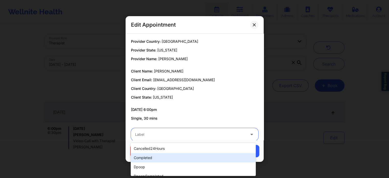
click at [160, 160] on div "completed" at bounding box center [193, 157] width 125 height 9
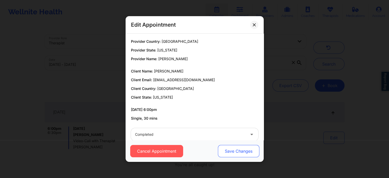
click at [227, 149] on button "Save Changes" at bounding box center [238, 151] width 41 height 12
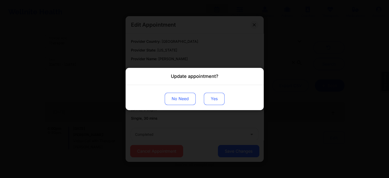
click at [208, 97] on button "Yes" at bounding box center [214, 99] width 21 height 12
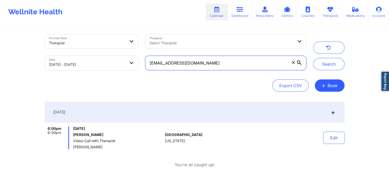
click at [208, 64] on input "its.dara@gmail.com" at bounding box center [225, 63] width 161 height 14
drag, startPoint x: 230, startPoint y: 58, endPoint x: 157, endPoint y: 58, distance: 73.7
click at [157, 58] on input "its.dara@gmail.com" at bounding box center [225, 63] width 161 height 14
type input "i"
paste input "katie096211@gmail.com"
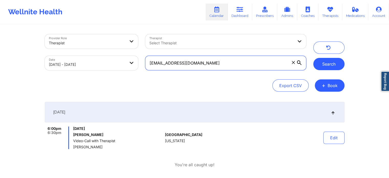
type input "katie096211@gmail.com"
click at [329, 60] on button "Search" at bounding box center [328, 64] width 31 height 12
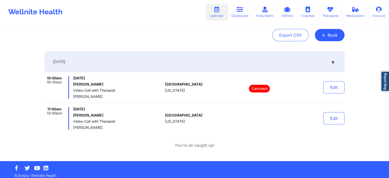
scroll to position [54, 0]
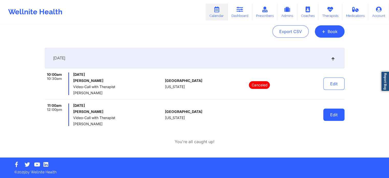
click at [338, 115] on button "Edit" at bounding box center [333, 114] width 21 height 12
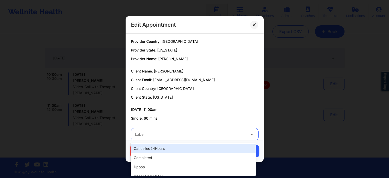
click at [179, 130] on div "Label" at bounding box center [188, 134] width 115 height 13
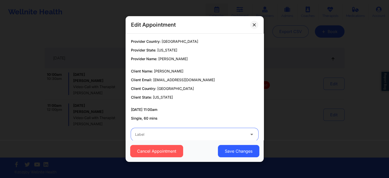
click at [179, 130] on div "Label" at bounding box center [188, 134] width 115 height 13
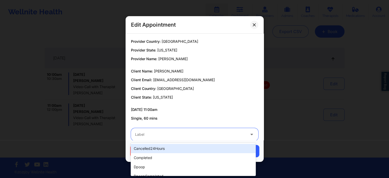
click at [155, 135] on div at bounding box center [190, 134] width 110 height 6
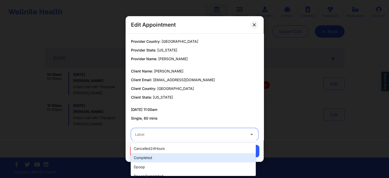
click at [150, 156] on div "completed" at bounding box center [193, 157] width 125 height 9
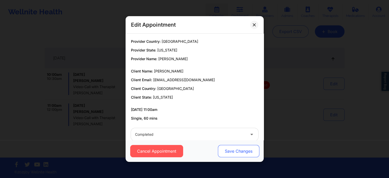
click at [234, 147] on button "Save Changes" at bounding box center [238, 151] width 41 height 12
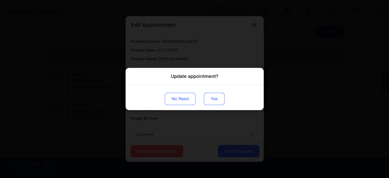
drag, startPoint x: 214, startPoint y: 90, endPoint x: 212, endPoint y: 99, distance: 9.6
click at [212, 99] on div "No Need Yes" at bounding box center [195, 97] width 138 height 25
click at [212, 99] on button "Yes" at bounding box center [214, 99] width 21 height 12
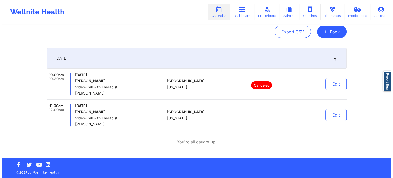
scroll to position [0, 0]
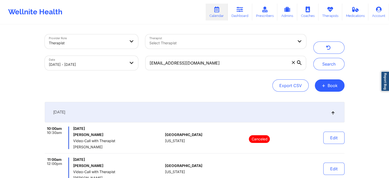
select select "2025-8"
select select "2025-9"
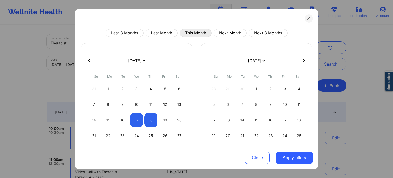
click at [191, 30] on button "This Month" at bounding box center [196, 33] width 32 height 8
select select "2025-8"
select select "2025-9"
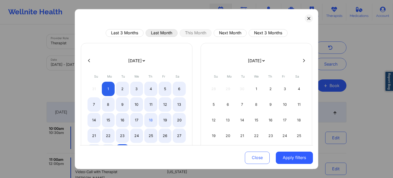
click at [159, 33] on button "Last Month" at bounding box center [162, 33] width 32 height 8
select select "2025-7"
select select "2025-8"
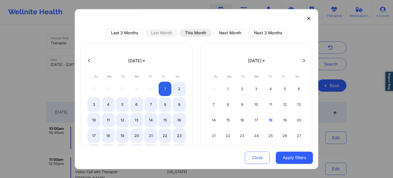
click at [186, 32] on button "This Month" at bounding box center [196, 33] width 32 height 8
select select "2025-8"
select select "2025-9"
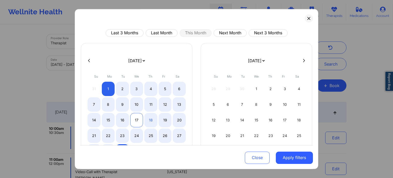
click at [137, 124] on div "17" at bounding box center [136, 120] width 13 height 14
select select "2025-8"
select select "2025-9"
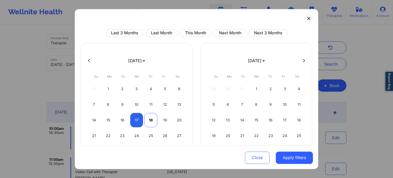
select select "2025-8"
select select "2025-9"
click at [148, 121] on div "18" at bounding box center [150, 120] width 13 height 14
select select "2025-8"
select select "2025-9"
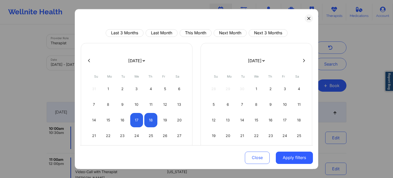
click at [128, 122] on div "14 15 16 17 18 19 20" at bounding box center [136, 120] width 98 height 14
click at [133, 121] on div "17" at bounding box center [136, 120] width 13 height 14
select select "2025-8"
select select "2025-9"
select select "2025-8"
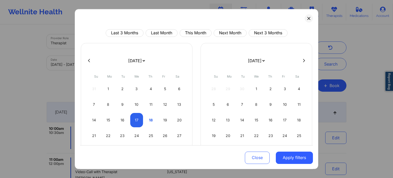
select select "2025-9"
select select "2025-8"
select select "2025-9"
click at [168, 120] on div "19" at bounding box center [165, 120] width 13 height 14
select select "2025-8"
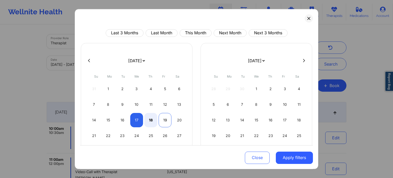
select select "2025-9"
click at [150, 121] on div "18" at bounding box center [150, 120] width 13 height 14
select select "2025-8"
select select "2025-9"
select select "2025-8"
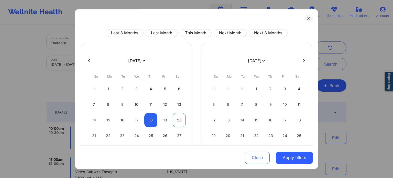
select select "2025-9"
select select "2025-8"
select select "2025-9"
select select "2025-8"
select select "2025-9"
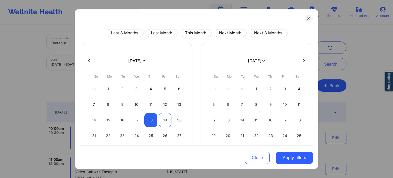
select select "2025-8"
select select "2025-9"
click at [159, 123] on div "19" at bounding box center [165, 120] width 13 height 14
select select "2025-8"
select select "2025-9"
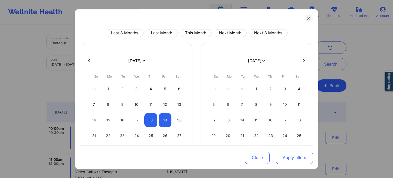
click at [278, 156] on button "Apply filters" at bounding box center [294, 157] width 37 height 12
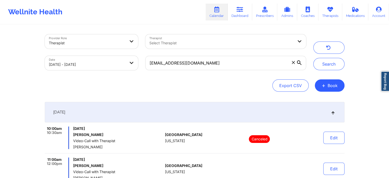
click at [215, 71] on div "katie096211@gmail.com" at bounding box center [226, 62] width 168 height 21
click at [293, 60] on span at bounding box center [293, 62] width 5 height 5
click at [293, 60] on input "katie096211@gmail.com" at bounding box center [225, 63] width 161 height 14
click at [325, 64] on button "Search" at bounding box center [328, 64] width 31 height 12
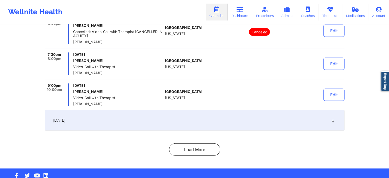
scroll to position [1201, 0]
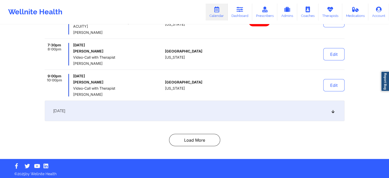
click at [102, 109] on div "[DATE]" at bounding box center [195, 111] width 300 height 20
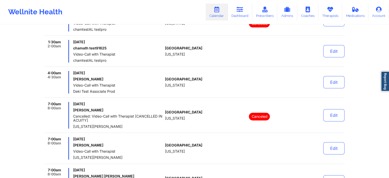
scroll to position [0, 0]
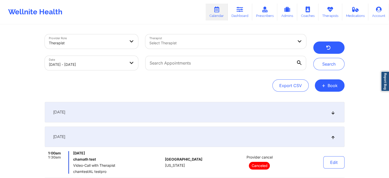
click at [337, 50] on button "button" at bounding box center [328, 47] width 31 height 12
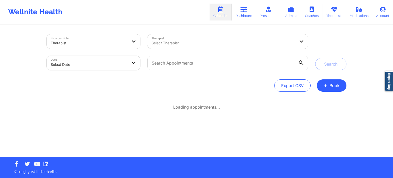
select select "2025-8"
select select "2025-9"
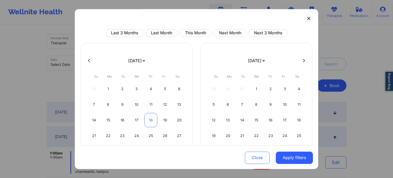
click at [147, 120] on div "18" at bounding box center [150, 120] width 13 height 14
select select "2025-8"
select select "2025-9"
select select "2025-8"
select select "2025-9"
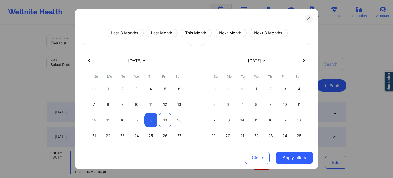
select select "2025-8"
select select "2025-9"
click at [164, 119] on div "19" at bounding box center [165, 120] width 13 height 14
select select "2025-8"
select select "2025-9"
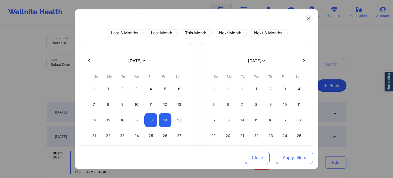
click at [282, 154] on button "Apply filters" at bounding box center [294, 157] width 37 height 12
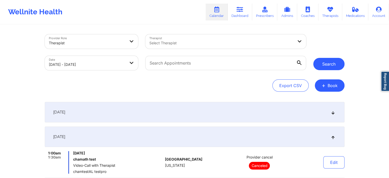
click at [315, 63] on button "Search" at bounding box center [328, 64] width 31 height 12
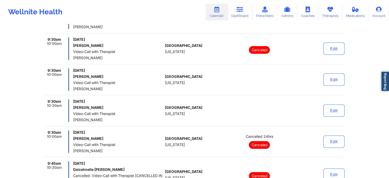
scroll to position [2095, 0]
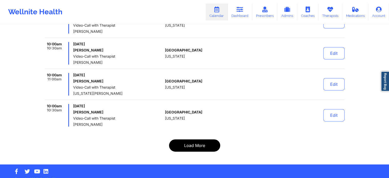
click at [192, 139] on button "Load More" at bounding box center [194, 145] width 51 height 12
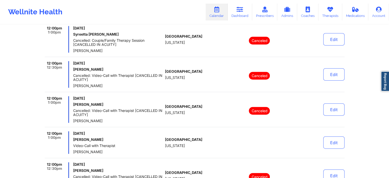
scroll to position [3248, 0]
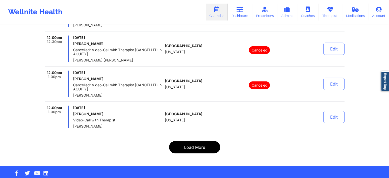
click at [201, 142] on button "Load More" at bounding box center [194, 147] width 51 height 12
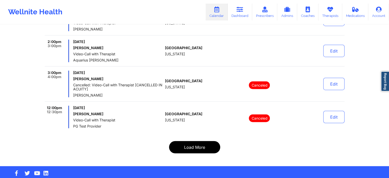
click at [189, 143] on button "Load More" at bounding box center [194, 147] width 51 height 12
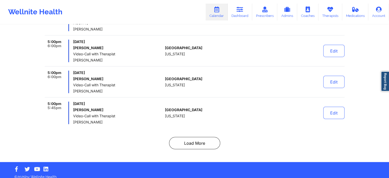
scroll to position [3240, 0]
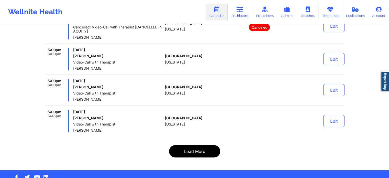
click at [206, 145] on button "Load More" at bounding box center [194, 151] width 51 height 12
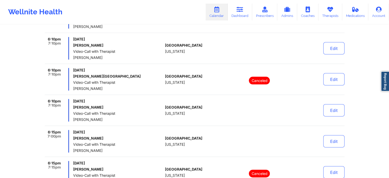
scroll to position [3281, 0]
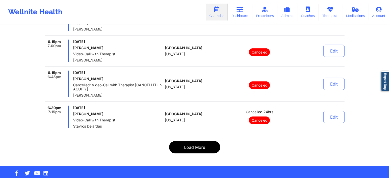
click at [189, 141] on button "Load More" at bounding box center [194, 147] width 51 height 12
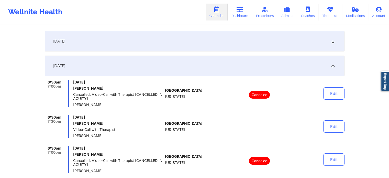
scroll to position [73, 0]
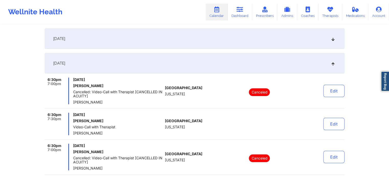
click at [332, 67] on div "[DATE]" at bounding box center [195, 63] width 300 height 20
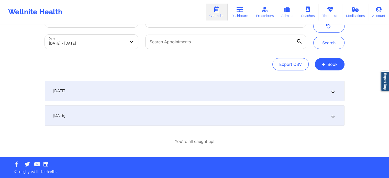
scroll to position [21, 0]
click at [315, 129] on div "September 17, 2025 8:00pm 8:30pm Wednesday, September 17, 2025 Tiffany T Robert…" at bounding box center [195, 113] width 300 height 64
click at [295, 109] on div "[DATE]" at bounding box center [195, 115] width 300 height 20
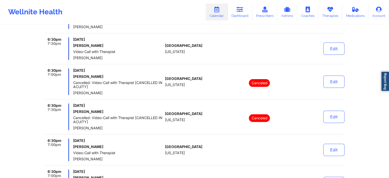
scroll to position [0, 0]
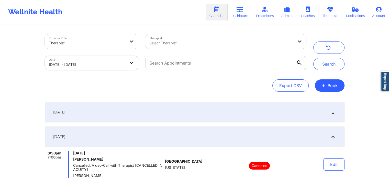
click at [110, 60] on body "Wellnite Health Calendar Dashboard Prescribers Admins Coaches Therapists Medica…" at bounding box center [194, 89] width 389 height 178
select select "2025-8"
select select "2025-9"
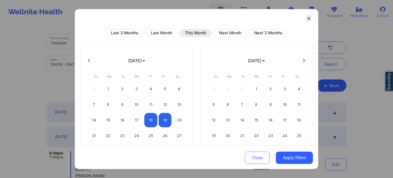
click at [189, 35] on button "This Month" at bounding box center [196, 33] width 32 height 8
select select "2025-8"
select select "2025-9"
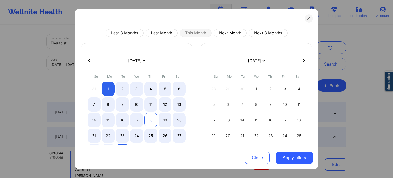
click at [147, 126] on div "18" at bounding box center [150, 120] width 13 height 14
select select "2025-8"
select select "2025-9"
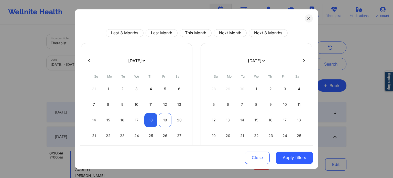
select select "2025-8"
select select "2025-9"
click at [167, 119] on div "19" at bounding box center [165, 120] width 13 height 14
select select "2025-8"
select select "2025-9"
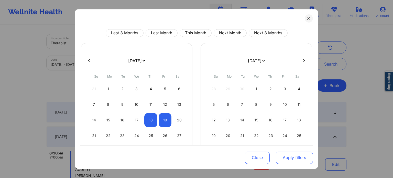
click at [290, 158] on button "Apply filters" at bounding box center [294, 157] width 37 height 12
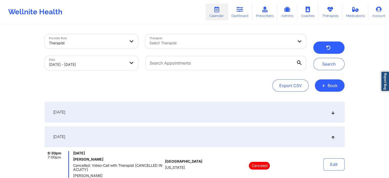
click at [335, 43] on button "button" at bounding box center [328, 47] width 31 height 12
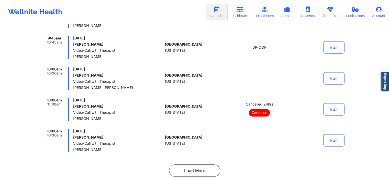
scroll to position [2095, 0]
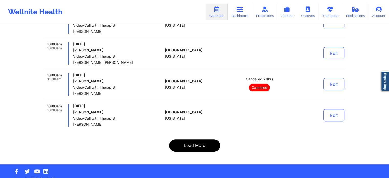
click at [189, 140] on button "Load More" at bounding box center [194, 145] width 51 height 12
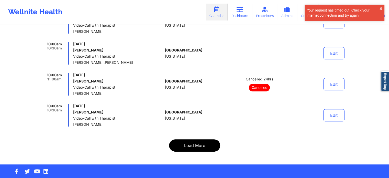
click at [195, 143] on button "Load More" at bounding box center [194, 145] width 51 height 12
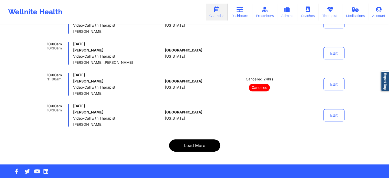
click at [192, 139] on button "Load More" at bounding box center [194, 145] width 51 height 12
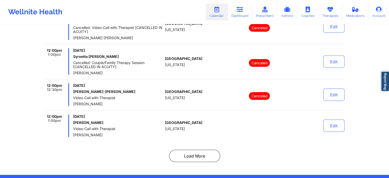
scroll to position [3253, 0]
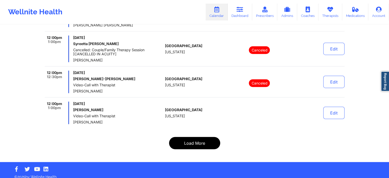
click at [207, 142] on button "Load More" at bounding box center [194, 143] width 51 height 12
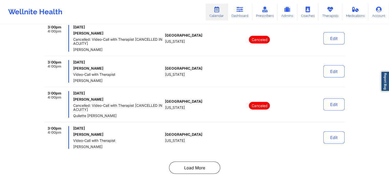
scroll to position [3248, 0]
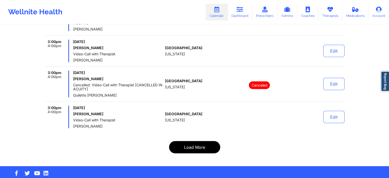
click at [179, 141] on button "Load More" at bounding box center [194, 147] width 51 height 12
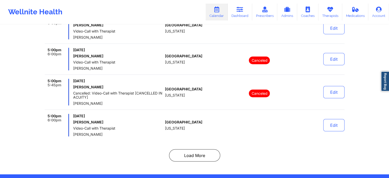
scroll to position [248, 0]
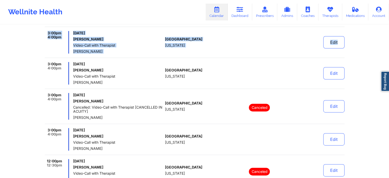
drag, startPoint x: 389, startPoint y: 22, endPoint x: 388, endPoint y: 33, distance: 10.7
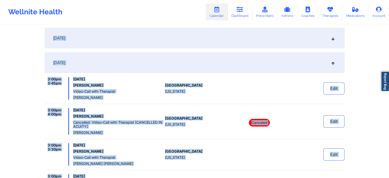
scroll to position [61, 0]
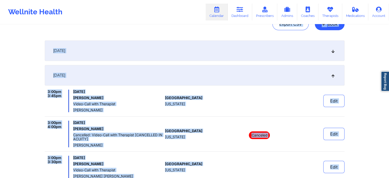
click at [333, 72] on div "[DATE]" at bounding box center [195, 75] width 300 height 20
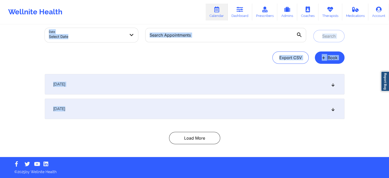
scroll to position [28, 0]
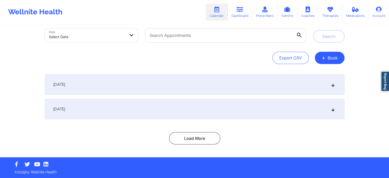
click at [310, 112] on div "[DATE]" at bounding box center [195, 109] width 300 height 20
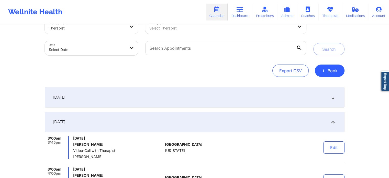
scroll to position [0, 0]
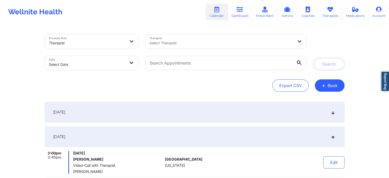
select select "2025-8"
select select "2025-9"
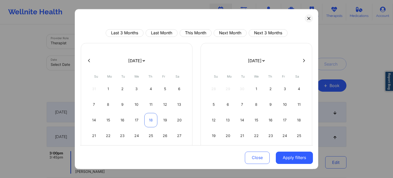
click at [149, 119] on div "18" at bounding box center [150, 120] width 13 height 14
select select "2025-8"
select select "2025-9"
select select "2025-8"
select select "2025-9"
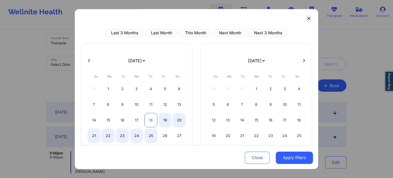
select select "2025-8"
select select "2025-9"
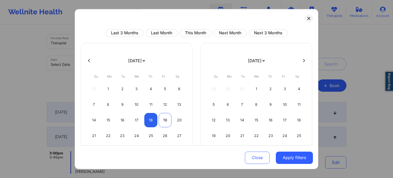
select select "2025-8"
select select "2025-9"
click at [164, 119] on div "19" at bounding box center [165, 120] width 13 height 14
select select "2025-8"
select select "2025-9"
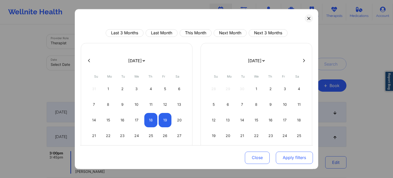
click at [284, 154] on button "Apply filters" at bounding box center [294, 157] width 37 height 12
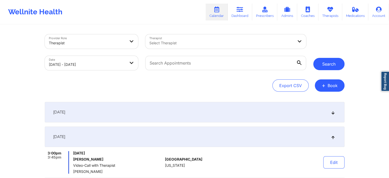
click at [333, 62] on button "Search" at bounding box center [328, 64] width 31 height 12
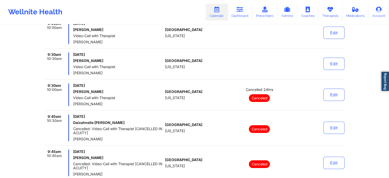
scroll to position [2095, 0]
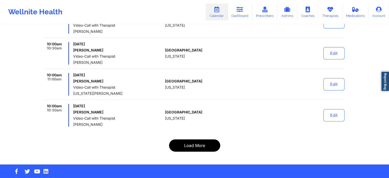
click at [195, 140] on button "Load More" at bounding box center [194, 145] width 51 height 12
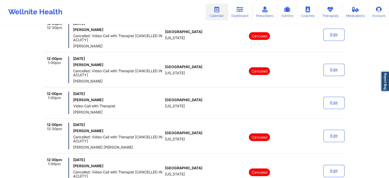
scroll to position [3248, 0]
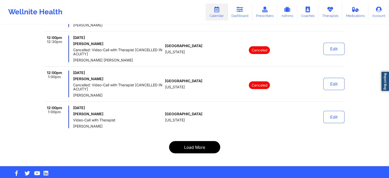
click at [197, 141] on button "Load More" at bounding box center [194, 147] width 51 height 12
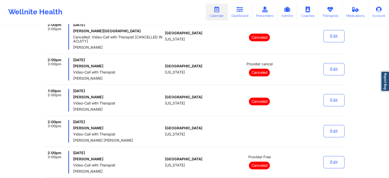
scroll to position [2399, 0]
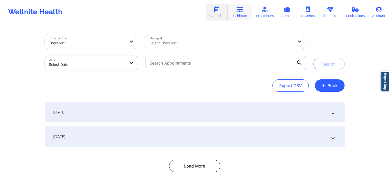
click at [240, 8] on icon at bounding box center [240, 10] width 7 height 6
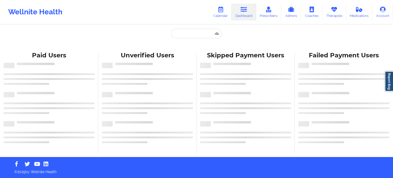
drag, startPoint x: 240, startPoint y: 8, endPoint x: 248, endPoint y: 9, distance: 8.2
click at [248, 9] on link "Dashboard" at bounding box center [243, 12] width 25 height 17
click at [334, 13] on link "Therapists" at bounding box center [334, 12] width 24 height 17
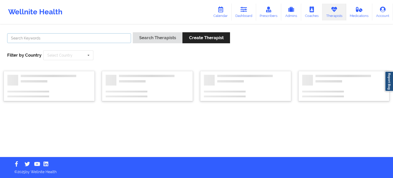
click at [55, 37] on input "text" at bounding box center [69, 38] width 124 height 10
type input "[PERSON_NAME]"
click at [160, 36] on button "Search Therapists" at bounding box center [158, 37] width 50 height 11
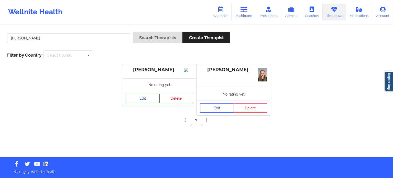
click at [216, 105] on link "Edit" at bounding box center [217, 107] width 34 height 9
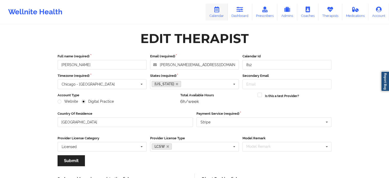
click at [222, 14] on link "Calendar" at bounding box center [217, 12] width 22 height 17
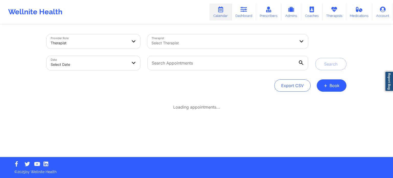
select select "2025-8"
select select "2025-9"
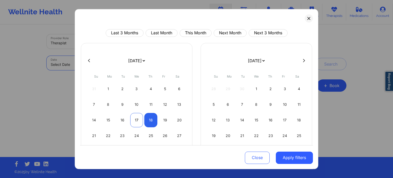
select select "2025-8"
select select "2025-9"
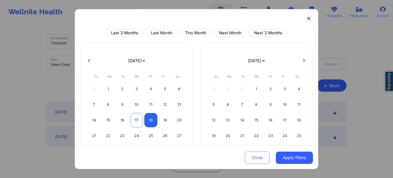
click at [135, 119] on div "17" at bounding box center [136, 120] width 13 height 14
select select "2025-8"
select select "2025-9"
select select "2025-8"
select select "2025-9"
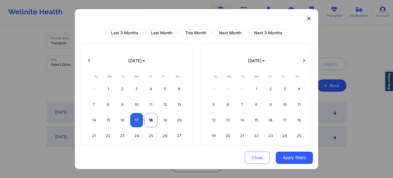
click at [147, 117] on div "18" at bounding box center [150, 120] width 13 height 14
select select "2025-8"
select select "2025-9"
click at [284, 153] on button "Apply filters" at bounding box center [294, 157] width 37 height 12
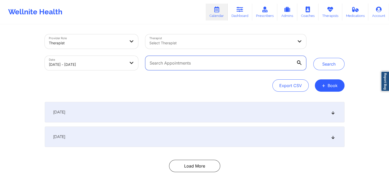
click at [185, 62] on input "text" at bounding box center [225, 63] width 161 height 14
click at [184, 64] on input "text" at bounding box center [225, 63] width 161 height 14
paste input "[EMAIL_ADDRESS][DOMAIN_NAME]"
type input "[EMAIL_ADDRESS][DOMAIN_NAME]"
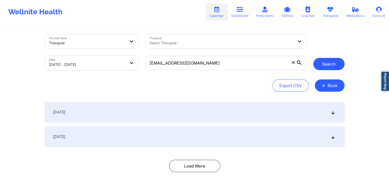
click at [320, 63] on button "Search" at bounding box center [328, 64] width 31 height 12
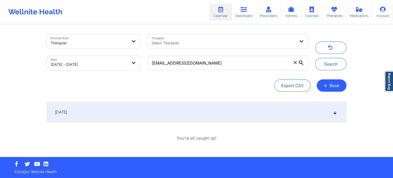
click at [341, 113] on div "[DATE]" at bounding box center [197, 112] width 300 height 20
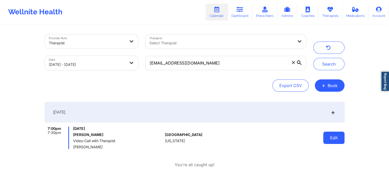
click at [331, 132] on button "Edit" at bounding box center [333, 137] width 21 height 12
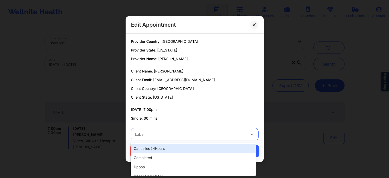
click at [223, 130] on div "Label" at bounding box center [188, 134] width 115 height 13
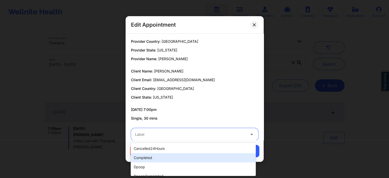
click at [183, 157] on div "completed" at bounding box center [193, 157] width 125 height 9
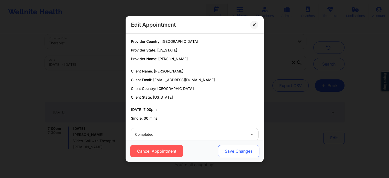
click at [240, 149] on button "Save Changes" at bounding box center [238, 151] width 41 height 12
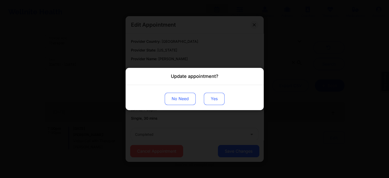
click at [210, 101] on button "Yes" at bounding box center [214, 99] width 21 height 12
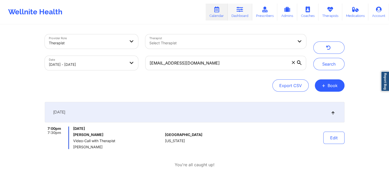
click at [244, 19] on link "Dashboard" at bounding box center [240, 12] width 25 height 17
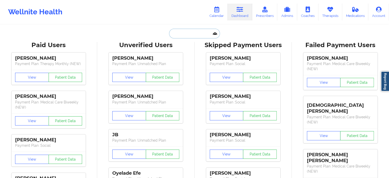
click at [185, 32] on input "text" at bounding box center [194, 34] width 51 height 10
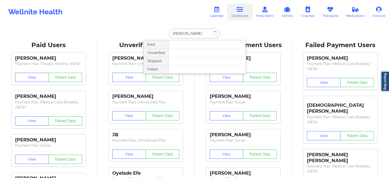
type input "[PERSON_NAME]"
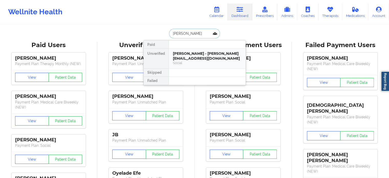
click at [188, 59] on div "[PERSON_NAME] - [PERSON_NAME][EMAIL_ADDRESS][DOMAIN_NAME]" at bounding box center [207, 55] width 69 height 9
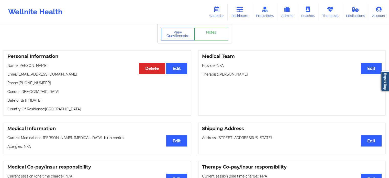
scroll to position [20, 0]
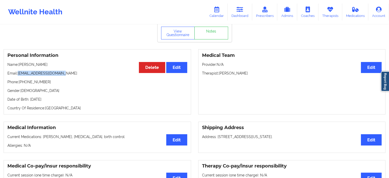
drag, startPoint x: 18, startPoint y: 74, endPoint x: 70, endPoint y: 71, distance: 51.5
click at [70, 71] on div "Personal Information Edit Delete Name: [PERSON_NAME] Email: [EMAIL_ADDRESS][DOM…" at bounding box center [97, 81] width 187 height 65
copy p "[EMAIL_ADDRESS][DOMAIN_NAME]"
click at [216, 11] on icon at bounding box center [216, 10] width 7 height 6
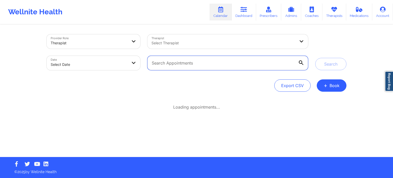
click at [168, 66] on input "text" at bounding box center [227, 63] width 161 height 14
paste input "[EMAIL_ADDRESS][DOMAIN_NAME]"
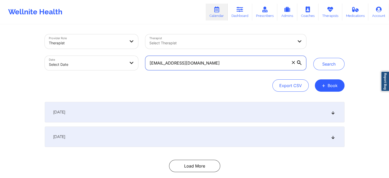
type input "[EMAIL_ADDRESS][DOMAIN_NAME]"
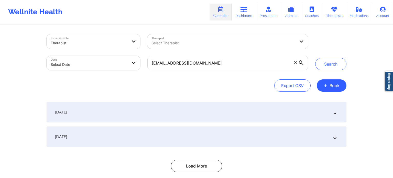
click at [84, 64] on body "Wellnite Health Calendar Dashboard Prescribers Admins Coaches Therapists Medica…" at bounding box center [196, 89] width 393 height 178
select select "2025-8"
select select "2025-9"
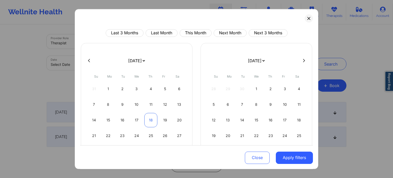
click at [150, 119] on div "18" at bounding box center [150, 120] width 13 height 14
select select "2025-8"
select select "2025-9"
select select "2025-8"
select select "2025-9"
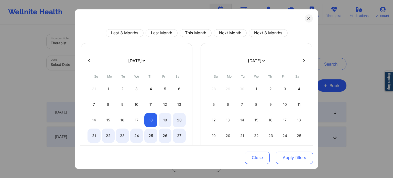
select select "2025-8"
select select "2025-9"
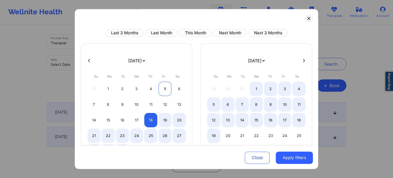
select select "2025-8"
select select "2025-9"
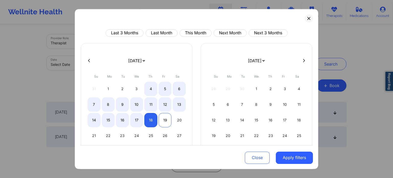
select select "2025-8"
select select "2025-9"
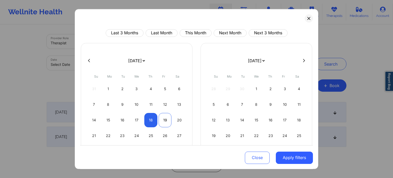
click at [169, 119] on div "19" at bounding box center [165, 120] width 13 height 14
select select "2025-8"
select select "2025-9"
click at [290, 158] on button "Apply filters" at bounding box center [294, 157] width 37 height 12
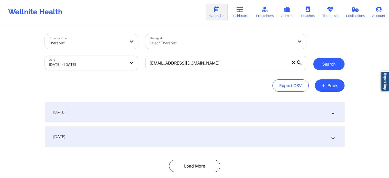
click at [329, 61] on button "Search" at bounding box center [328, 64] width 31 height 12
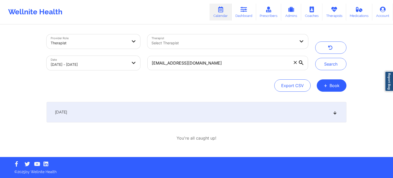
click at [300, 118] on div "[DATE]" at bounding box center [197, 112] width 300 height 20
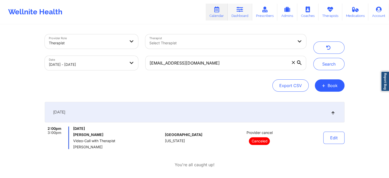
click at [238, 13] on link "Dashboard" at bounding box center [240, 12] width 25 height 17
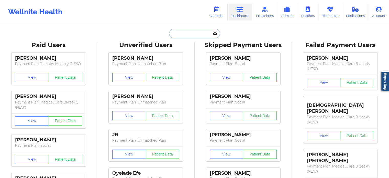
click at [180, 33] on input "text" at bounding box center [194, 34] width 51 height 10
click at [220, 14] on link "Calendar" at bounding box center [217, 12] width 22 height 17
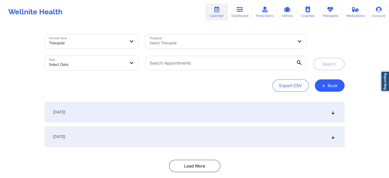
click at [87, 68] on body "Wellnite Health Calendar Dashboard Prescribers Admins Coaches Therapists Medica…" at bounding box center [194, 89] width 389 height 178
select select "2025-8"
select select "2025-9"
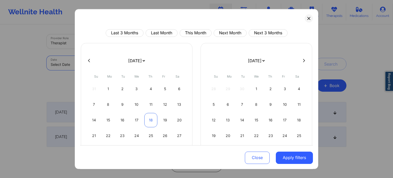
click at [149, 121] on div "18" at bounding box center [150, 120] width 13 height 14
select select "2025-8"
select select "2025-9"
click at [165, 121] on div "19" at bounding box center [165, 120] width 13 height 14
select select "2025-8"
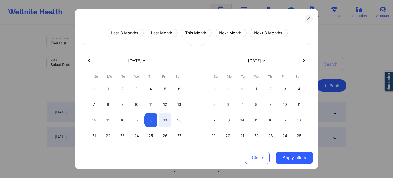
select select "2025-9"
click at [137, 120] on div "17" at bounding box center [136, 120] width 13 height 14
select select "2025-8"
select select "2025-9"
click at [148, 121] on div "18" at bounding box center [150, 120] width 13 height 14
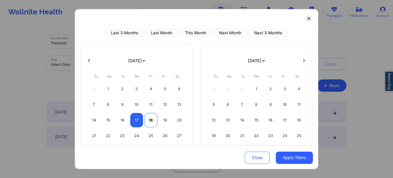
select select "2025-8"
select select "2025-9"
click at [285, 156] on button "Apply filters" at bounding box center [294, 157] width 37 height 12
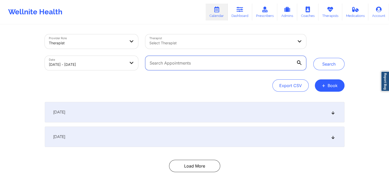
click at [186, 64] on input "text" at bounding box center [225, 63] width 161 height 14
paste input "[EMAIL_ADDRESS][DOMAIN_NAME]"
click at [313, 58] on button "Search" at bounding box center [328, 64] width 31 height 12
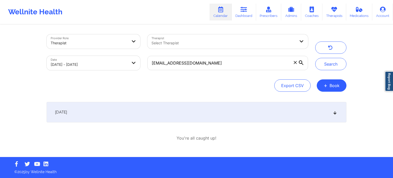
click at [234, 118] on div "[DATE]" at bounding box center [197, 112] width 300 height 20
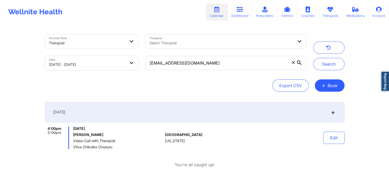
click at [225, 139] on div at bounding box center [259, 137] width 71 height 23
click at [334, 136] on button "Edit" at bounding box center [333, 137] width 21 height 12
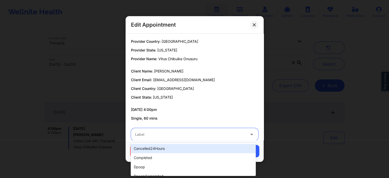
click at [217, 134] on div at bounding box center [190, 134] width 110 height 6
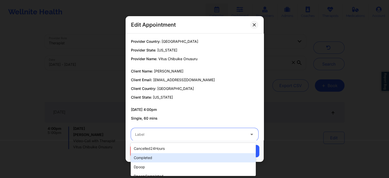
click at [198, 153] on div "completed" at bounding box center [193, 157] width 125 height 9
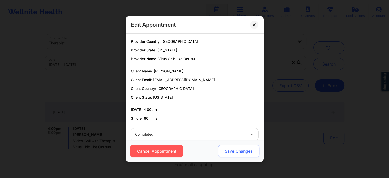
click at [243, 149] on button "Save Changes" at bounding box center [238, 151] width 41 height 12
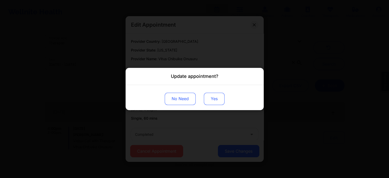
click at [216, 104] on button "Yes" at bounding box center [214, 99] width 21 height 12
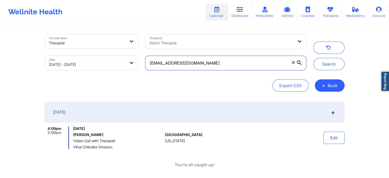
drag, startPoint x: 226, startPoint y: 57, endPoint x: 139, endPoint y: 56, distance: 87.5
click at [139, 56] on div "Provider Role Therapist Therapist Select Therapist Date [DATE] - [DATE] [EMAIL_…" at bounding box center [175, 52] width 269 height 43
paste input "[PERSON_NAME] Mera"
type input "C"
paste input "[EMAIL_ADDRESS][DOMAIN_NAME]"
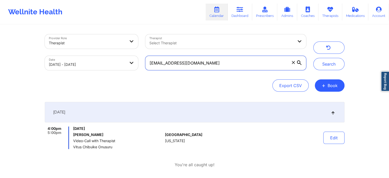
click at [313, 58] on button "Search" at bounding box center [328, 64] width 31 height 12
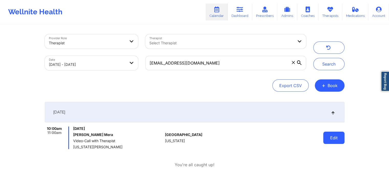
click at [336, 136] on button "Edit" at bounding box center [333, 137] width 21 height 12
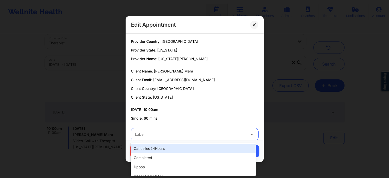
click at [195, 134] on div at bounding box center [190, 134] width 110 height 6
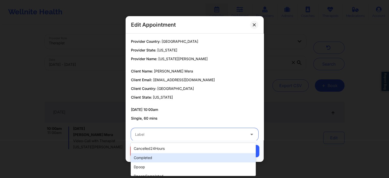
click at [158, 156] on div "completed" at bounding box center [193, 157] width 125 height 9
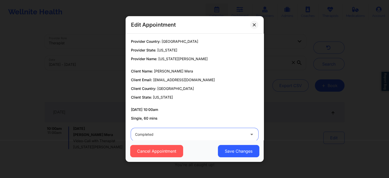
scroll to position [9, 0]
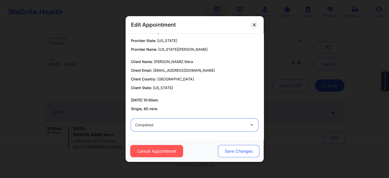
click at [236, 153] on button "Save Changes" at bounding box center [238, 151] width 41 height 12
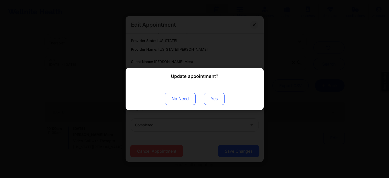
click at [216, 97] on button "Yes" at bounding box center [214, 99] width 21 height 12
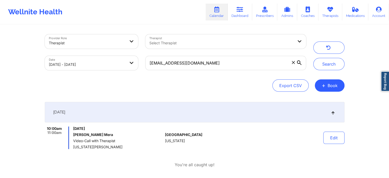
drag, startPoint x: 229, startPoint y: 71, endPoint x: 230, endPoint y: 69, distance: 2.6
click at [230, 69] on div "[EMAIL_ADDRESS][DOMAIN_NAME]" at bounding box center [226, 62] width 168 height 21
drag, startPoint x: 230, startPoint y: 69, endPoint x: 138, endPoint y: 65, distance: 91.4
click at [138, 65] on div "Provider Role Therapist Therapist Select Therapist Date [DATE] - [DATE] [EMAIL_…" at bounding box center [175, 52] width 269 height 43
paste input "hsmith12348"
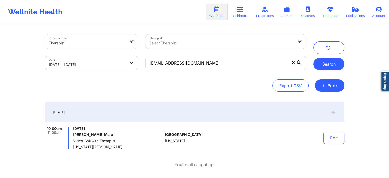
click at [327, 62] on button "Search" at bounding box center [328, 64] width 31 height 12
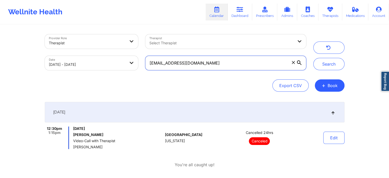
drag, startPoint x: 209, startPoint y: 61, endPoint x: 143, endPoint y: 60, distance: 65.5
click at [143, 60] on div "[EMAIL_ADDRESS][DOMAIN_NAME]" at bounding box center [226, 62] width 168 height 21
paste input "wenzxong"
type input "[EMAIL_ADDRESS][DOMAIN_NAME]"
click at [313, 58] on button "Search" at bounding box center [328, 64] width 31 height 12
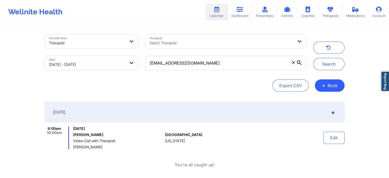
click at [334, 145] on div "Edit" at bounding box center [320, 137] width 47 height 23
click at [333, 134] on button "Edit" at bounding box center [333, 137] width 21 height 12
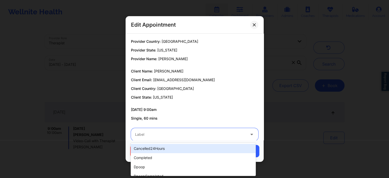
click at [192, 135] on div at bounding box center [190, 134] width 110 height 6
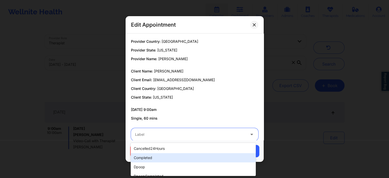
click at [157, 159] on div "completed" at bounding box center [193, 157] width 125 height 9
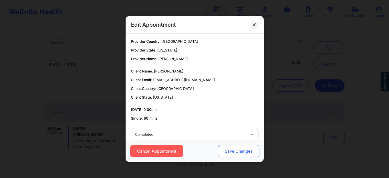
click at [237, 154] on button "Save Changes" at bounding box center [238, 151] width 41 height 12
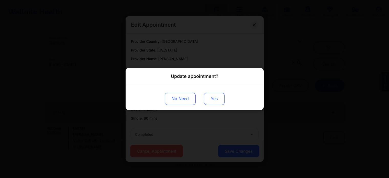
click at [214, 95] on button "Yes" at bounding box center [214, 99] width 21 height 12
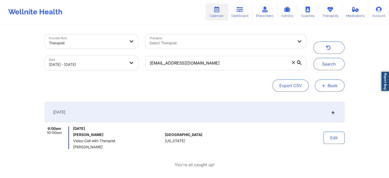
click at [321, 83] on button "+ Book" at bounding box center [330, 85] width 30 height 12
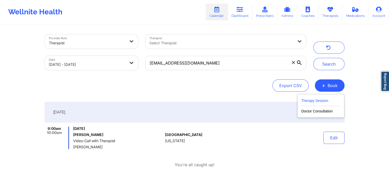
click at [305, 99] on button "Therapy Session" at bounding box center [320, 101] width 39 height 8
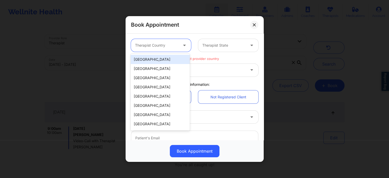
click at [165, 51] on div "Therapist Country" at bounding box center [155, 45] width 48 height 13
click at [159, 61] on div "[GEOGRAPHIC_DATA]" at bounding box center [160, 59] width 59 height 9
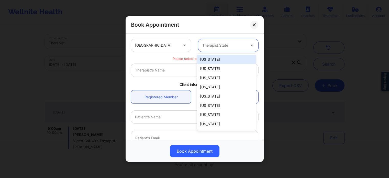
click at [220, 48] on div at bounding box center [223, 45] width 43 height 6
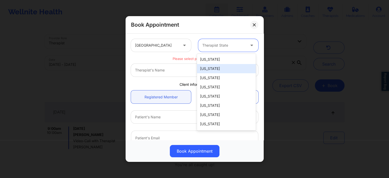
click at [214, 68] on div "[US_STATE]" at bounding box center [226, 68] width 59 height 9
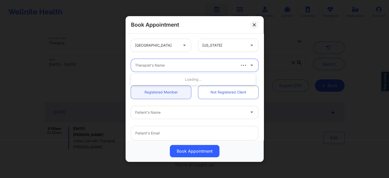
click at [177, 65] on div at bounding box center [185, 65] width 100 height 6
click at [219, 46] on div at bounding box center [223, 45] width 43 height 6
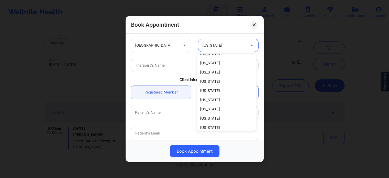
scroll to position [275, 0]
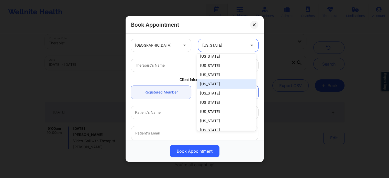
click at [204, 79] on div "[US_STATE]" at bounding box center [226, 83] width 59 height 9
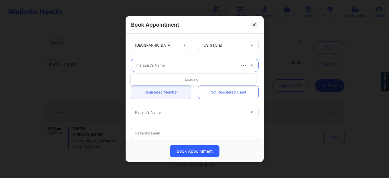
click at [150, 63] on div at bounding box center [185, 65] width 100 height 6
type input "[PERSON_NAME]"
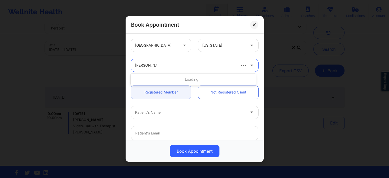
scroll to position [23, 0]
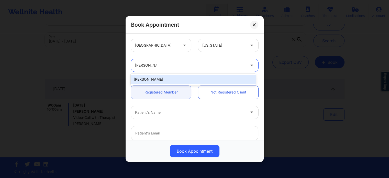
click at [141, 75] on div "[PERSON_NAME]" at bounding box center [193, 79] width 125 height 9
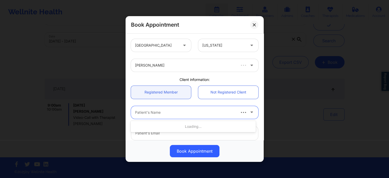
click at [190, 111] on div at bounding box center [185, 112] width 100 height 6
type input "e"
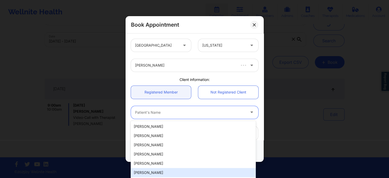
click at [194, 171] on div "[PERSON_NAME]" at bounding box center [193, 172] width 125 height 9
type input "[EMAIL_ADDRESS][DOMAIN_NAME]"
type input "[PHONE_NUMBER]"
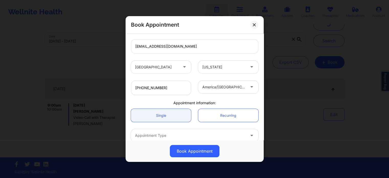
scroll to position [114, 0]
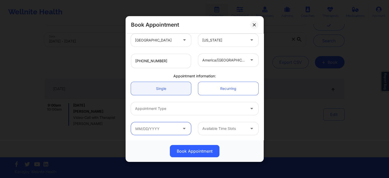
click at [184, 132] on input "text" at bounding box center [161, 128] width 60 height 13
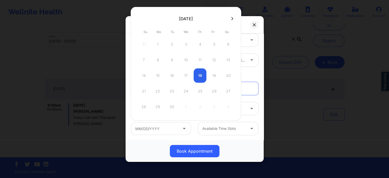
click at [184, 75] on div "14 15 16 17 18 19 20" at bounding box center [185, 75] width 97 height 14
click at [231, 19] on icon at bounding box center [232, 19] width 2 height 4
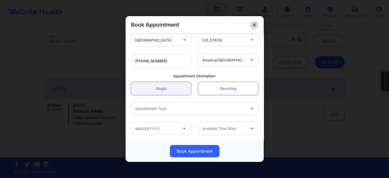
click at [253, 25] on icon at bounding box center [254, 24] width 3 height 3
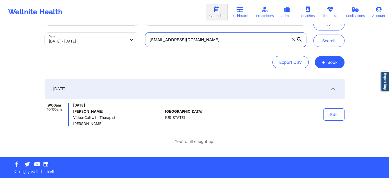
click at [206, 32] on input "[EMAIL_ADDRESS][DOMAIN_NAME]" at bounding box center [225, 39] width 161 height 14
drag, startPoint x: 206, startPoint y: 32, endPoint x: 152, endPoint y: 37, distance: 53.7
click at [152, 37] on input "[EMAIL_ADDRESS][DOMAIN_NAME]" at bounding box center [225, 39] width 161 height 14
paste input "[PERSON_NAME].[PERSON_NAME]"
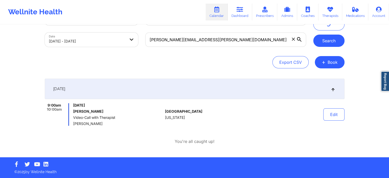
click at [330, 45] on button "Search" at bounding box center [328, 41] width 31 height 12
click at [336, 112] on button "Edit" at bounding box center [333, 114] width 21 height 12
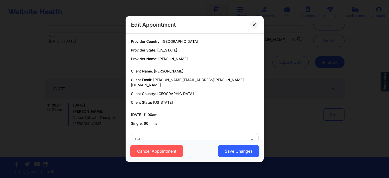
click at [182, 140] on div "Cancel Appointment Save Changes" at bounding box center [195, 151] width 138 height 22
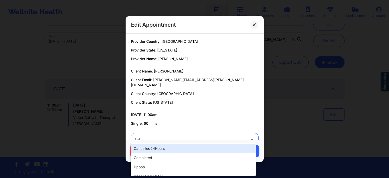
click at [149, 136] on div at bounding box center [190, 139] width 110 height 6
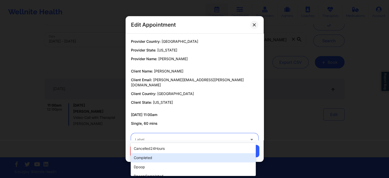
click at [146, 158] on div "completed" at bounding box center [193, 157] width 125 height 9
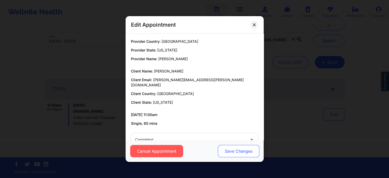
click at [236, 149] on button "Save Changes" at bounding box center [238, 151] width 41 height 12
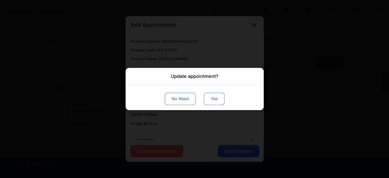
click at [211, 99] on button "Yes" at bounding box center [214, 99] width 21 height 12
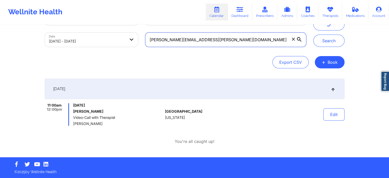
drag, startPoint x: 241, startPoint y: 44, endPoint x: 150, endPoint y: 42, distance: 90.6
click at [150, 42] on input "[PERSON_NAME][EMAIL_ADDRESS][PERSON_NAME][DOMAIN_NAME]" at bounding box center [225, 39] width 161 height 14
paste input "michyzurga@hot"
click at [313, 35] on button "Search" at bounding box center [328, 41] width 31 height 12
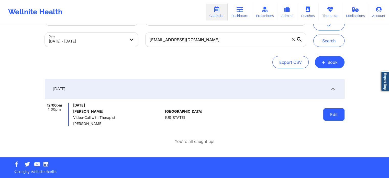
click at [335, 114] on button "Edit" at bounding box center [333, 114] width 21 height 12
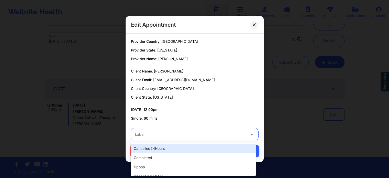
click at [193, 139] on div "Label" at bounding box center [188, 134] width 115 height 13
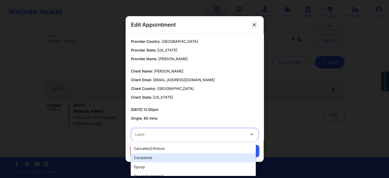
click at [165, 156] on div "completed" at bounding box center [193, 157] width 125 height 9
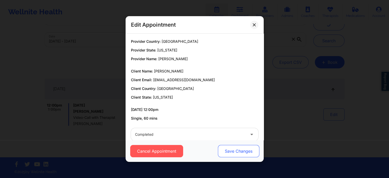
click at [245, 149] on button "Save Changes" at bounding box center [238, 151] width 41 height 12
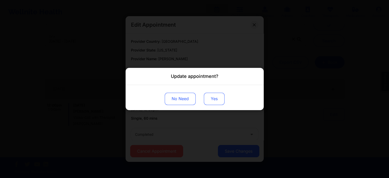
click at [212, 95] on button "Yes" at bounding box center [214, 99] width 21 height 12
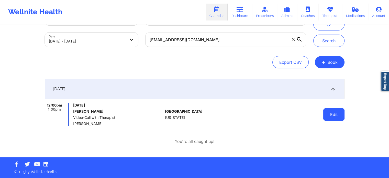
click at [338, 117] on button "Edit" at bounding box center [333, 114] width 21 height 12
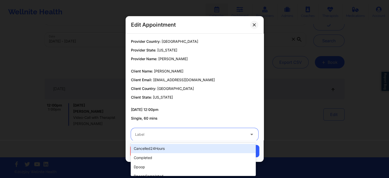
click at [213, 132] on div at bounding box center [190, 134] width 110 height 6
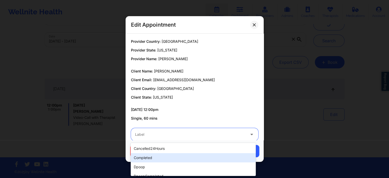
click at [161, 160] on div "completed" at bounding box center [193, 157] width 125 height 9
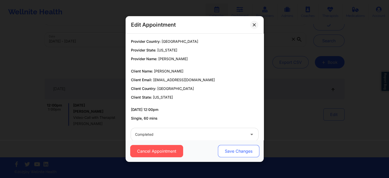
click at [230, 149] on button "Save Changes" at bounding box center [238, 151] width 41 height 12
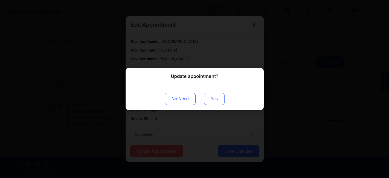
click at [213, 98] on button "Yes" at bounding box center [214, 99] width 21 height 12
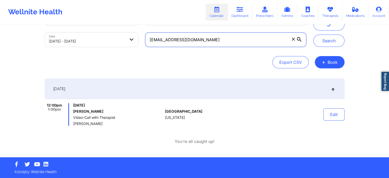
drag, startPoint x: 205, startPoint y: 40, endPoint x: 110, endPoint y: 40, distance: 94.6
click at [110, 40] on div "Provider Role Therapist Therapist Select Therapist Date [DATE] - [DATE] [EMAIL_…" at bounding box center [175, 28] width 269 height 43
paste input "brookeamann75@g"
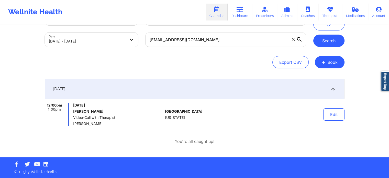
click at [326, 41] on button "Search" at bounding box center [328, 41] width 31 height 12
click at [328, 114] on button "Edit" at bounding box center [333, 114] width 21 height 12
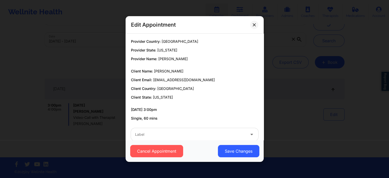
click at [208, 140] on div "Cancel Appointment Save Changes" at bounding box center [195, 151] width 138 height 22
click at [161, 132] on div at bounding box center [190, 134] width 110 height 6
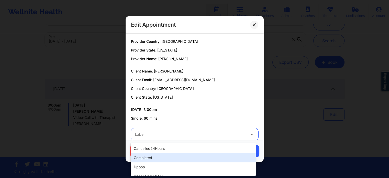
click at [149, 157] on div "completed" at bounding box center [193, 157] width 125 height 9
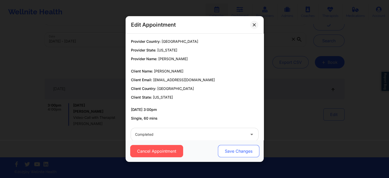
click at [244, 151] on button "Save Changes" at bounding box center [238, 151] width 41 height 12
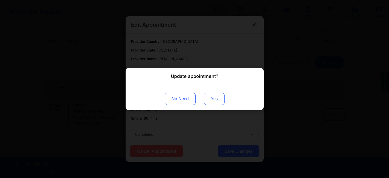
click at [218, 99] on button "Yes" at bounding box center [214, 99] width 21 height 12
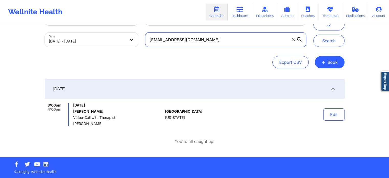
drag, startPoint x: 209, startPoint y: 38, endPoint x: 141, endPoint y: 36, distance: 67.3
click at [142, 36] on div "[EMAIL_ADDRESS][DOMAIN_NAME]" at bounding box center [226, 39] width 168 height 21
paste input "vankuyk6inarow"
click at [313, 35] on button "Search" at bounding box center [328, 41] width 31 height 12
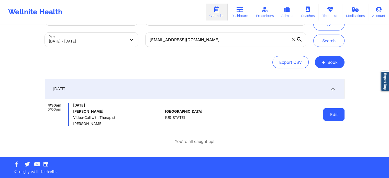
click at [336, 115] on button "Edit" at bounding box center [333, 114] width 21 height 12
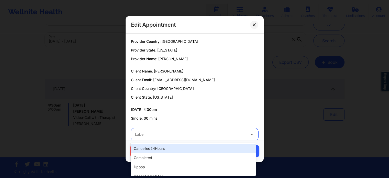
click at [208, 133] on div at bounding box center [190, 134] width 110 height 6
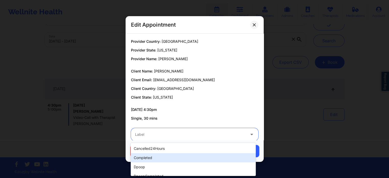
click at [165, 153] on div "completed" at bounding box center [193, 157] width 125 height 9
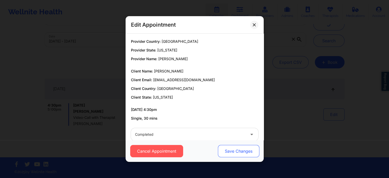
click at [224, 146] on button "Save Changes" at bounding box center [238, 151] width 41 height 12
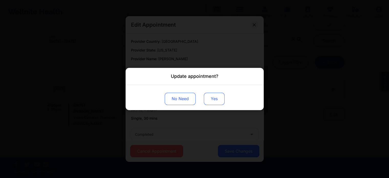
click at [215, 99] on button "Yes" at bounding box center [214, 99] width 21 height 12
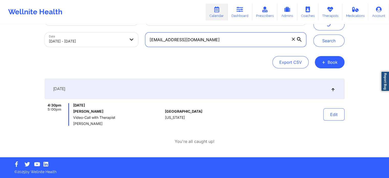
drag, startPoint x: 219, startPoint y: 35, endPoint x: 142, endPoint y: 31, distance: 76.6
click at [142, 31] on div "[EMAIL_ADDRESS][DOMAIN_NAME]" at bounding box center [226, 39] width 168 height 21
paste input "camilodiaz@me"
click at [313, 35] on button "Search" at bounding box center [328, 41] width 31 height 12
drag, startPoint x: 205, startPoint y: 35, endPoint x: 132, endPoint y: 33, distance: 72.7
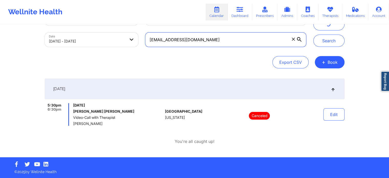
click at [132, 33] on div "Provider Role Therapist Therapist Select Therapist Date [DATE] - [DATE] [EMAIL_…" at bounding box center [175, 28] width 269 height 43
paste input "[EMAIL_ADDRESS]"
click at [313, 35] on button "Search" at bounding box center [328, 41] width 31 height 12
drag, startPoint x: 251, startPoint y: 32, endPoint x: 146, endPoint y: 21, distance: 105.8
click at [146, 21] on div "Wellnite Health Calendar Dashboard Prescribers Admins Coaches Therapists Medica…" at bounding box center [194, 67] width 389 height 180
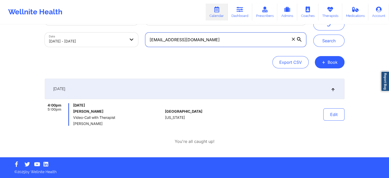
paste input "[EMAIL_ADDRESS][DOMAIN_NAME]"
click at [313, 35] on button "Search" at bounding box center [328, 41] width 31 height 12
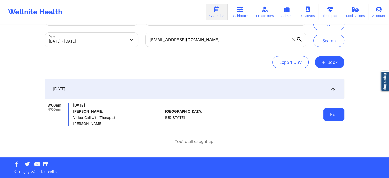
click at [333, 115] on button "Edit" at bounding box center [333, 114] width 21 height 12
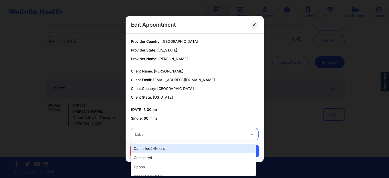
click at [172, 136] on div at bounding box center [190, 134] width 110 height 6
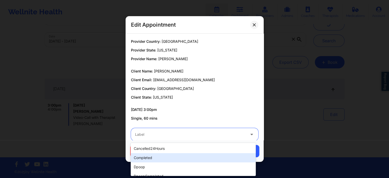
click at [160, 157] on div "completed" at bounding box center [193, 157] width 125 height 9
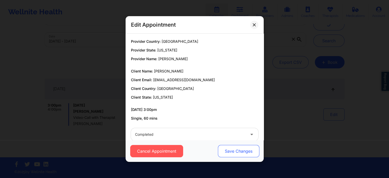
click at [224, 151] on button "Save Changes" at bounding box center [238, 151] width 41 height 12
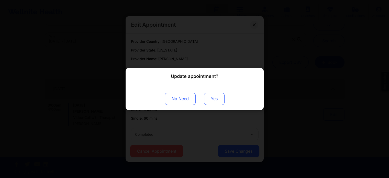
click at [210, 95] on button "Yes" at bounding box center [214, 99] width 21 height 12
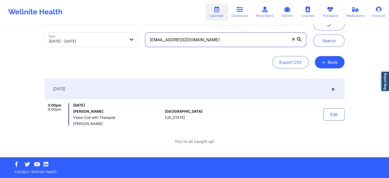
drag, startPoint x: 254, startPoint y: 39, endPoint x: 154, endPoint y: 44, distance: 99.6
click at [154, 44] on input "[EMAIL_ADDRESS][DOMAIN_NAME]" at bounding box center [225, 39] width 161 height 14
paste input "[EMAIL_ADDRESS][DOMAIN_NAME]"
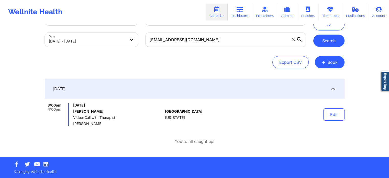
click at [340, 45] on button "Search" at bounding box center [328, 41] width 31 height 12
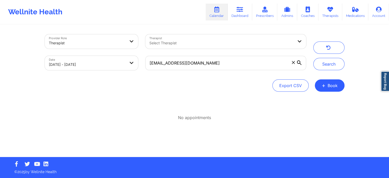
scroll to position [0, 0]
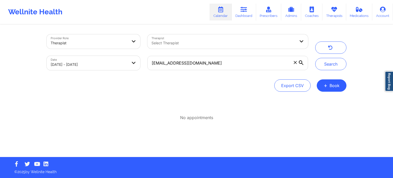
drag, startPoint x: 216, startPoint y: 54, endPoint x: 215, endPoint y: 64, distance: 10.2
click at [215, 64] on div "[EMAIL_ADDRESS][DOMAIN_NAME]" at bounding box center [228, 62] width 168 height 21
drag, startPoint x: 215, startPoint y: 64, endPoint x: 113, endPoint y: 66, distance: 102.8
click at [113, 66] on div "Provider Role Therapist Therapist Select Therapist Date [DATE] - [DATE] [EMAIL_…" at bounding box center [177, 52] width 269 height 43
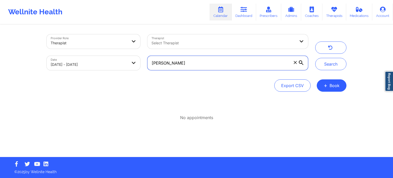
click at [315, 58] on button "Search" at bounding box center [330, 64] width 31 height 12
drag, startPoint x: 208, startPoint y: 63, endPoint x: 135, endPoint y: 58, distance: 73.4
click at [135, 58] on div "Provider Role Therapist Therapist Select Therapist Date [DATE] - [DATE] [PERSON…" at bounding box center [177, 52] width 269 height 43
click at [212, 68] on input "[PERSON_NAME]" at bounding box center [227, 63] width 161 height 14
type input "a"
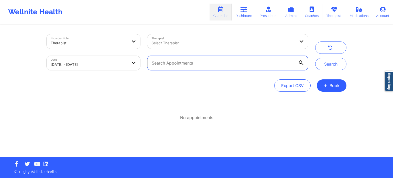
paste input "[EMAIL_ADDRESS][DOMAIN_NAME]"
type input "[EMAIL_ADDRESS][DOMAIN_NAME]"
click at [315, 58] on button "Search" at bounding box center [330, 64] width 31 height 12
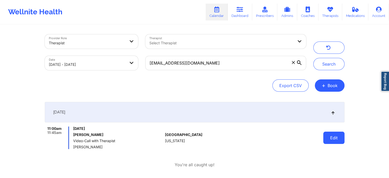
click at [333, 143] on button "Edit" at bounding box center [333, 137] width 21 height 12
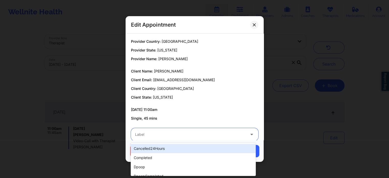
click at [217, 132] on div at bounding box center [190, 134] width 110 height 6
type input "dp"
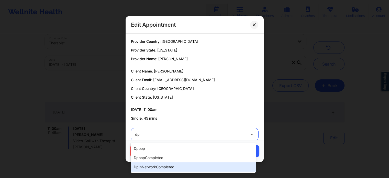
click at [179, 163] on div "dpInNetworkCompleted" at bounding box center [193, 166] width 125 height 9
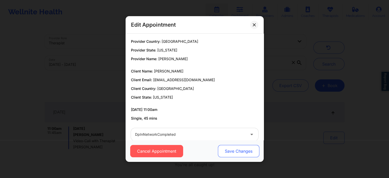
click at [229, 147] on button "Save Changes" at bounding box center [238, 151] width 41 height 12
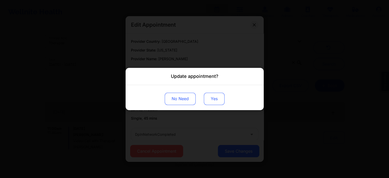
click at [211, 102] on button "Yes" at bounding box center [214, 99] width 21 height 12
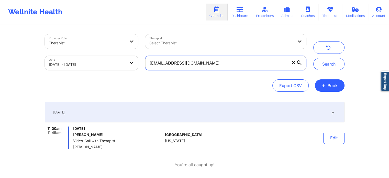
drag, startPoint x: 230, startPoint y: 63, endPoint x: 121, endPoint y: 41, distance: 111.2
click at [121, 41] on div "Provider Role Therapist Therapist Select Therapist Date [DATE] - [DATE] [EMAIL_…" at bounding box center [175, 52] width 269 height 43
paste input "nickruebel@gmai"
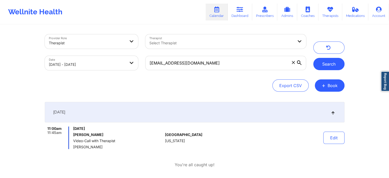
click at [322, 60] on button "Search" at bounding box center [328, 64] width 31 height 12
click at [329, 140] on button "Edit" at bounding box center [333, 137] width 21 height 12
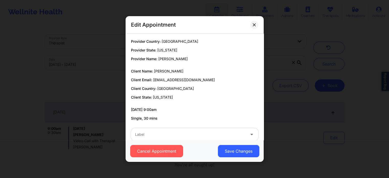
click at [211, 142] on div "Cancel Appointment Save Changes" at bounding box center [195, 151] width 138 height 22
click at [189, 133] on div at bounding box center [190, 134] width 110 height 6
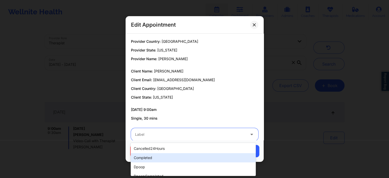
click at [158, 157] on div "completed" at bounding box center [193, 157] width 125 height 9
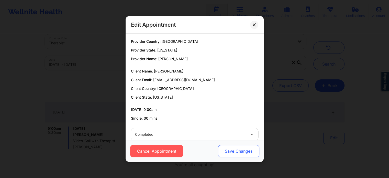
click at [220, 150] on button "Save Changes" at bounding box center [238, 151] width 41 height 12
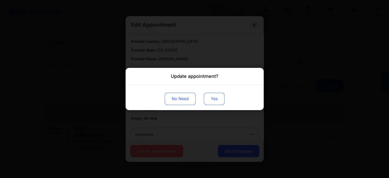
click at [209, 97] on button "Yes" at bounding box center [214, 99] width 21 height 12
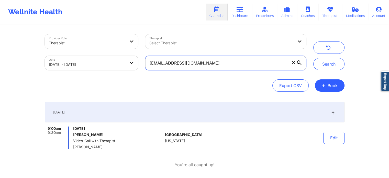
drag, startPoint x: 223, startPoint y: 65, endPoint x: 135, endPoint y: 57, distance: 88.4
click at [135, 57] on div "Provider Role Therapist Therapist Select Therapist Date [DATE] - [DATE] [EMAIL_…" at bounding box center [175, 52] width 269 height 43
paste input "brad51499"
click at [313, 58] on button "Search" at bounding box center [328, 64] width 31 height 12
drag, startPoint x: 228, startPoint y: 63, endPoint x: 122, endPoint y: 64, distance: 105.9
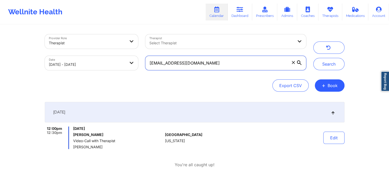
click at [122, 64] on div "Provider Role Therapist Therapist Select Therapist Date [DATE] - [DATE] [EMAIL_…" at bounding box center [175, 52] width 269 height 43
paste input "jmzelenka24"
click at [313, 58] on button "Search" at bounding box center [328, 64] width 31 height 12
drag, startPoint x: 210, startPoint y: 59, endPoint x: 140, endPoint y: 55, distance: 69.7
click at [140, 55] on div "Provider Role Therapist Therapist Select Therapist Date [DATE] - [DATE] [EMAIL_…" at bounding box center [175, 52] width 269 height 43
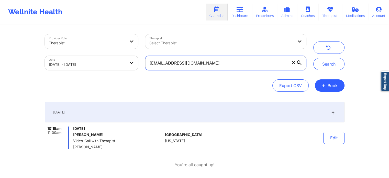
paste input "brad51499"
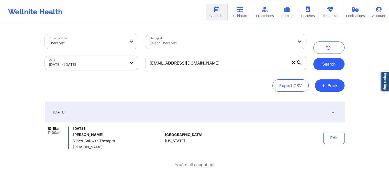
click at [321, 66] on button "Search" at bounding box center [328, 64] width 31 height 12
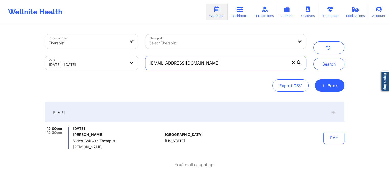
drag, startPoint x: 195, startPoint y: 63, endPoint x: 108, endPoint y: 42, distance: 89.1
click at [108, 42] on div "Provider Role Therapist Therapist Select Therapist Date [DATE] - [DATE] [EMAIL_…" at bounding box center [175, 52] width 269 height 43
paste input "lilyalvardo@hot"
click at [313, 58] on button "Search" at bounding box center [328, 64] width 31 height 12
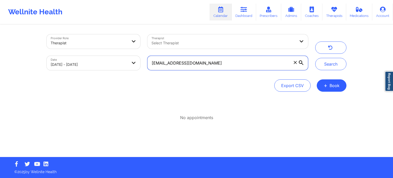
click at [206, 58] on input "[EMAIL_ADDRESS][DOMAIN_NAME]" at bounding box center [227, 63] width 161 height 14
drag, startPoint x: 232, startPoint y: 68, endPoint x: 143, endPoint y: 57, distance: 89.5
click at [144, 57] on div "[EMAIL_ADDRESS][DOMAIN_NAME]" at bounding box center [228, 62] width 168 height 21
paste input "eonardo.ortiz2332@g"
type input "leonardo.ortiz2332@gmail.com"
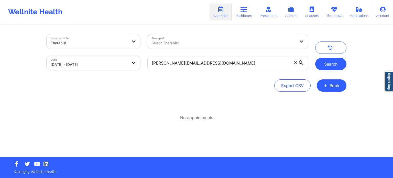
click at [329, 63] on button "Search" at bounding box center [330, 64] width 31 height 12
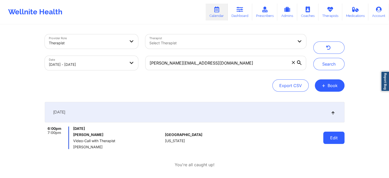
click at [337, 140] on button "Edit" at bounding box center [333, 137] width 21 height 12
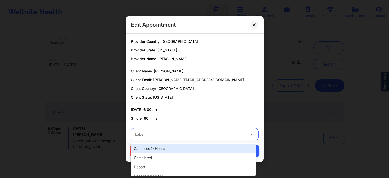
click at [185, 135] on div at bounding box center [190, 134] width 110 height 6
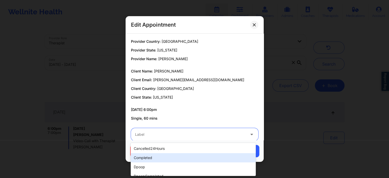
click at [151, 157] on div "completed" at bounding box center [193, 157] width 125 height 9
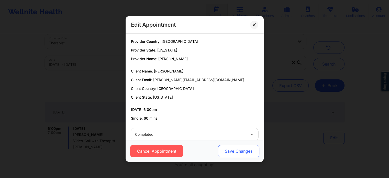
click at [225, 149] on button "Save Changes" at bounding box center [238, 151] width 41 height 12
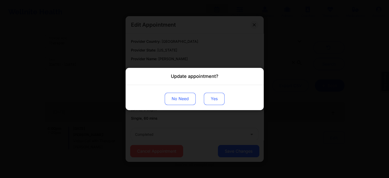
click at [206, 93] on button "Yes" at bounding box center [214, 99] width 21 height 12
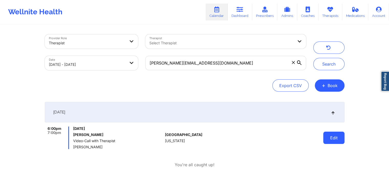
click at [337, 134] on button "Edit" at bounding box center [333, 137] width 21 height 12
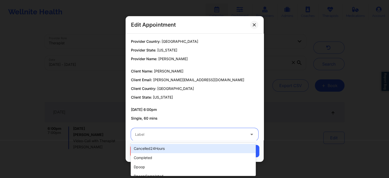
click at [219, 138] on div "Label" at bounding box center [188, 134] width 115 height 13
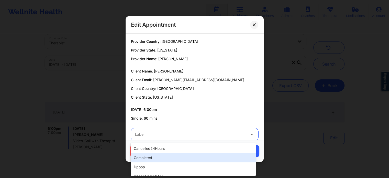
click at [179, 156] on div "completed" at bounding box center [193, 157] width 125 height 9
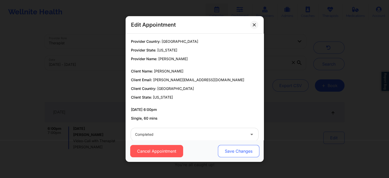
click at [240, 150] on button "Save Changes" at bounding box center [238, 151] width 41 height 12
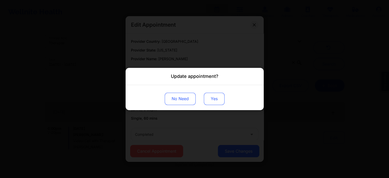
click at [211, 104] on button "Yes" at bounding box center [214, 99] width 21 height 12
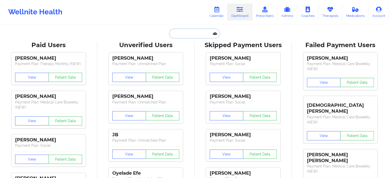
click at [179, 37] on input "text" at bounding box center [194, 34] width 51 height 10
paste input "[EMAIL_ADDRESS][DOMAIN_NAME]"
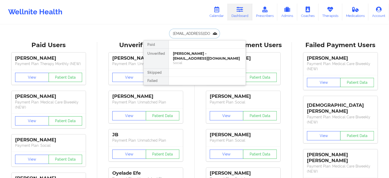
type input "[EMAIL_ADDRESS][DOMAIN_NAME]"
drag, startPoint x: 187, startPoint y: 46, endPoint x: 187, endPoint y: 53, distance: 6.9
click at [187, 53] on div "Paid Unverified [PERSON_NAME] - [EMAIL_ADDRESS][DOMAIN_NAME] Social Skipped Fai…" at bounding box center [194, 62] width 102 height 45
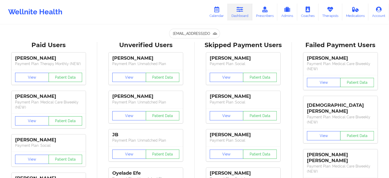
click at [201, 32] on input "[EMAIL_ADDRESS][DOMAIN_NAME]" at bounding box center [194, 34] width 51 height 10
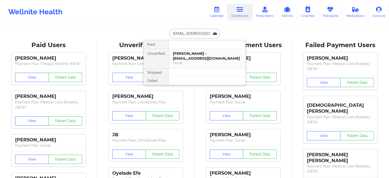
click at [196, 59] on div "[PERSON_NAME] - [EMAIL_ADDRESS][DOMAIN_NAME]" at bounding box center [207, 55] width 69 height 9
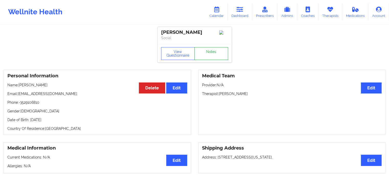
click at [212, 50] on link "Notes" at bounding box center [211, 53] width 34 height 13
